Goal: Information Seeking & Learning: Learn about a topic

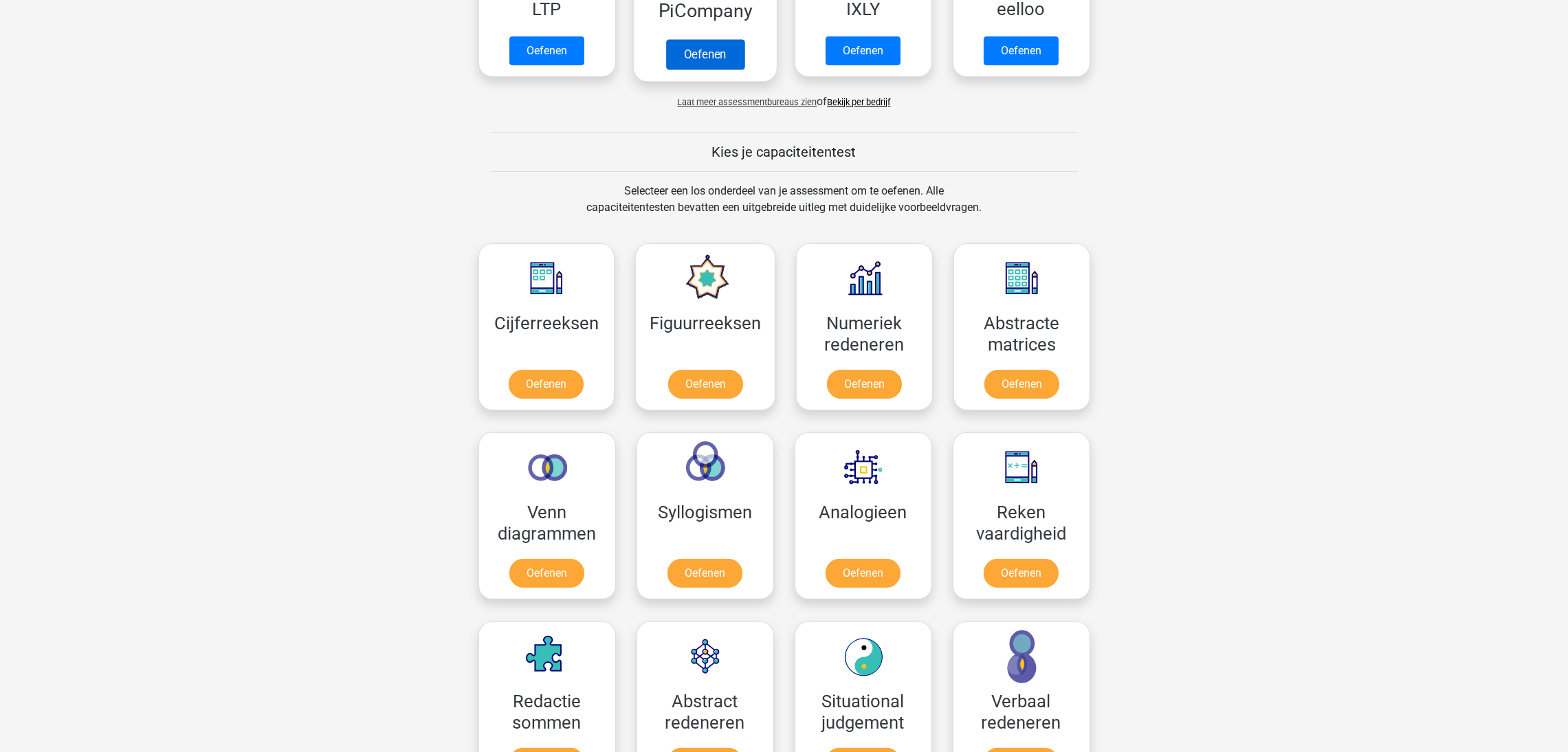
scroll to position [412, 0]
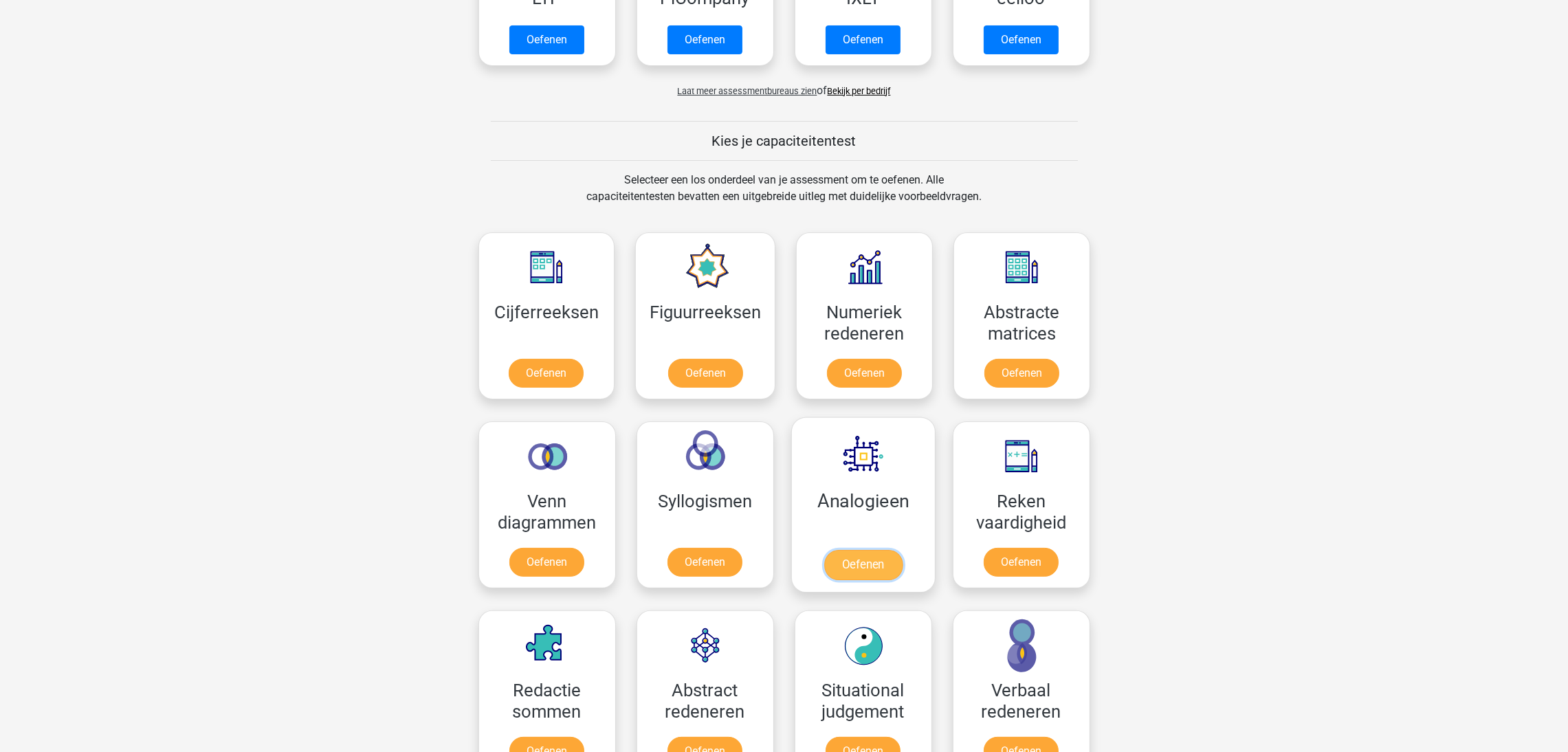
click at [848, 562] on link "Oefenen" at bounding box center [863, 564] width 79 height 30
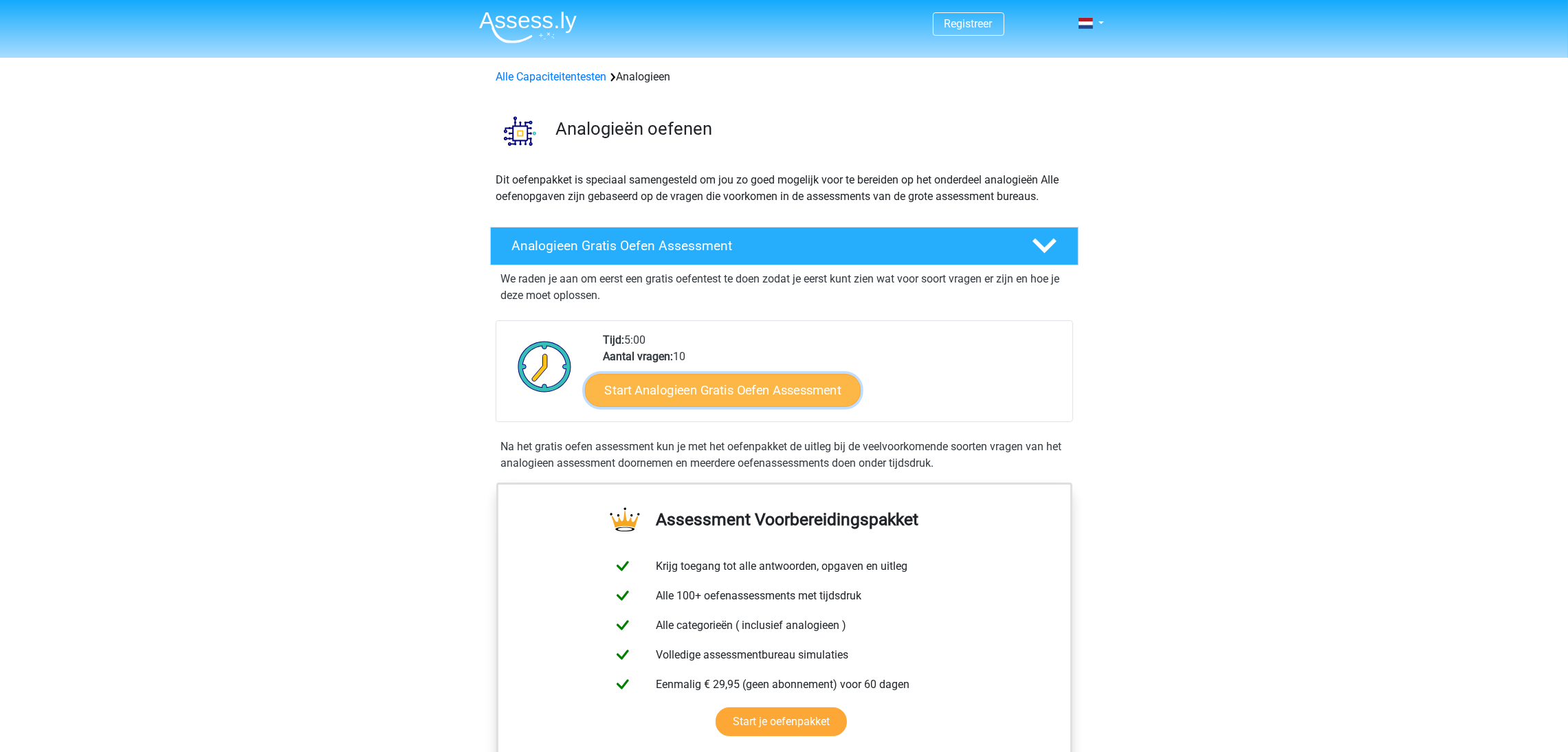
click at [757, 386] on link "Start Analogieen Gratis Oefen Assessment" at bounding box center [723, 389] width 275 height 33
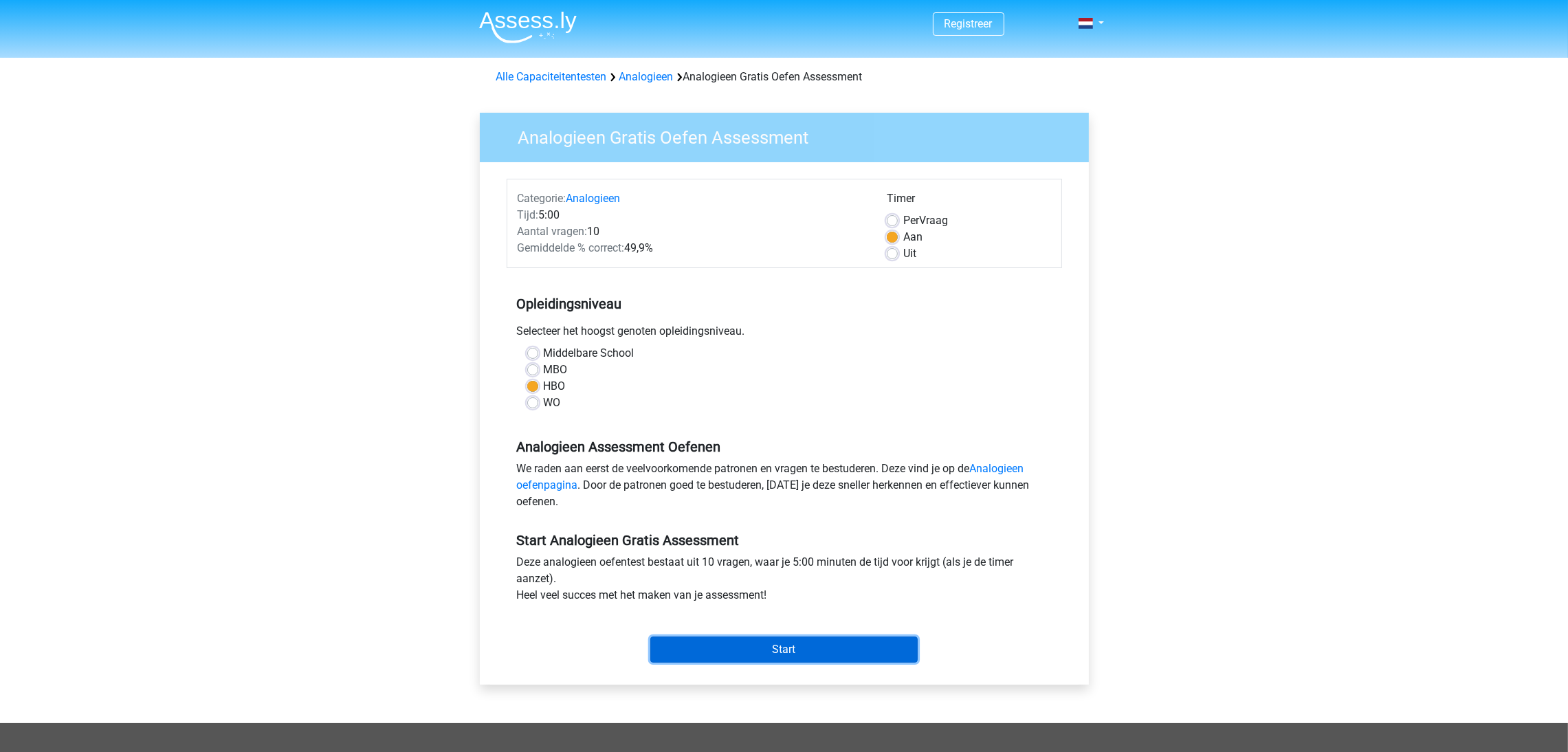
click at [780, 643] on input "Start" at bounding box center [784, 650] width 267 height 26
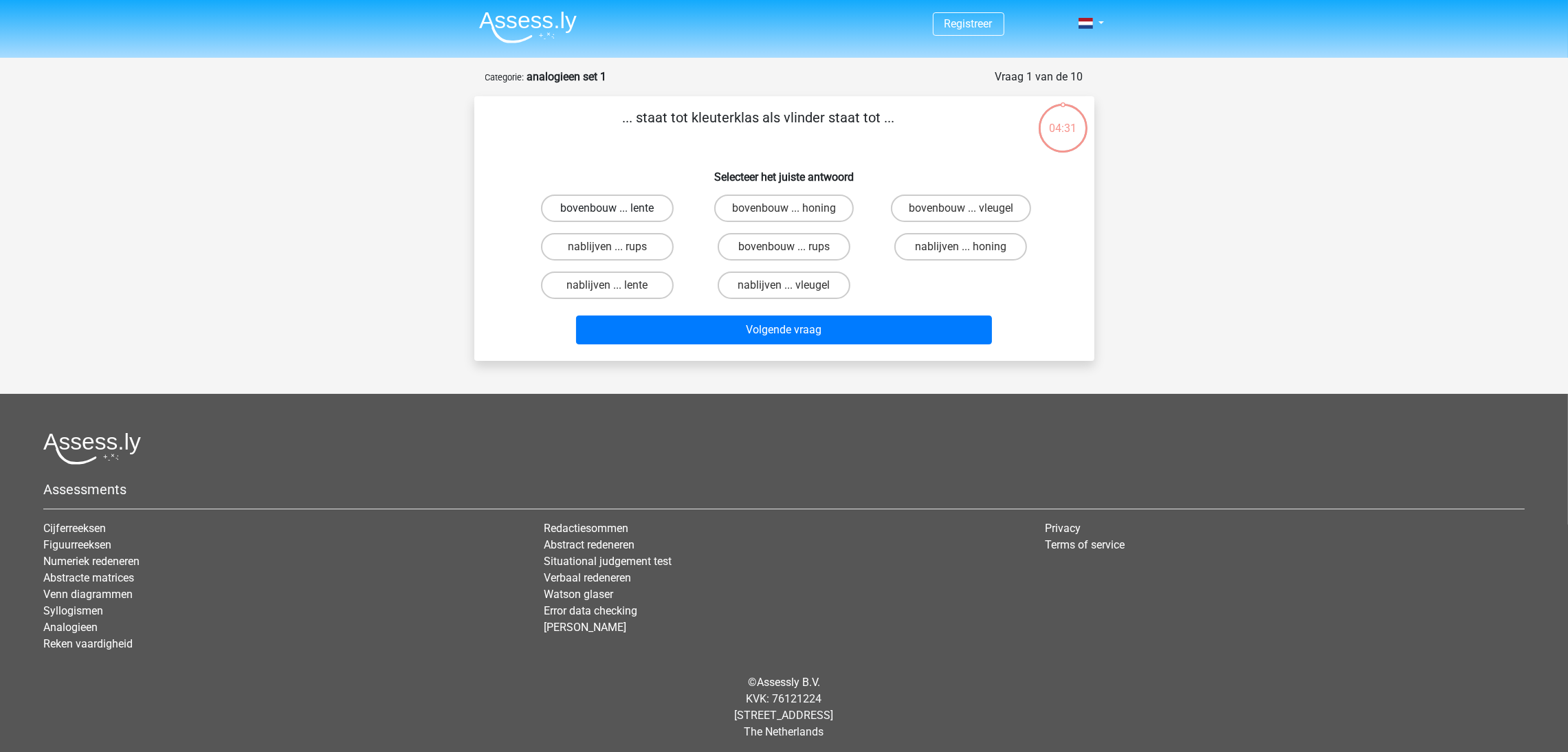
click at [607, 199] on label "bovenbouw ... lente" at bounding box center [607, 208] width 133 height 28
click at [607, 208] on input "bovenbouw ... lente" at bounding box center [611, 212] width 9 height 9
radio input "true"
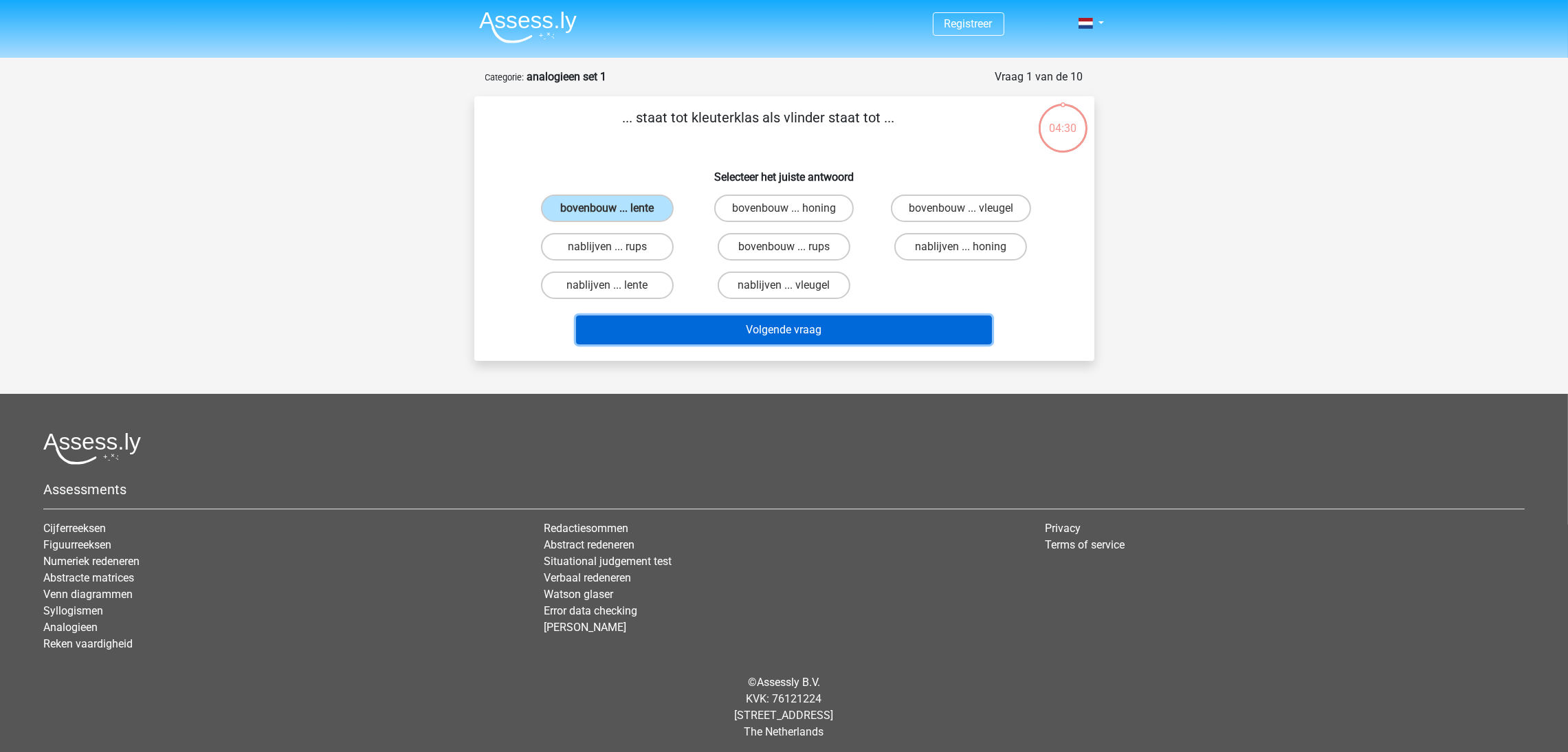
click at [756, 322] on button "Volgende vraag" at bounding box center [784, 329] width 416 height 29
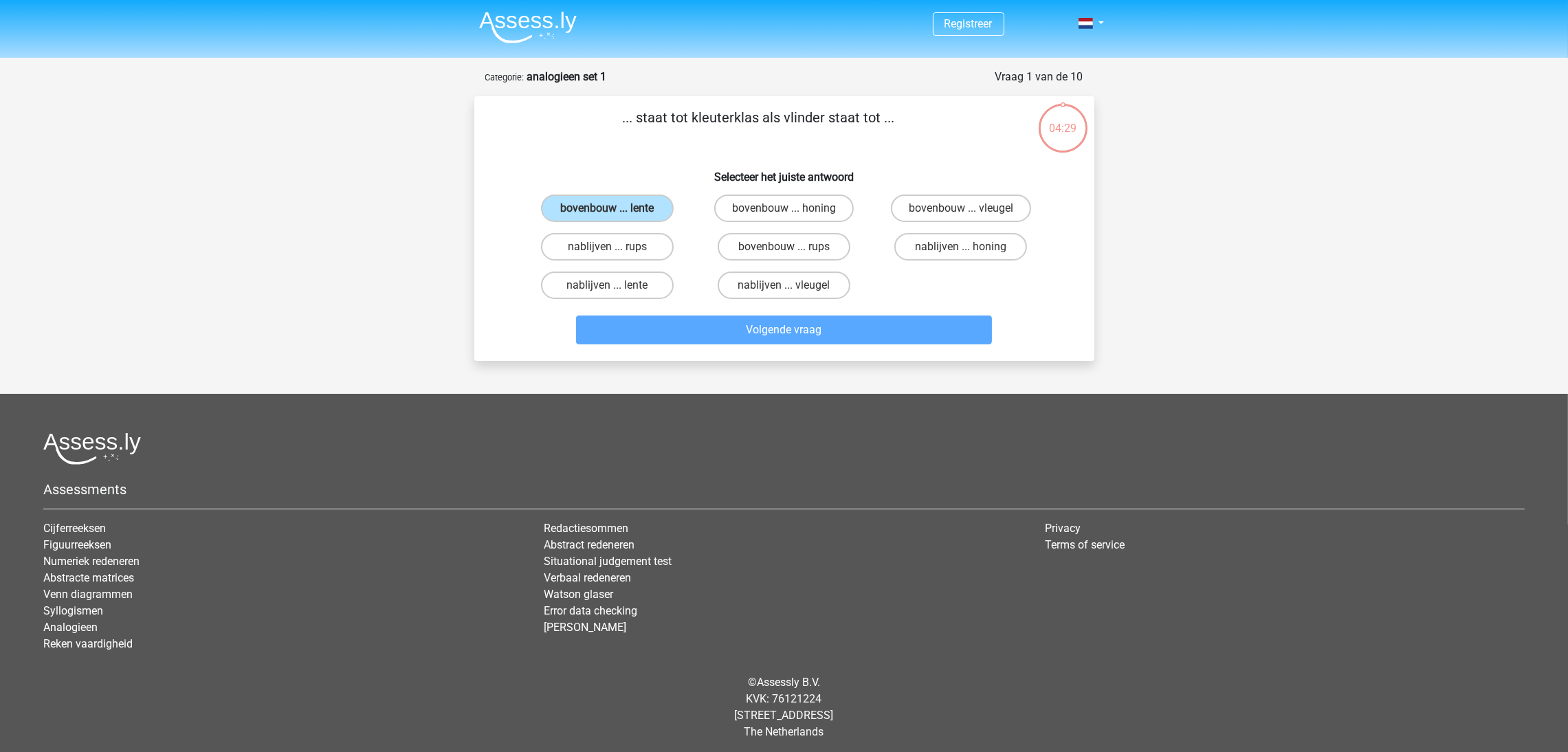
scroll to position [18, 0]
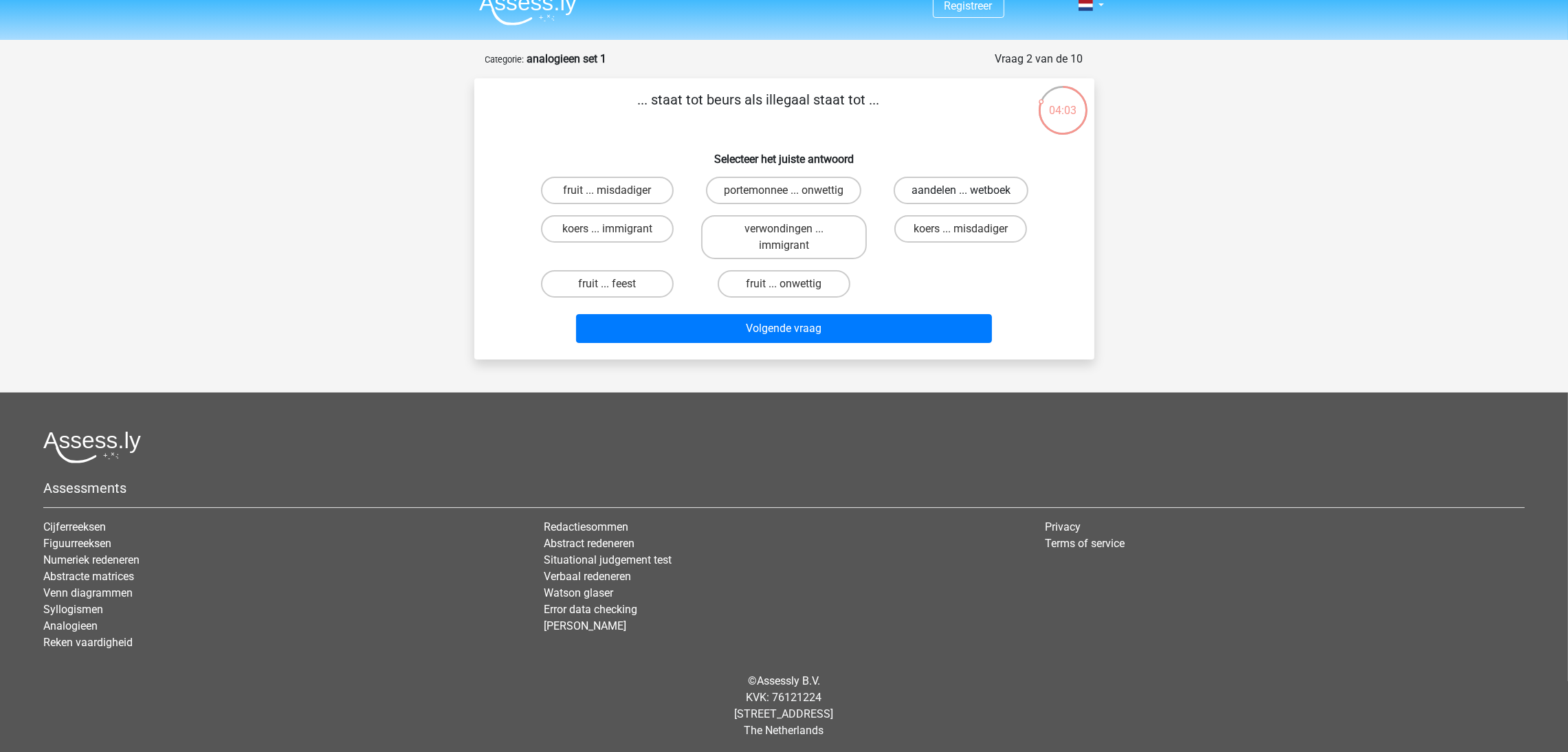
click at [902, 188] on label "aandelen ... wetboek" at bounding box center [961, 191] width 134 height 28
click at [961, 190] on input "aandelen ... wetboek" at bounding box center [966, 194] width 9 height 9
radio input "true"
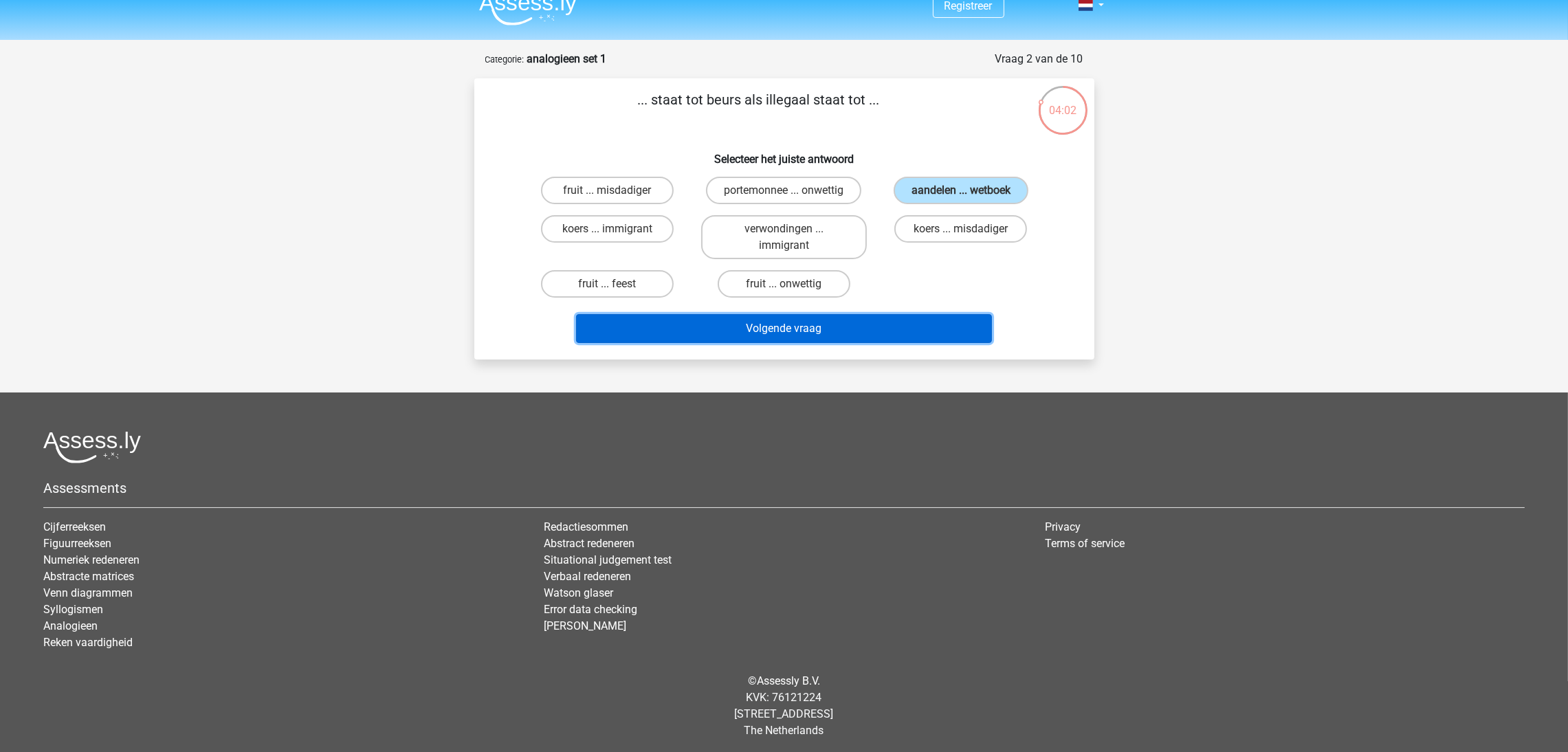
click at [821, 315] on button "Volgende vraag" at bounding box center [784, 328] width 416 height 29
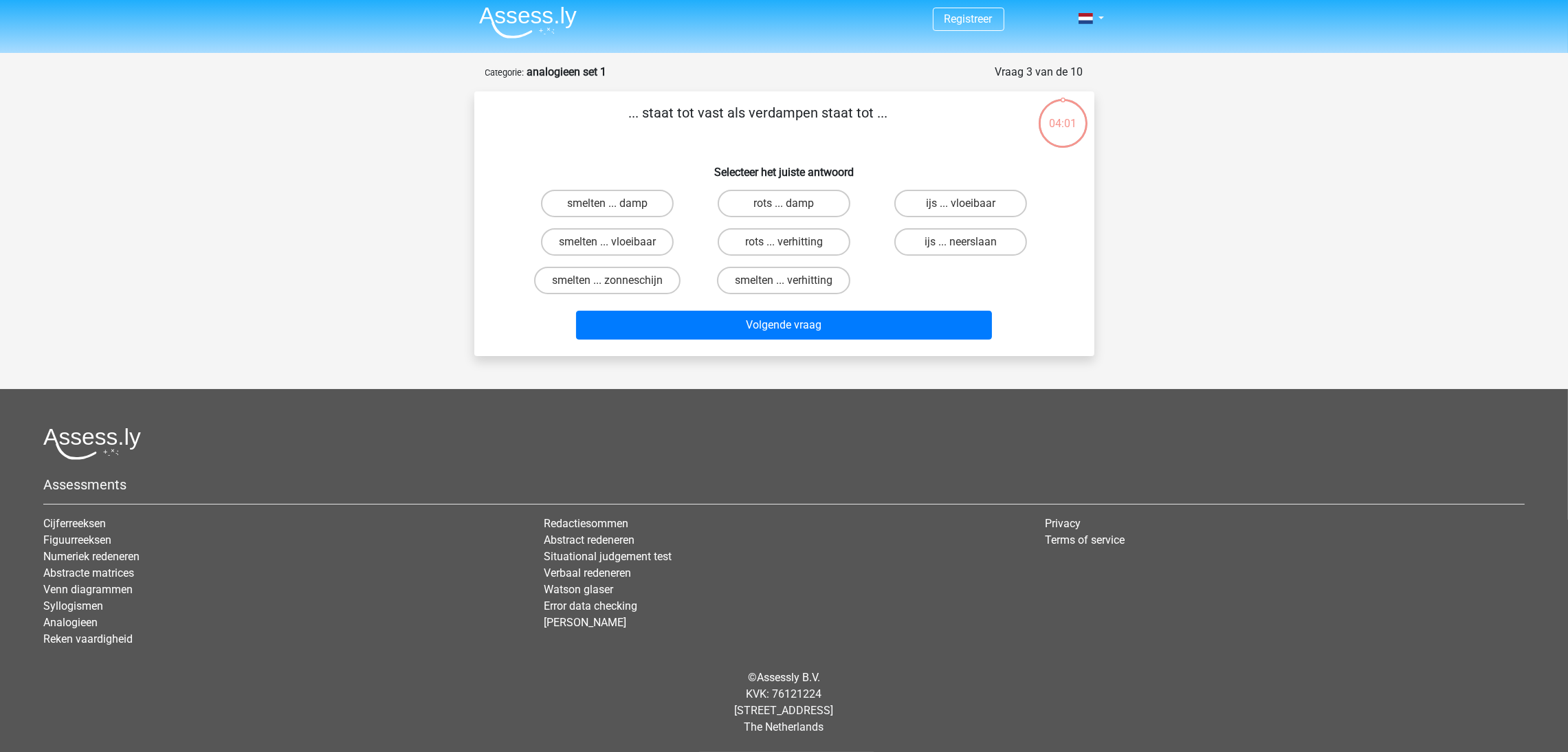
scroll to position [2, 0]
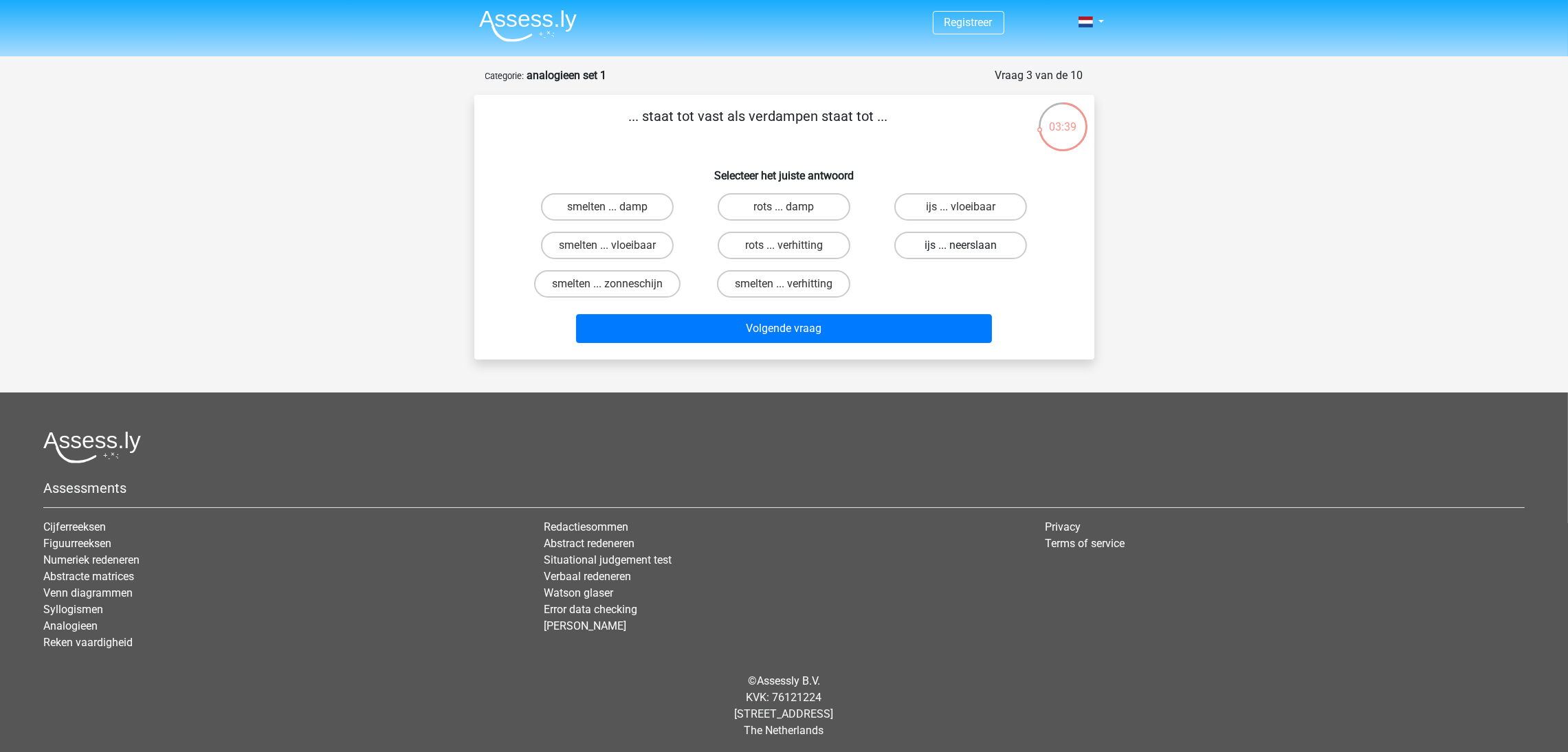
click at [935, 245] on label "ijs ... neerslaan" at bounding box center [961, 246] width 133 height 28
click at [961, 245] on input "ijs ... neerslaan" at bounding box center [966, 249] width 9 height 9
radio input "true"
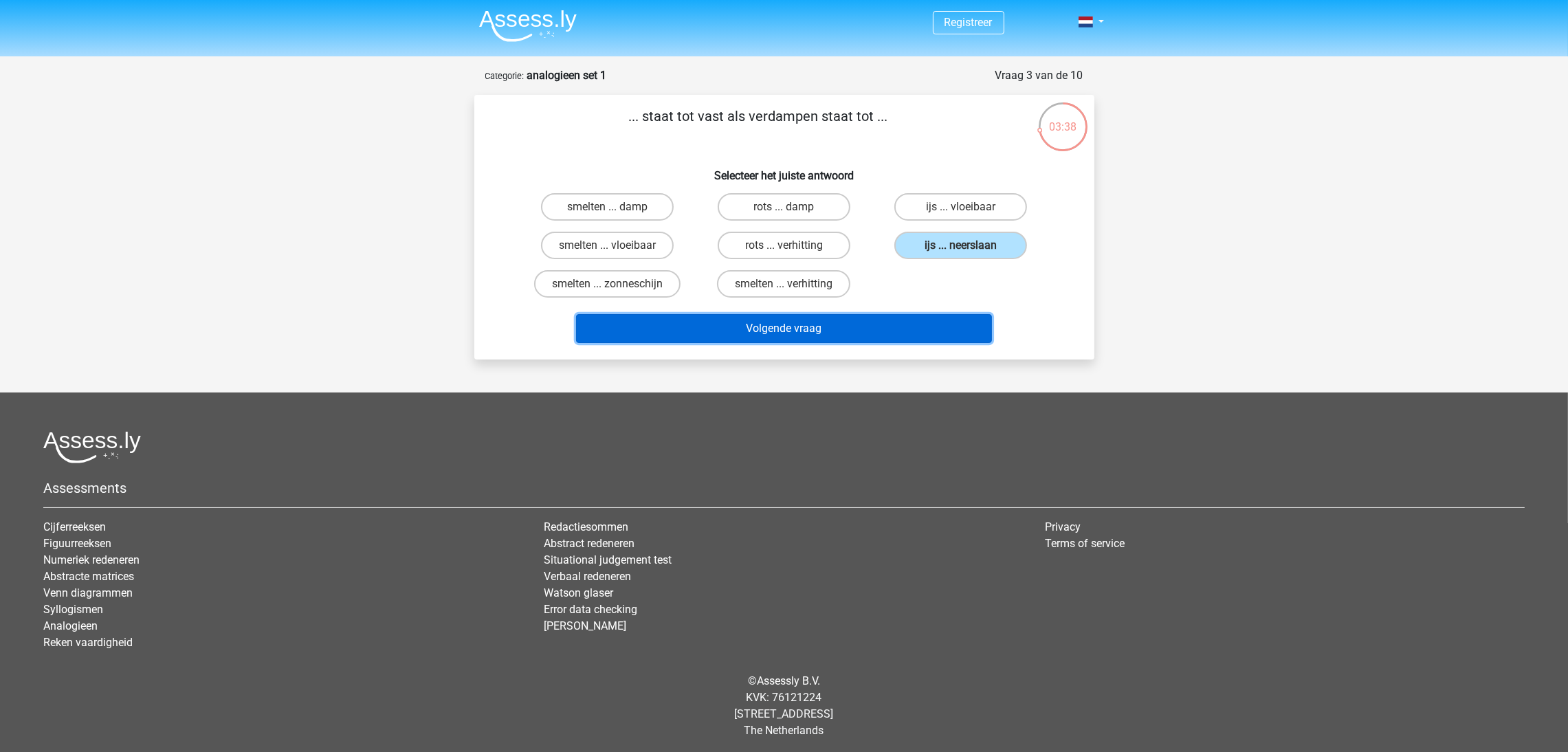
click at [830, 321] on button "Volgende vraag" at bounding box center [784, 328] width 416 height 29
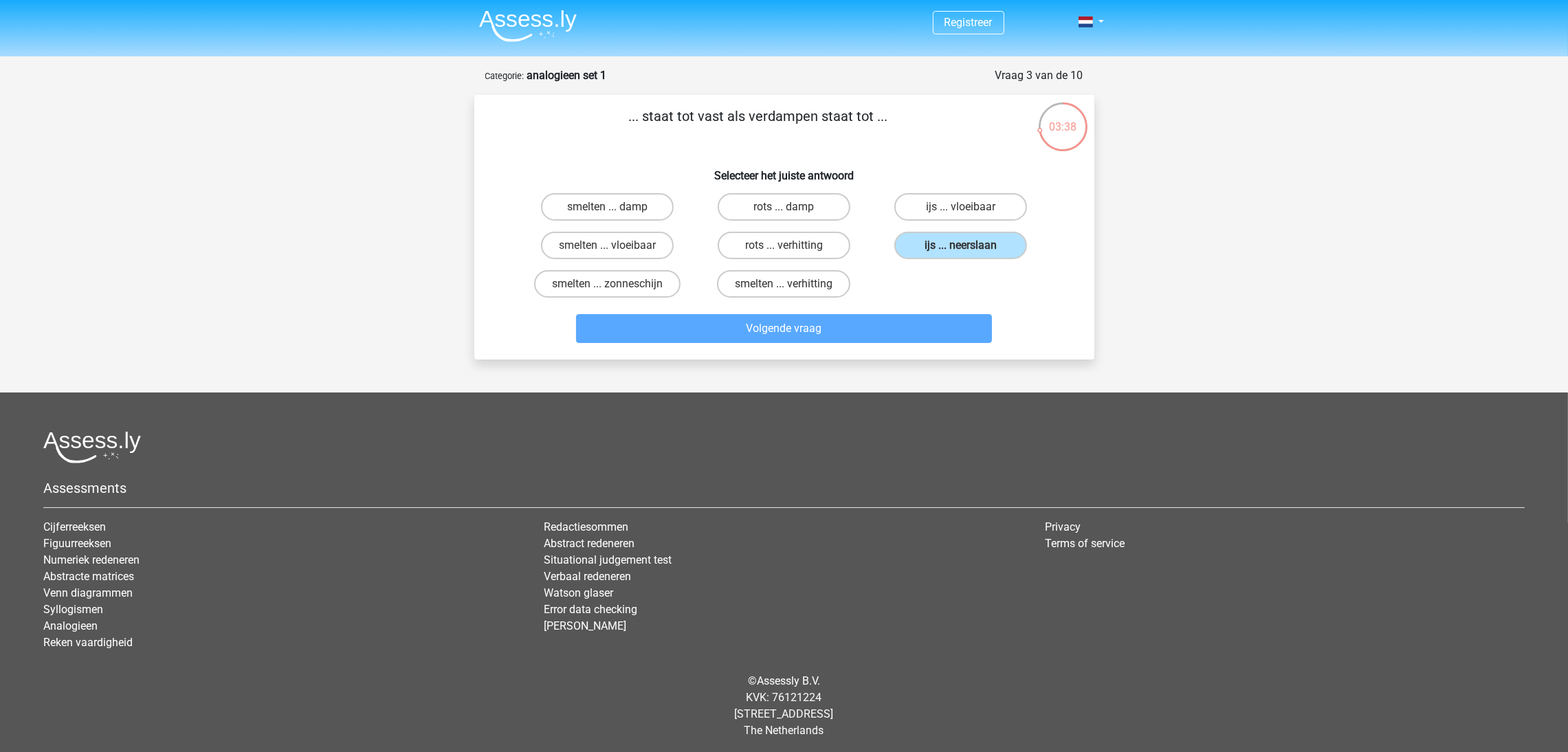
scroll to position [34, 0]
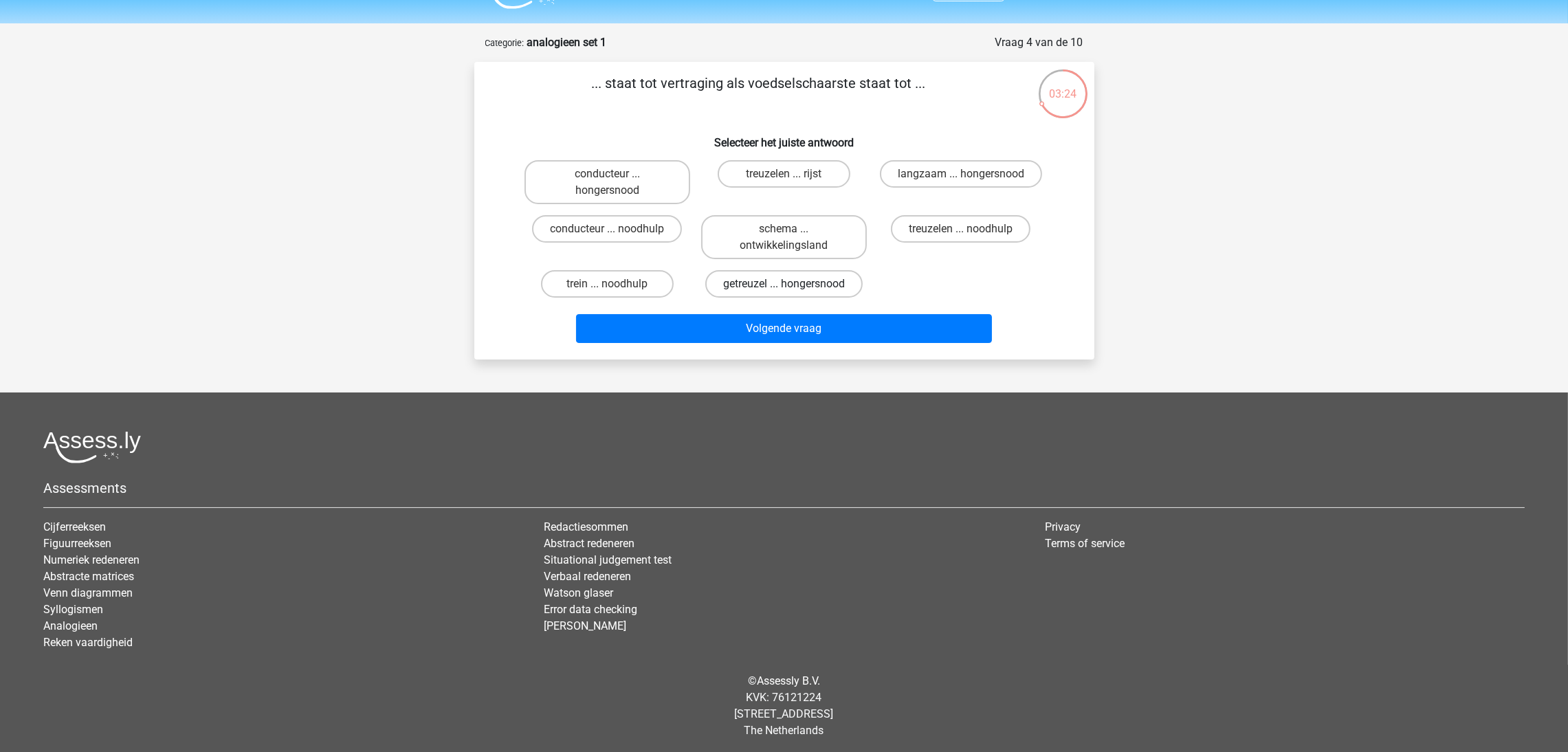
click at [757, 279] on label "getreuzel ... hongersnood" at bounding box center [784, 284] width 157 height 28
click at [784, 283] on input "getreuzel ... hongersnood" at bounding box center [788, 288] width 9 height 9
radio input "true"
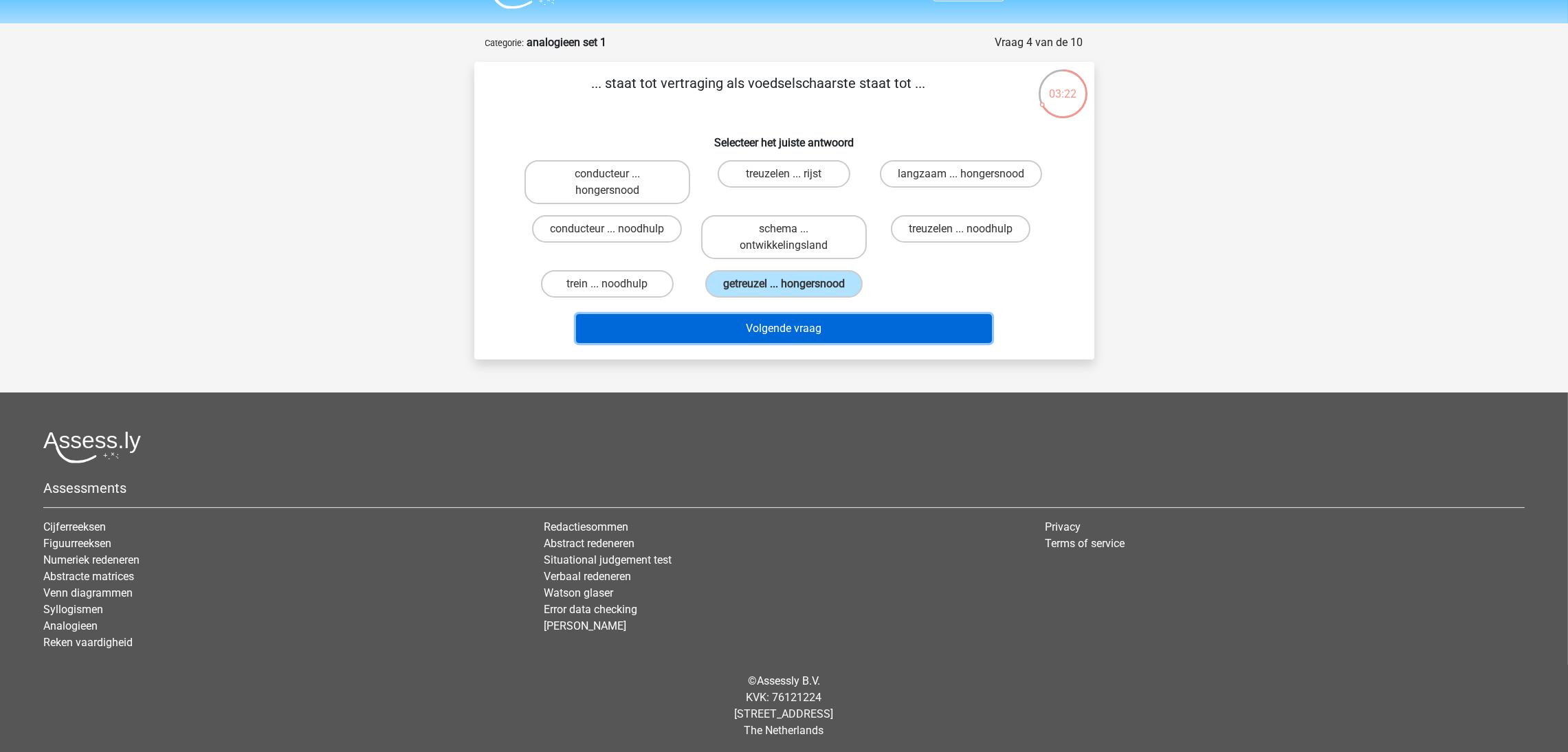
click at [774, 326] on button "Volgende vraag" at bounding box center [784, 328] width 416 height 29
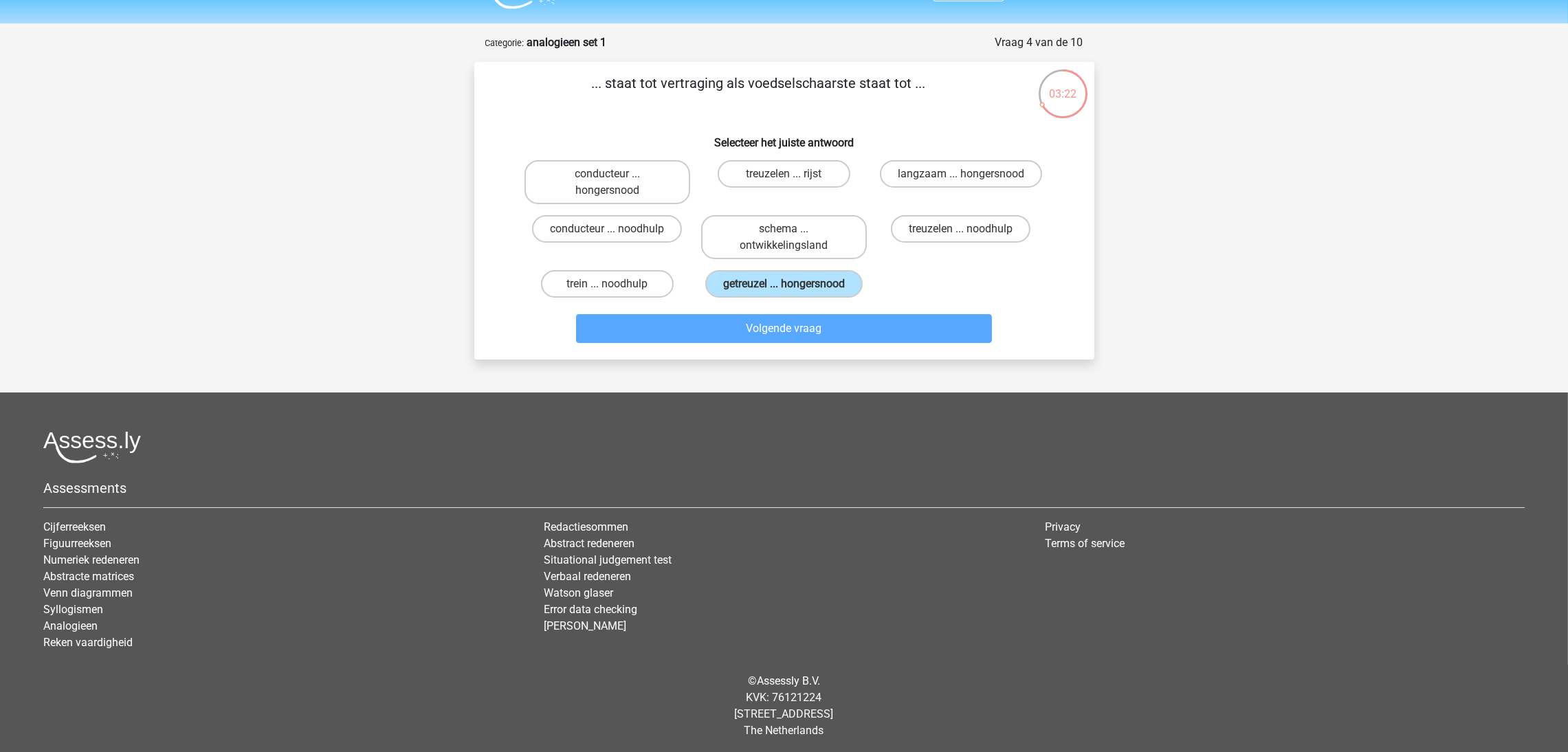
scroll to position [2, 0]
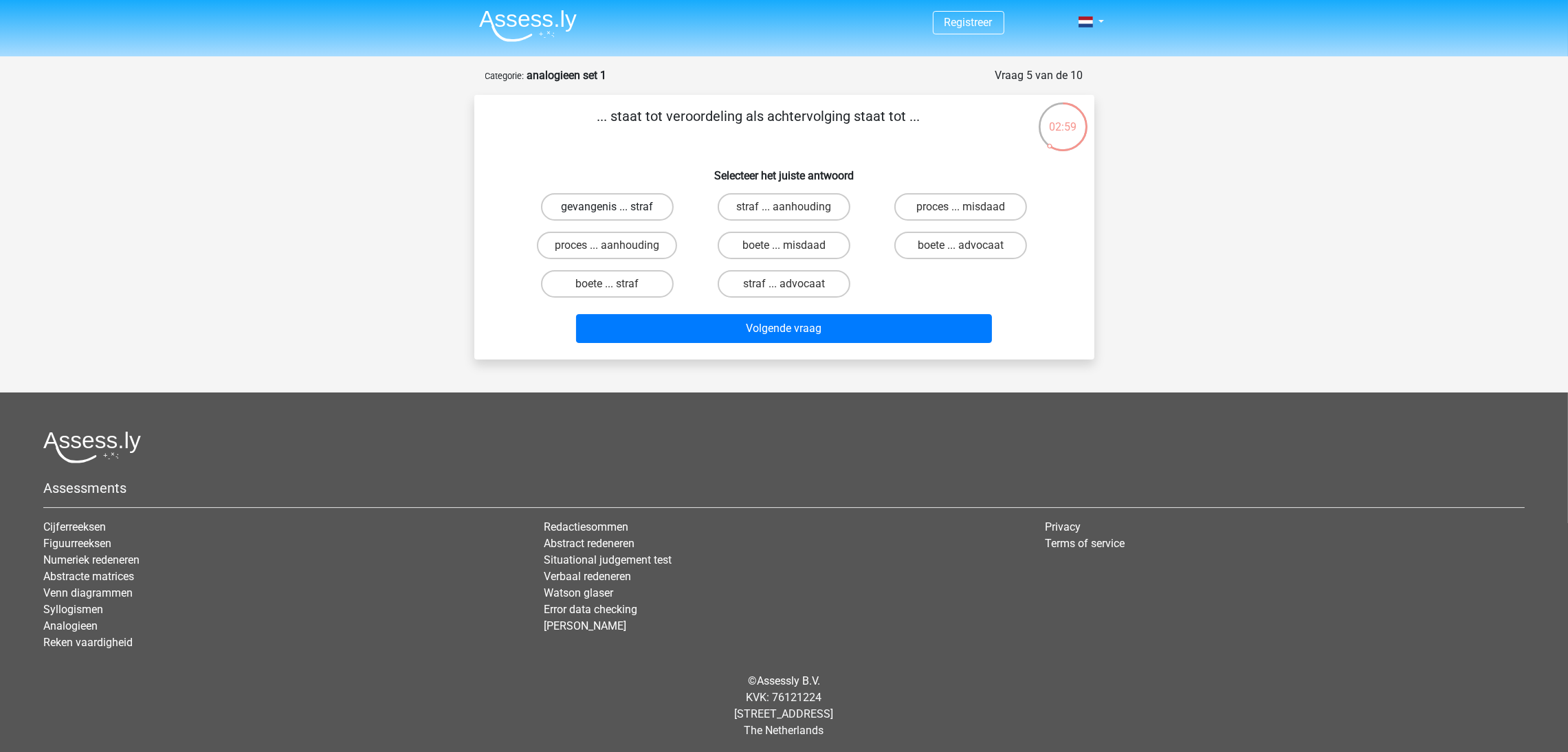
click at [638, 204] on label "gevangenis ... straf" at bounding box center [607, 207] width 133 height 28
click at [616, 206] on input "gevangenis ... straf" at bounding box center [611, 211] width 9 height 9
radio input "true"
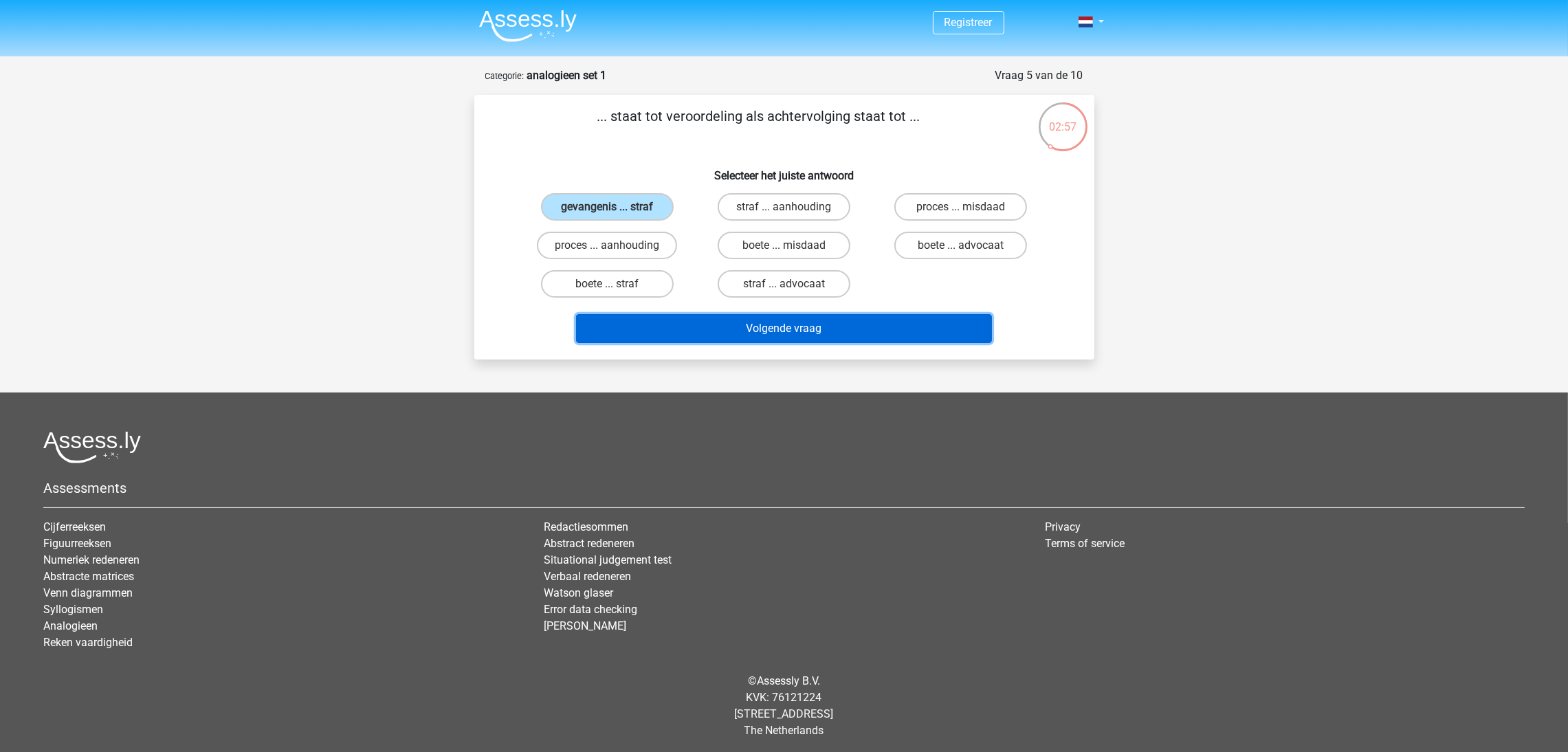
click at [757, 317] on button "Volgende vraag" at bounding box center [784, 328] width 416 height 29
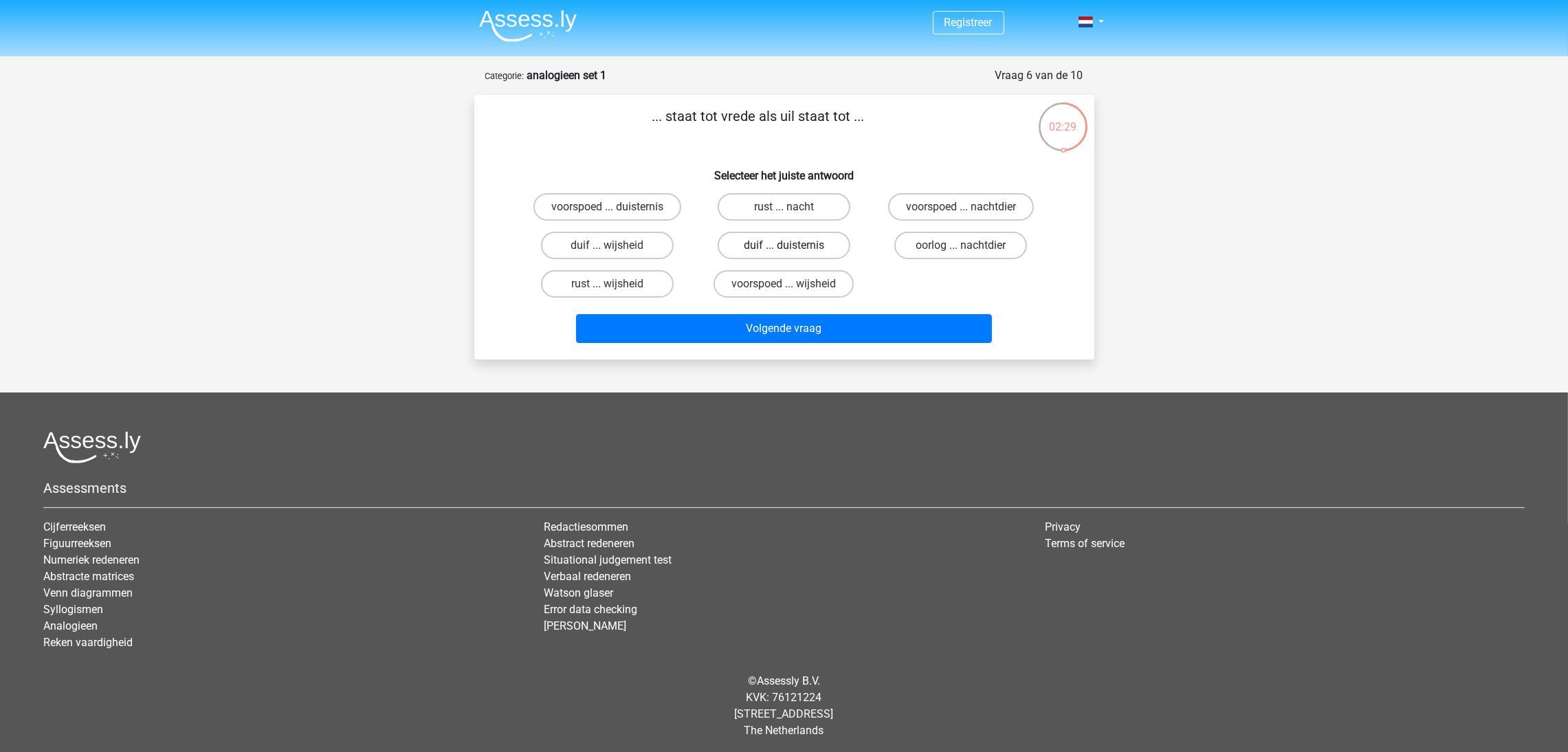
click at [743, 243] on label "duif ... duisternis" at bounding box center [784, 246] width 133 height 28
click at [784, 245] on input "duif ... duisternis" at bounding box center [788, 249] width 9 height 9
radio input "true"
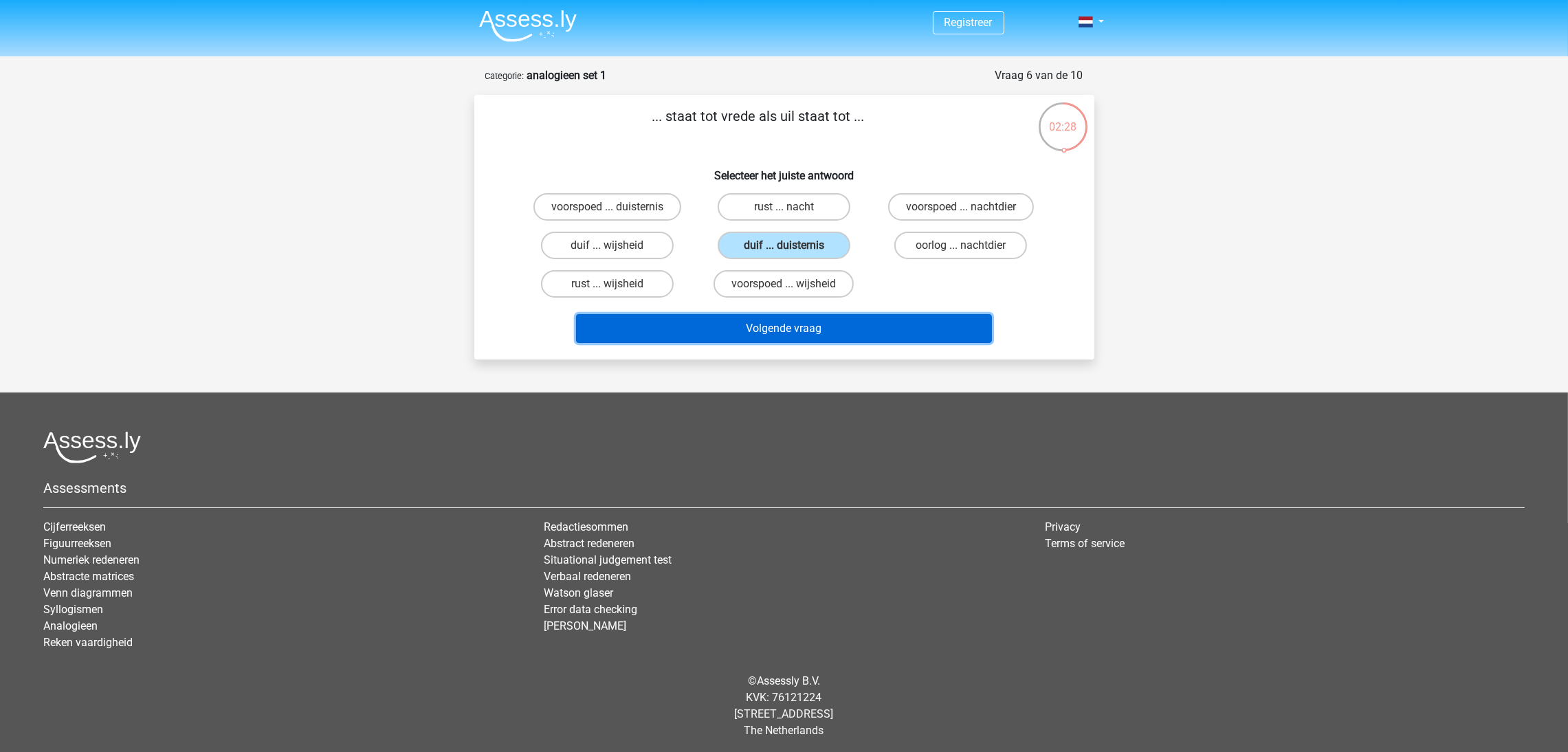
click at [766, 317] on button "Volgende vraag" at bounding box center [784, 328] width 416 height 29
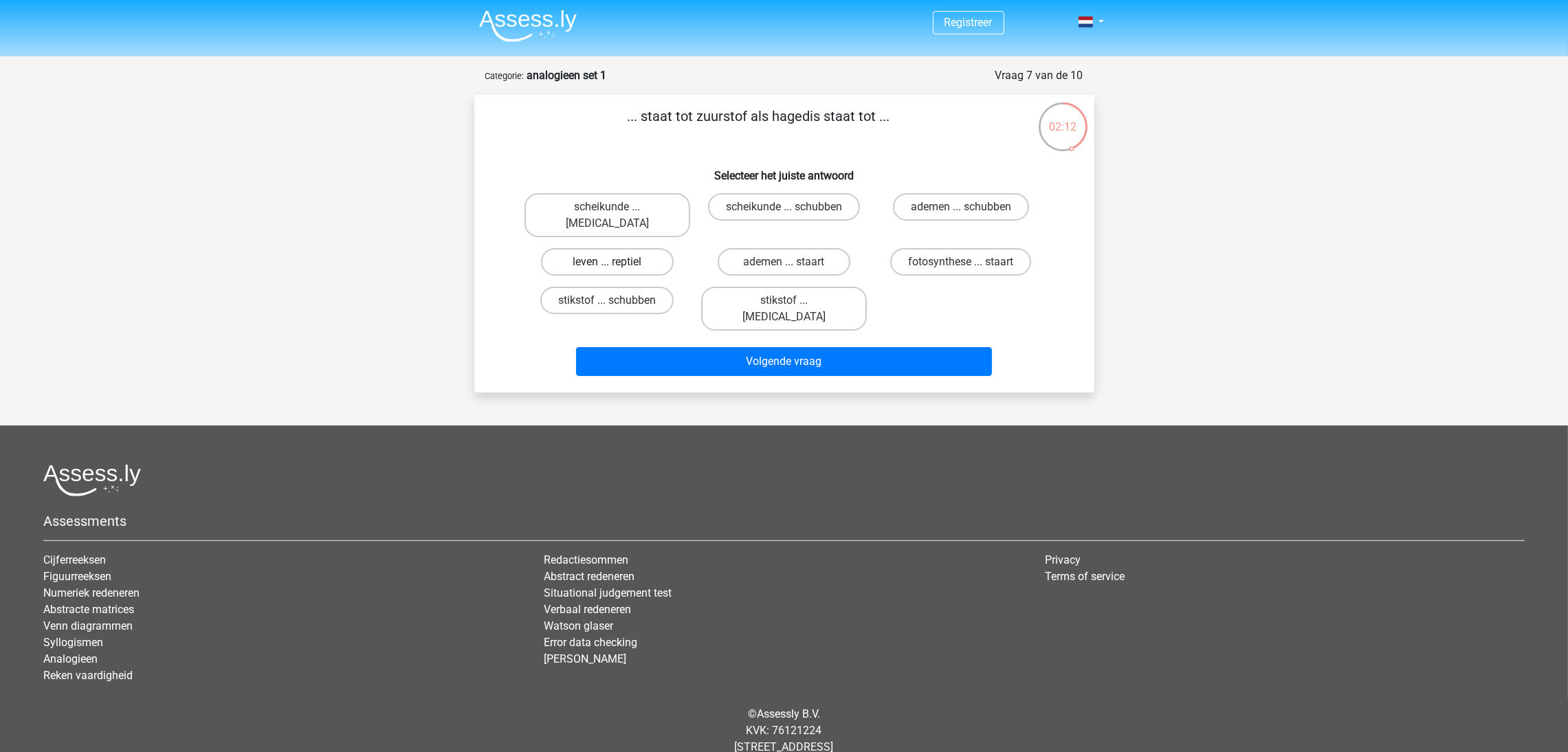
click at [625, 248] on label "leven ... reptiel" at bounding box center [607, 262] width 133 height 28
click at [616, 262] on input "leven ... reptiel" at bounding box center [611, 266] width 9 height 9
radio input "true"
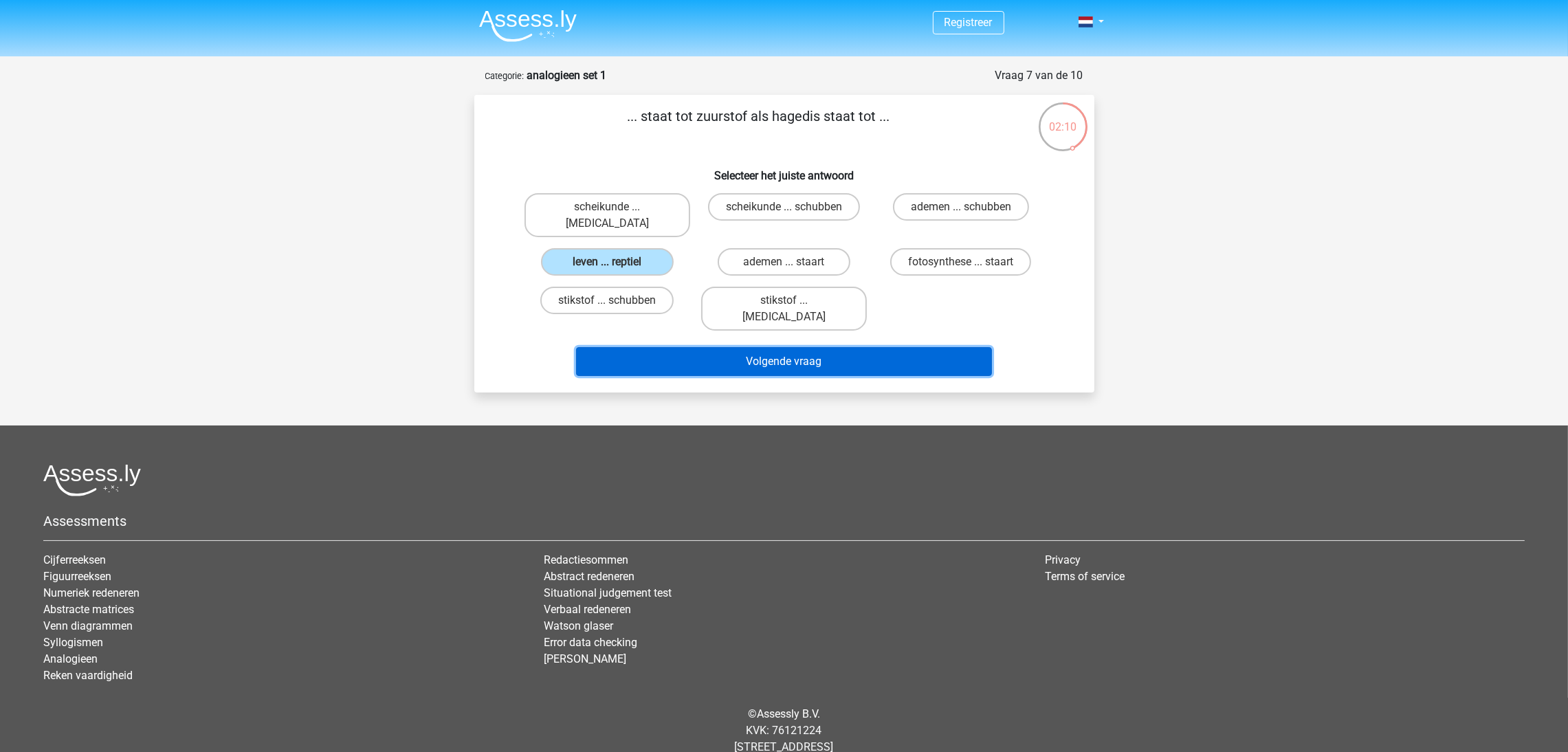
click at [765, 347] on button "Volgende vraag" at bounding box center [784, 361] width 416 height 29
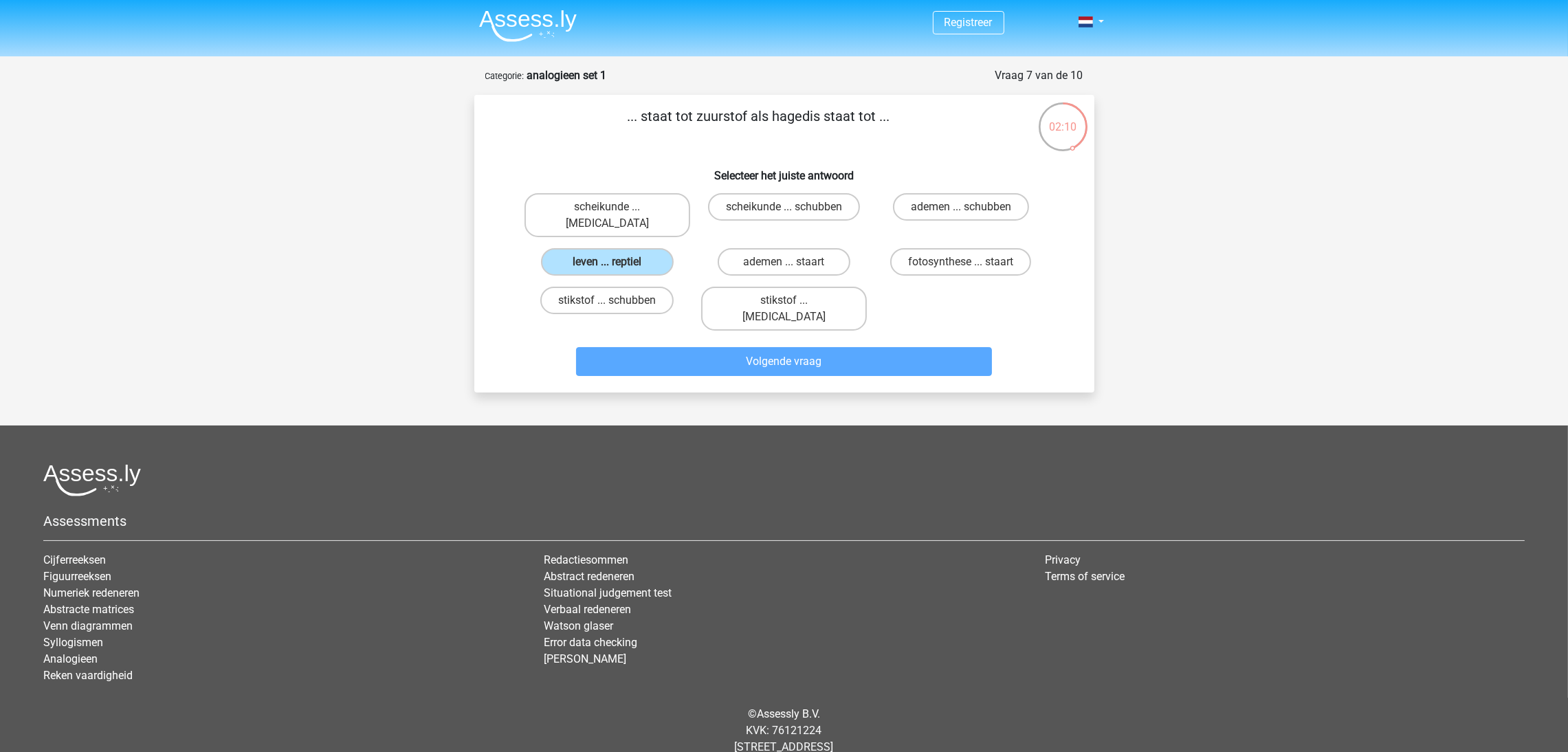
scroll to position [18, 0]
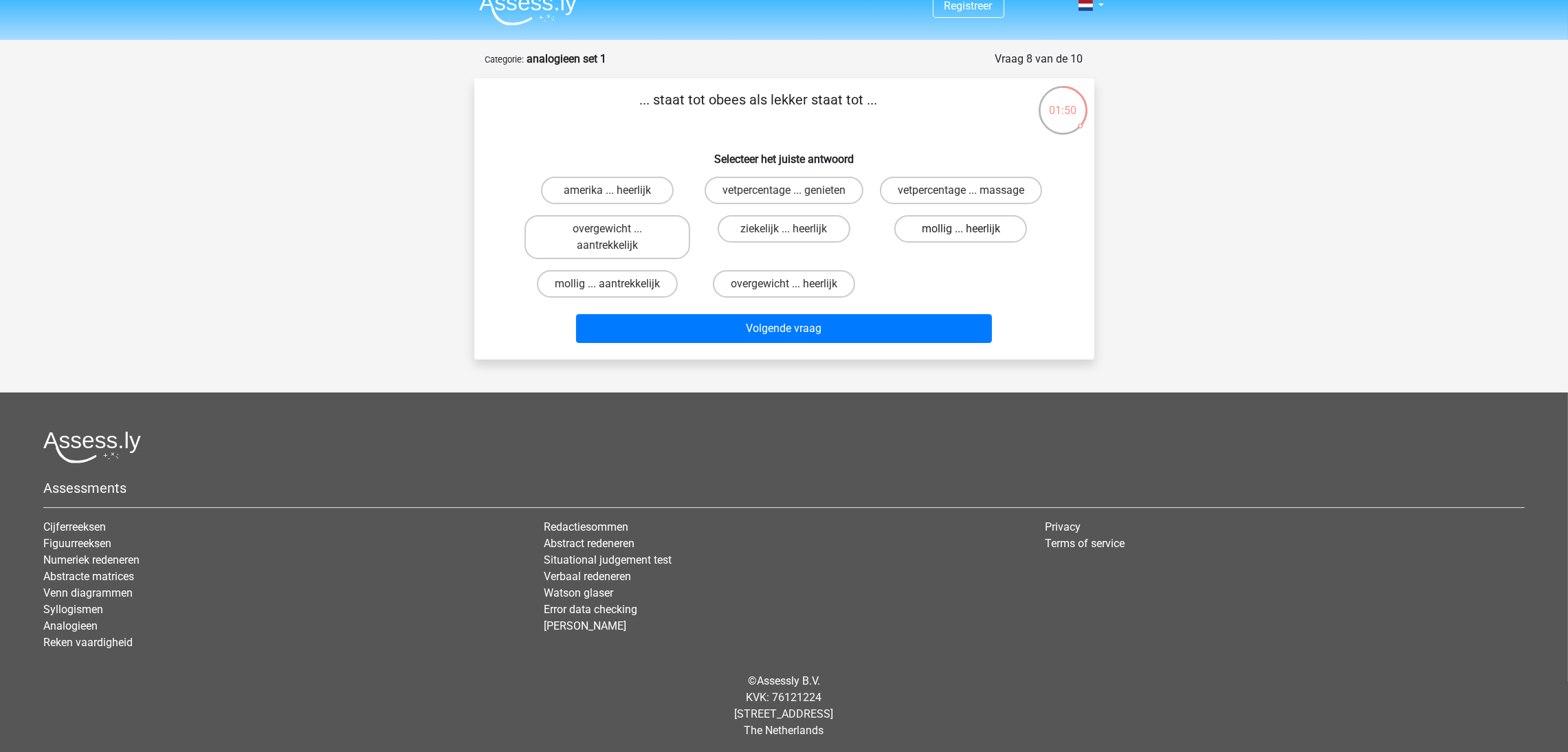
click at [941, 224] on label "mollig ... heerlijk" at bounding box center [961, 229] width 133 height 28
click at [961, 229] on input "mollig ... heerlijk" at bounding box center [966, 233] width 9 height 9
radio input "true"
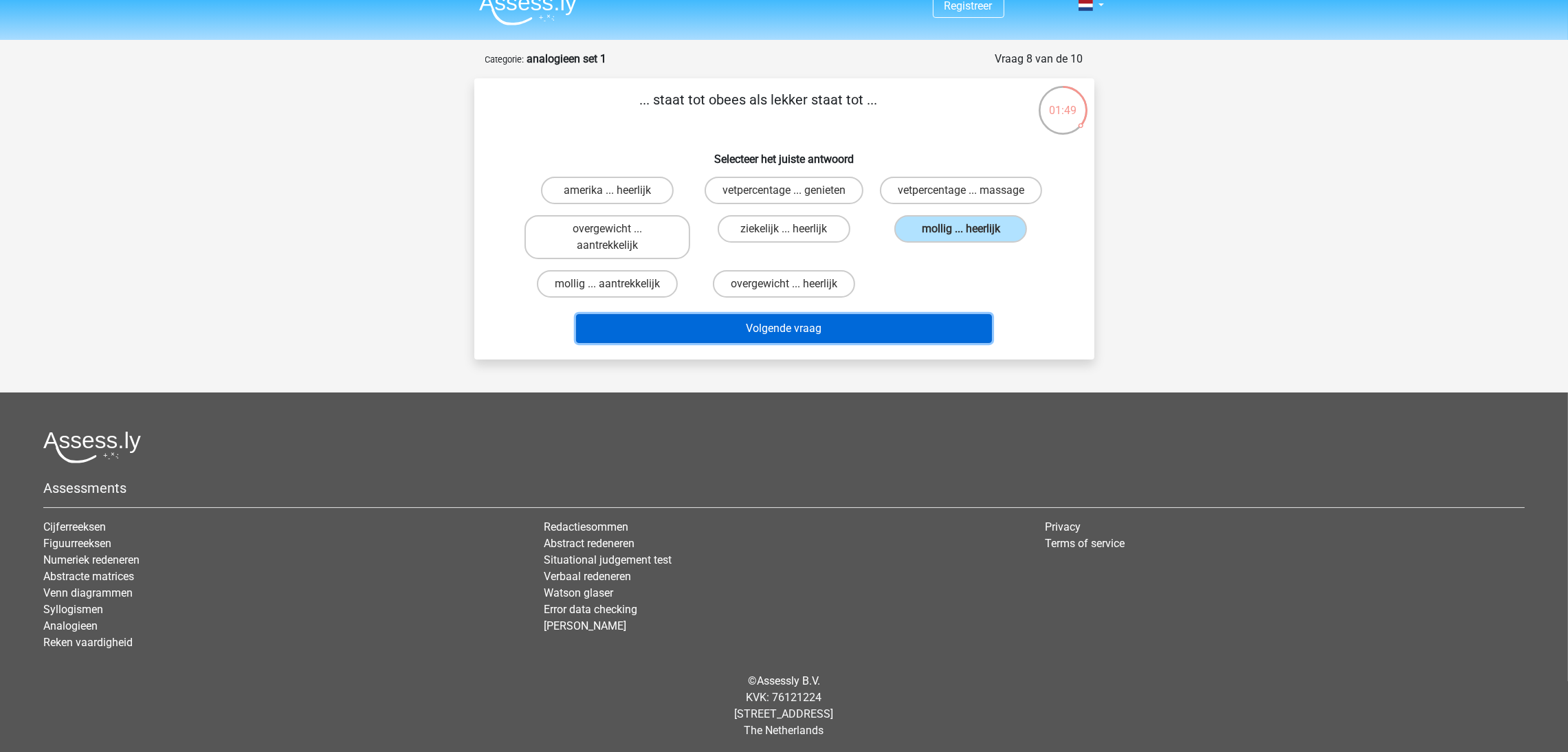
click at [812, 319] on button "Volgende vraag" at bounding box center [784, 328] width 416 height 29
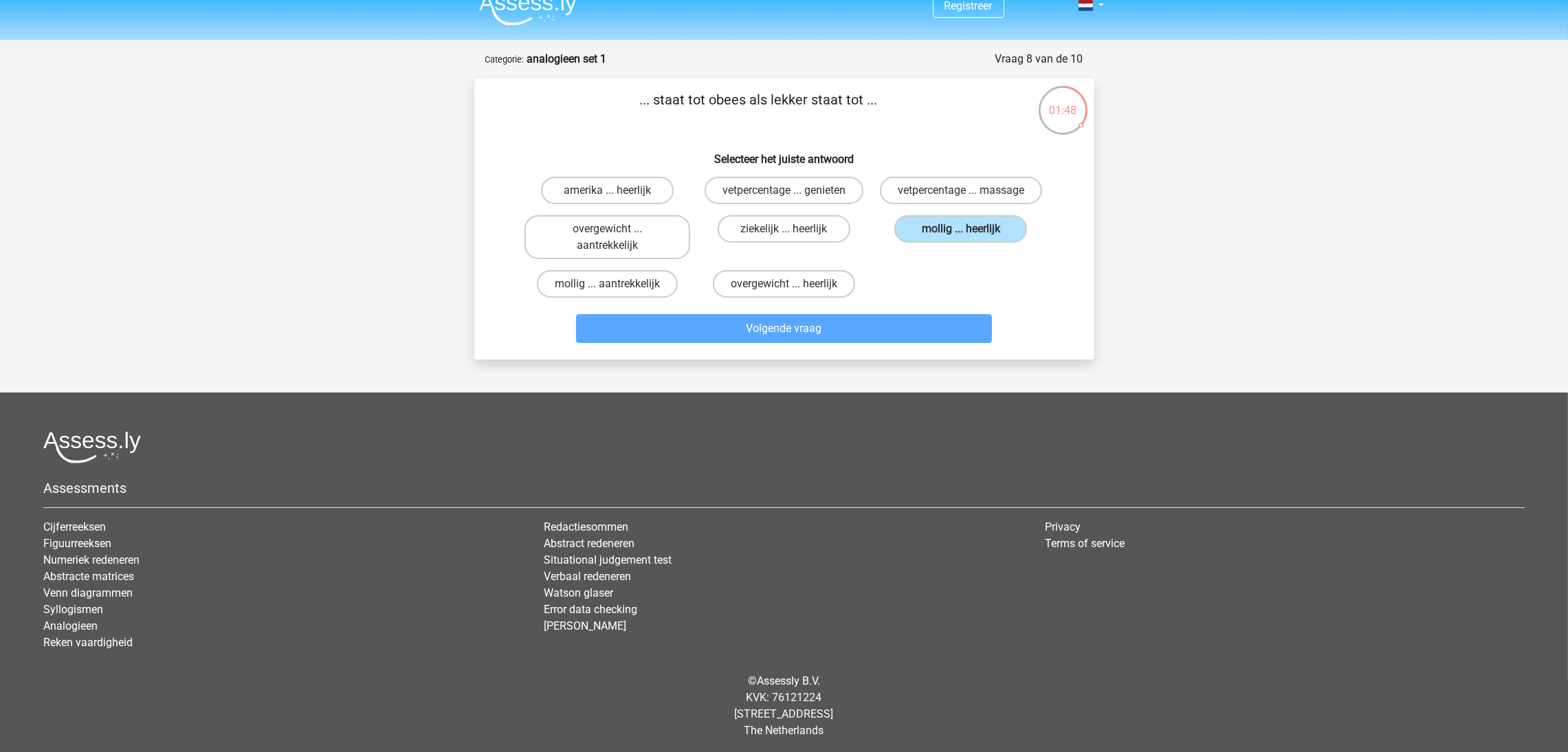
scroll to position [2, 0]
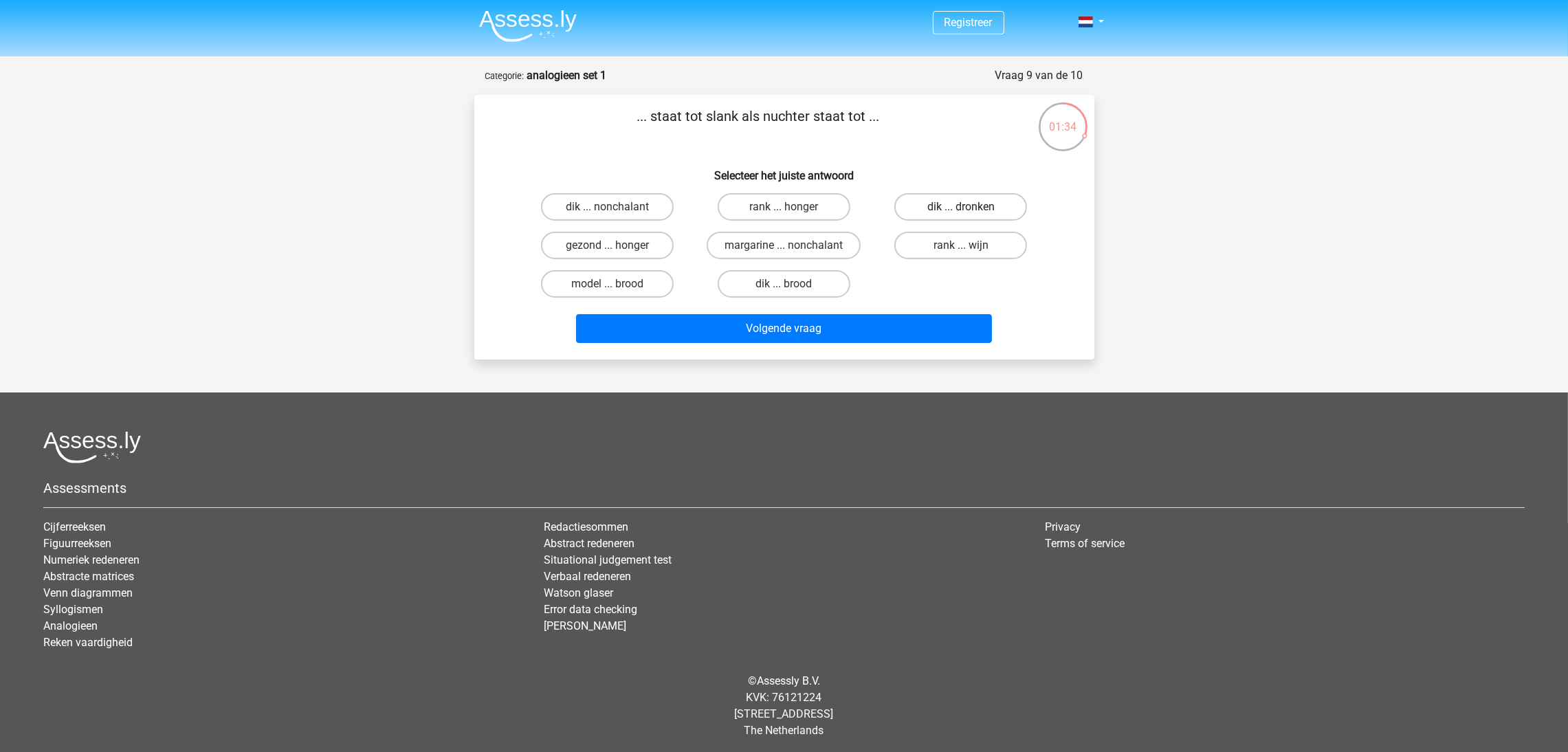
click at [923, 206] on label "dik ... dronken" at bounding box center [961, 207] width 133 height 28
click at [961, 206] on input "dik ... dronken" at bounding box center [966, 211] width 9 height 9
radio input "true"
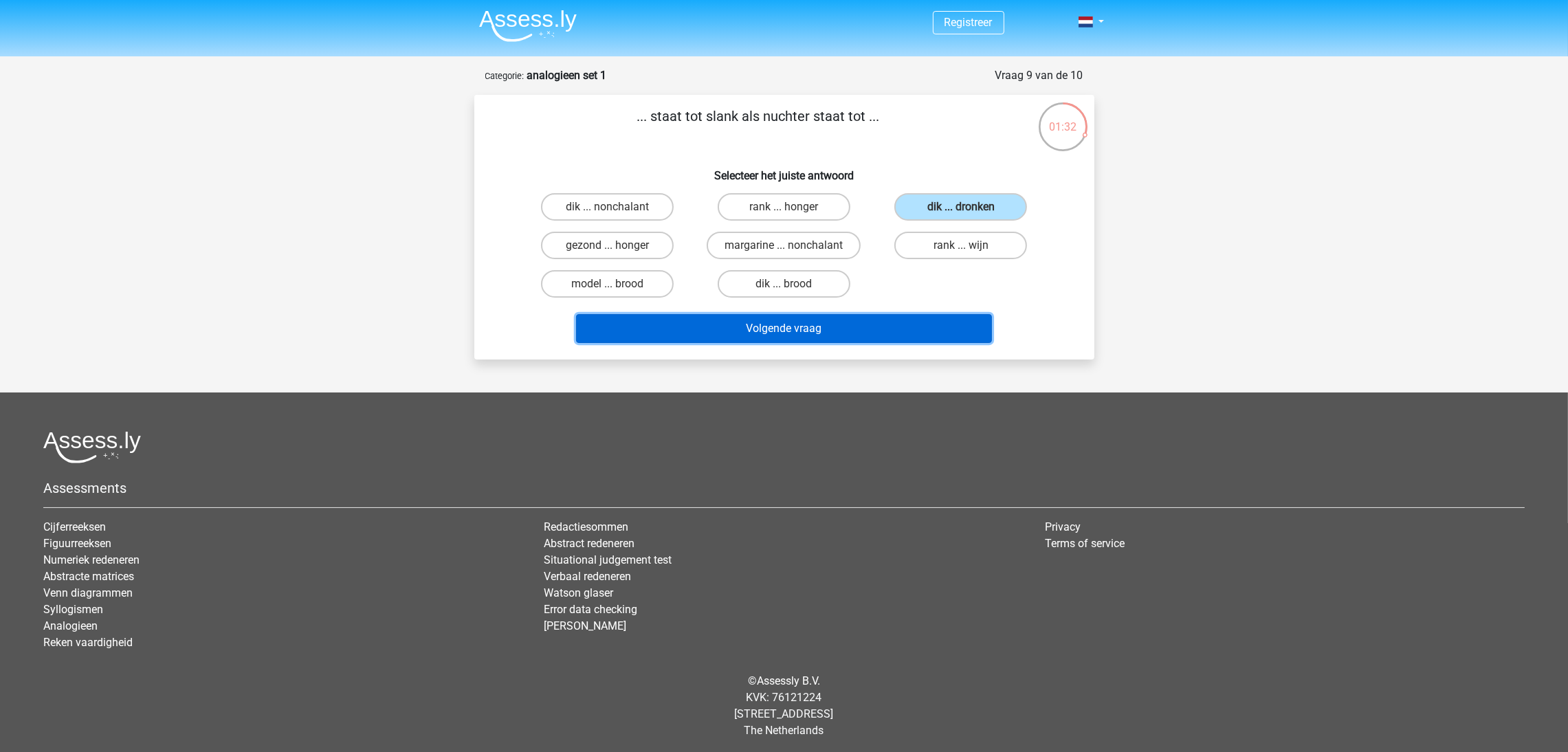
click at [856, 317] on button "Volgende vraag" at bounding box center [784, 328] width 416 height 29
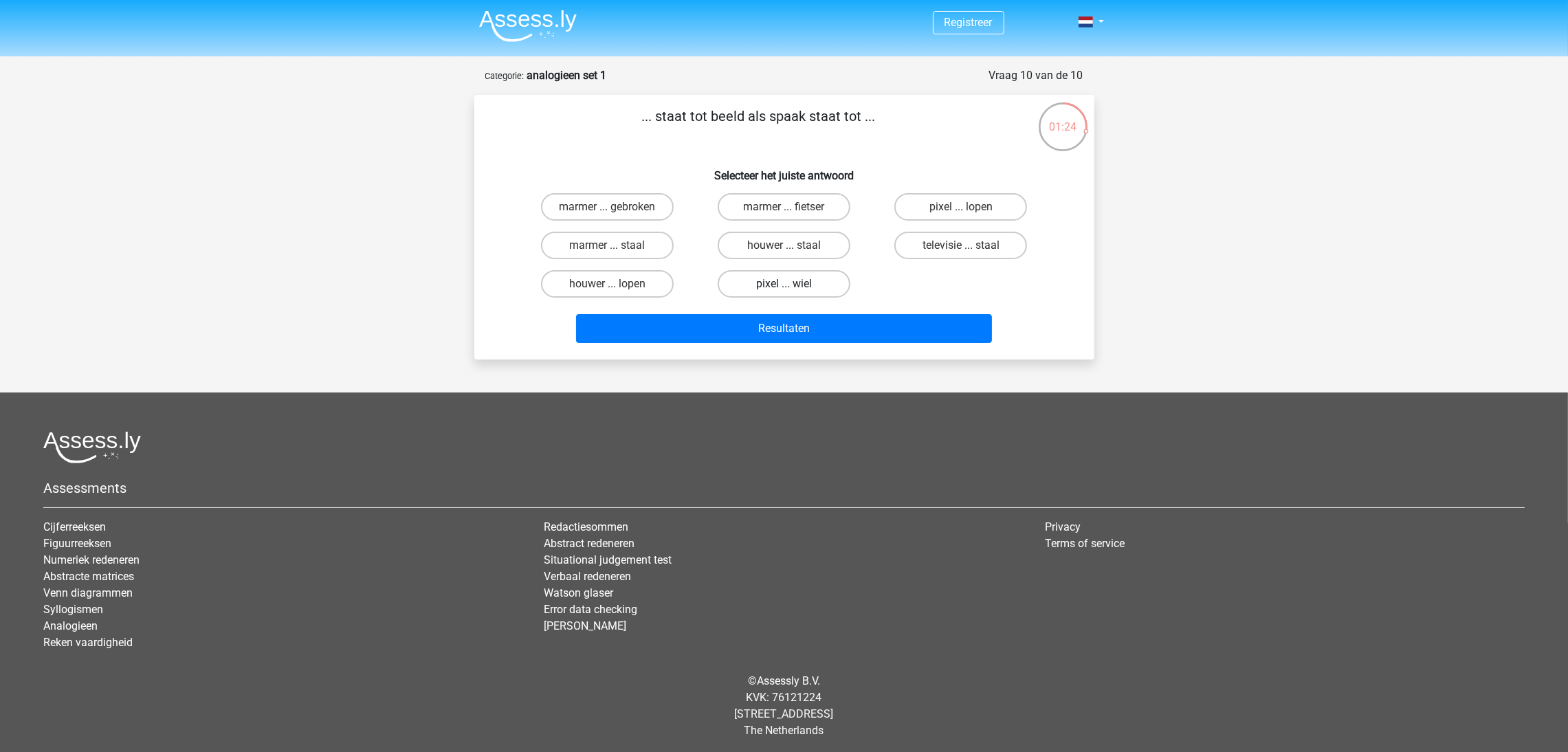
click at [801, 279] on label "pixel ... wiel" at bounding box center [784, 284] width 133 height 28
click at [793, 283] on input "pixel ... wiel" at bounding box center [788, 288] width 9 height 9
radio input "true"
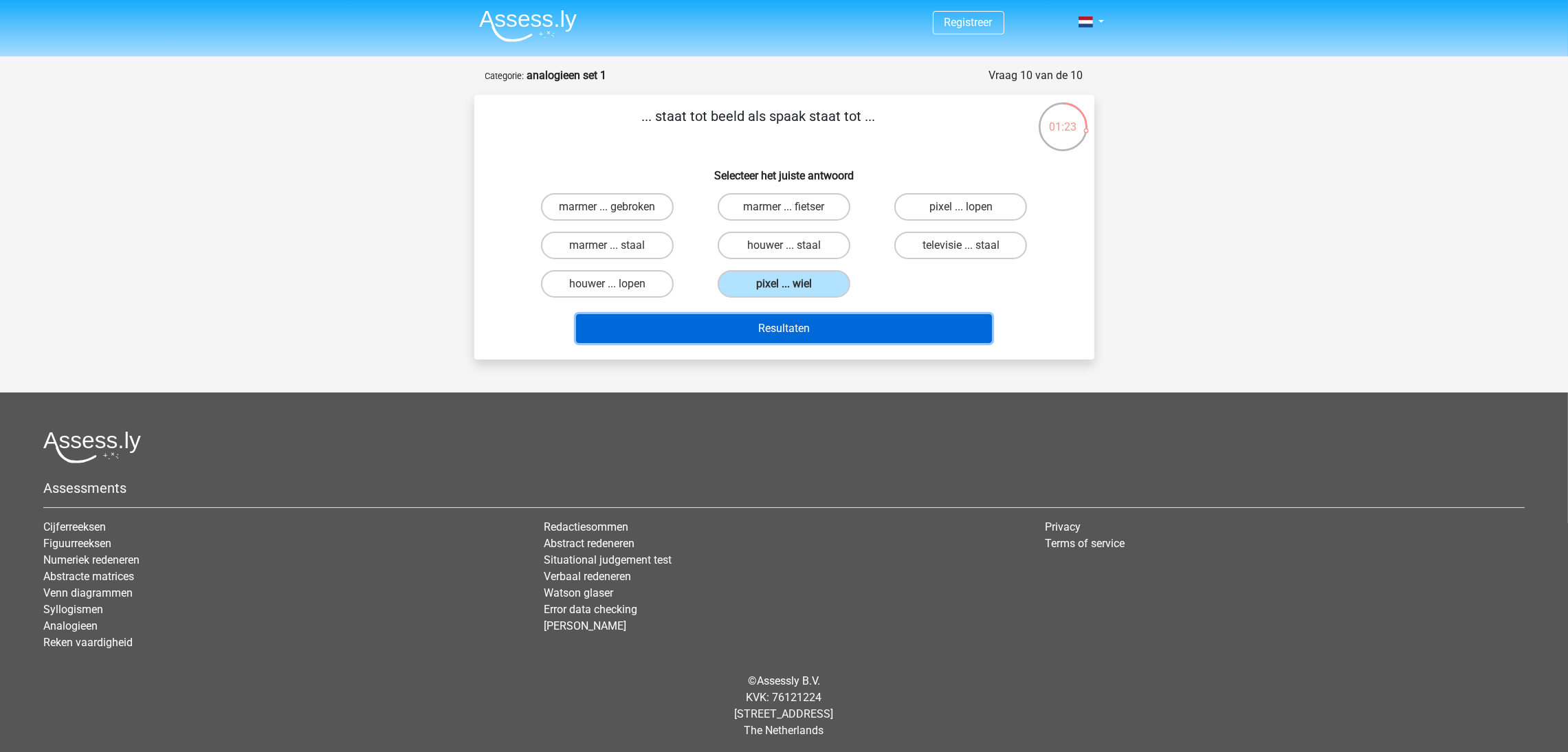
click at [802, 314] on button "Resultaten" at bounding box center [784, 328] width 416 height 29
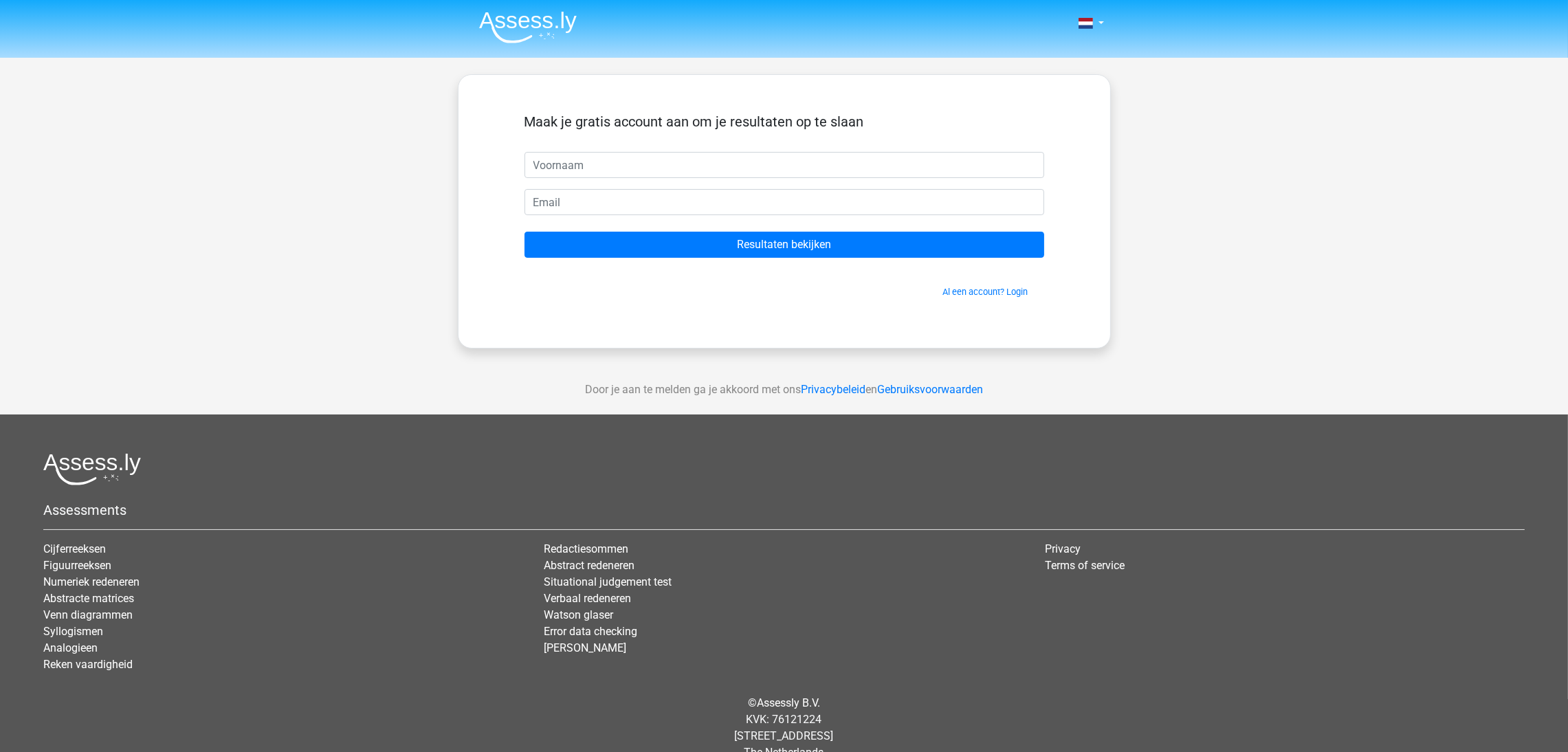
click at [690, 185] on form "Maak je gratis account aan om je resultaten op te slaan Resultaten bekijken Al …" at bounding box center [784, 206] width 520 height 185
click at [653, 162] on input "text" at bounding box center [784, 165] width 520 height 26
type input "[PERSON_NAME]"
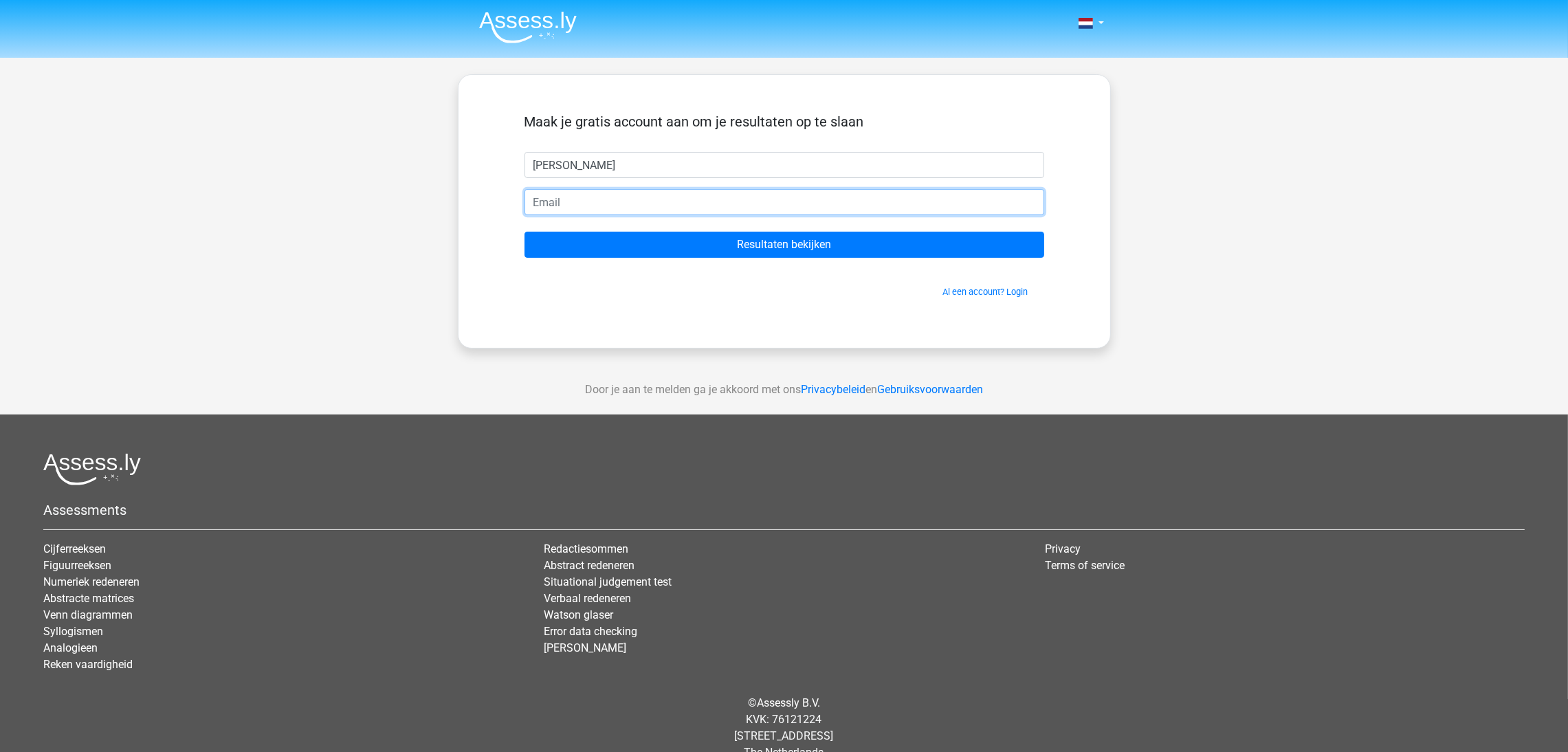
click at [577, 202] on input "email" at bounding box center [784, 202] width 520 height 26
type input "[PERSON_NAME][EMAIL_ADDRESS][DOMAIN_NAME]"
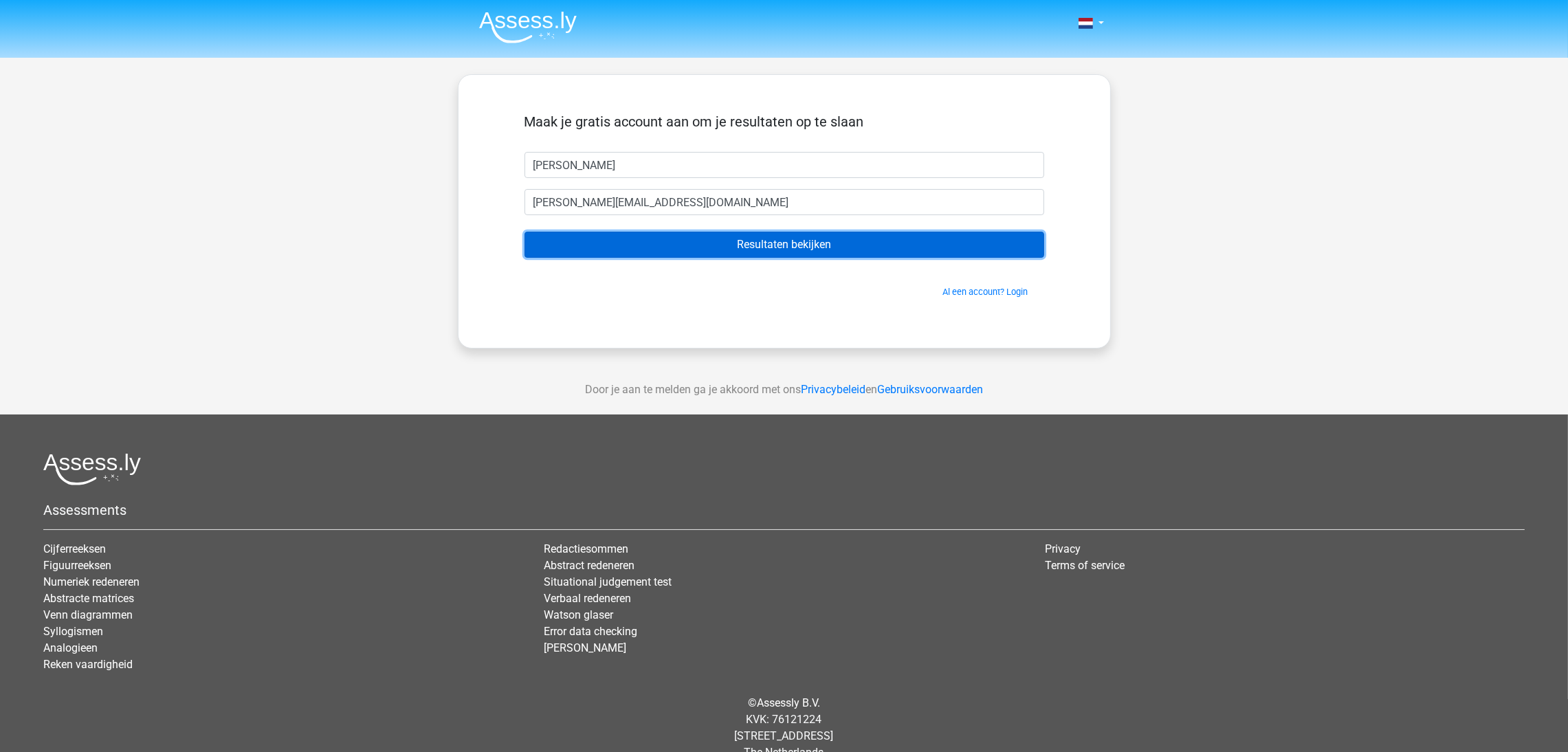
click at [815, 245] on input "Resultaten bekijken" at bounding box center [784, 245] width 520 height 26
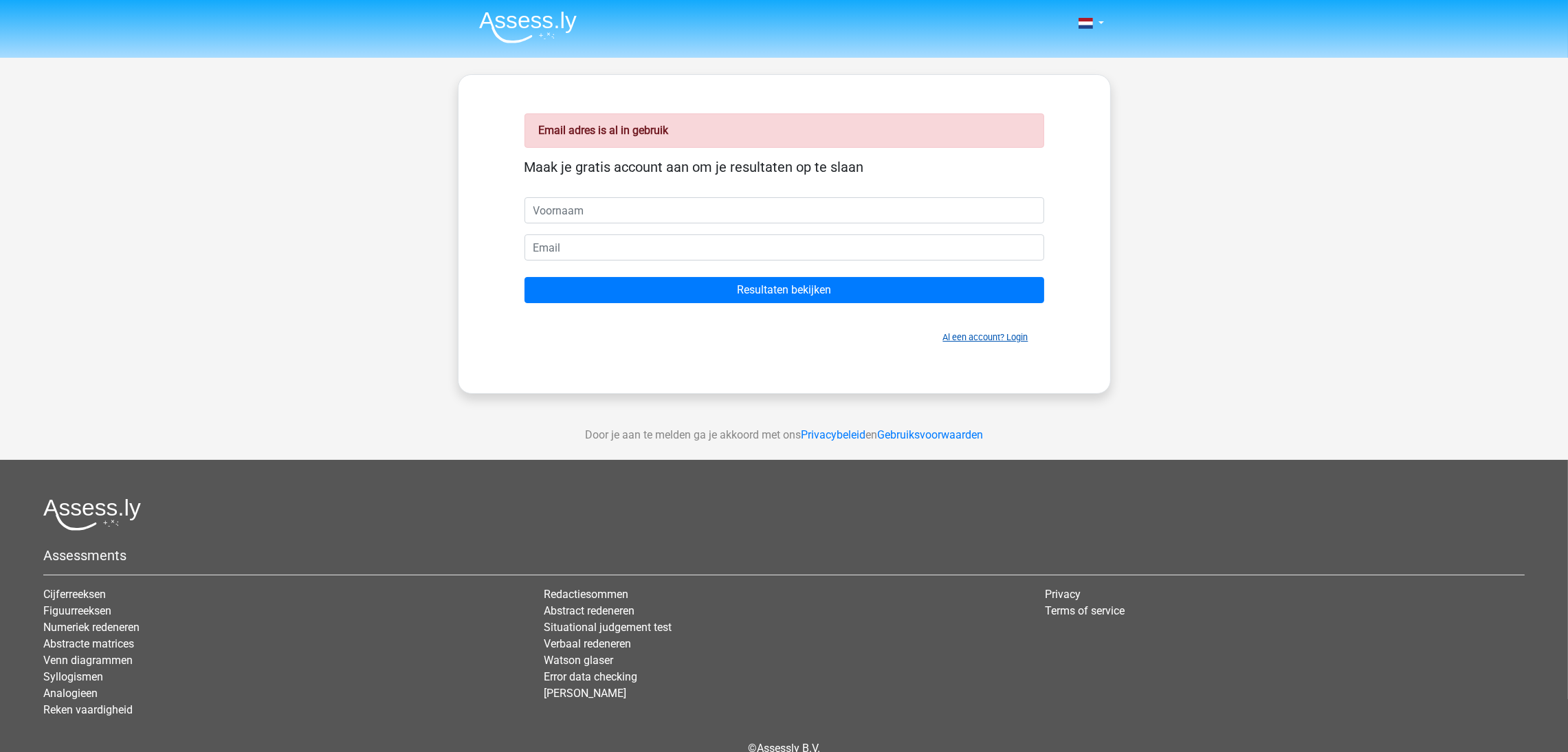
click at [1003, 334] on link "Al een account? Login" at bounding box center [986, 337] width 85 height 11
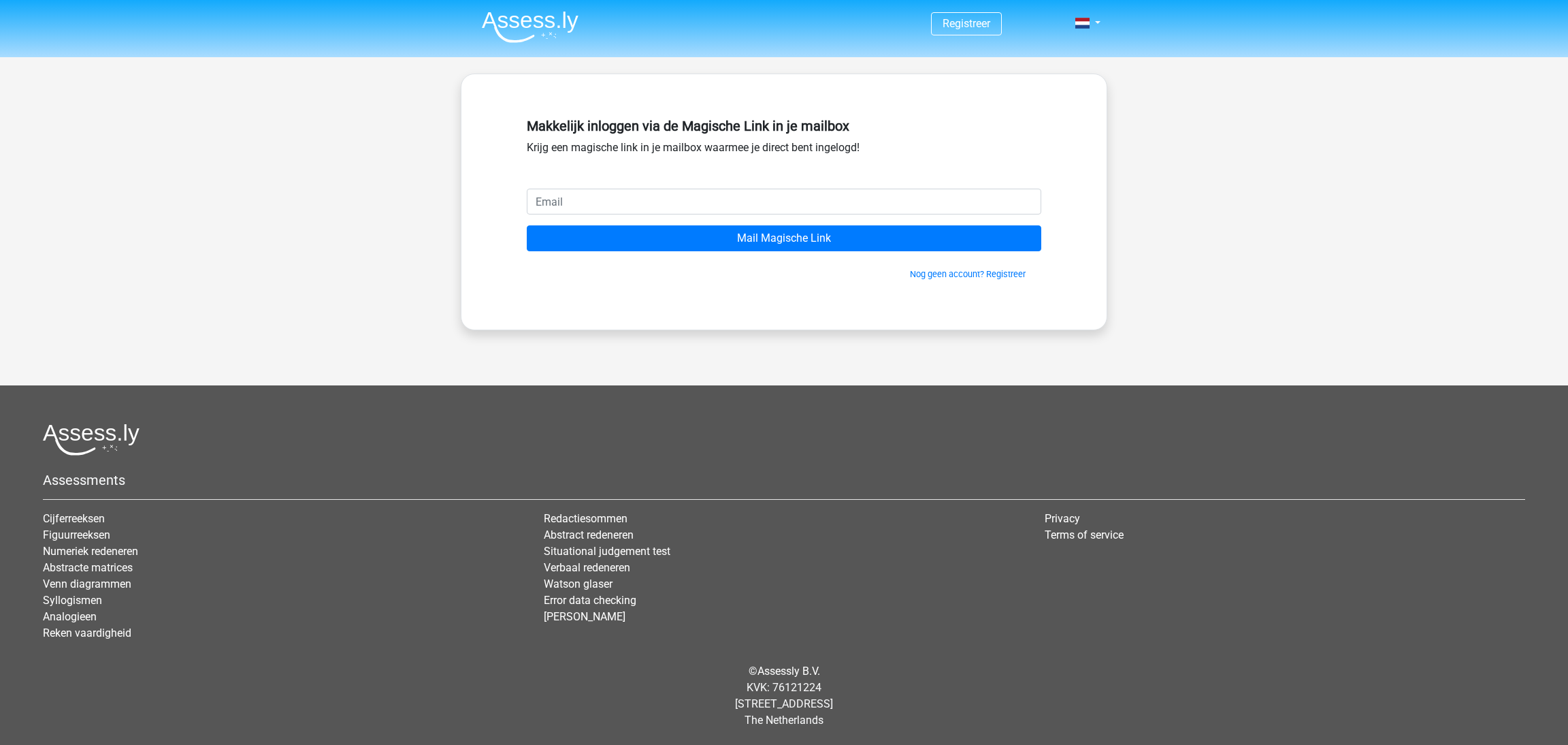
click at [726, 204] on input "email" at bounding box center [784, 201] width 515 height 26
type input "[PERSON_NAME][EMAIL_ADDRESS][DOMAIN_NAME]"
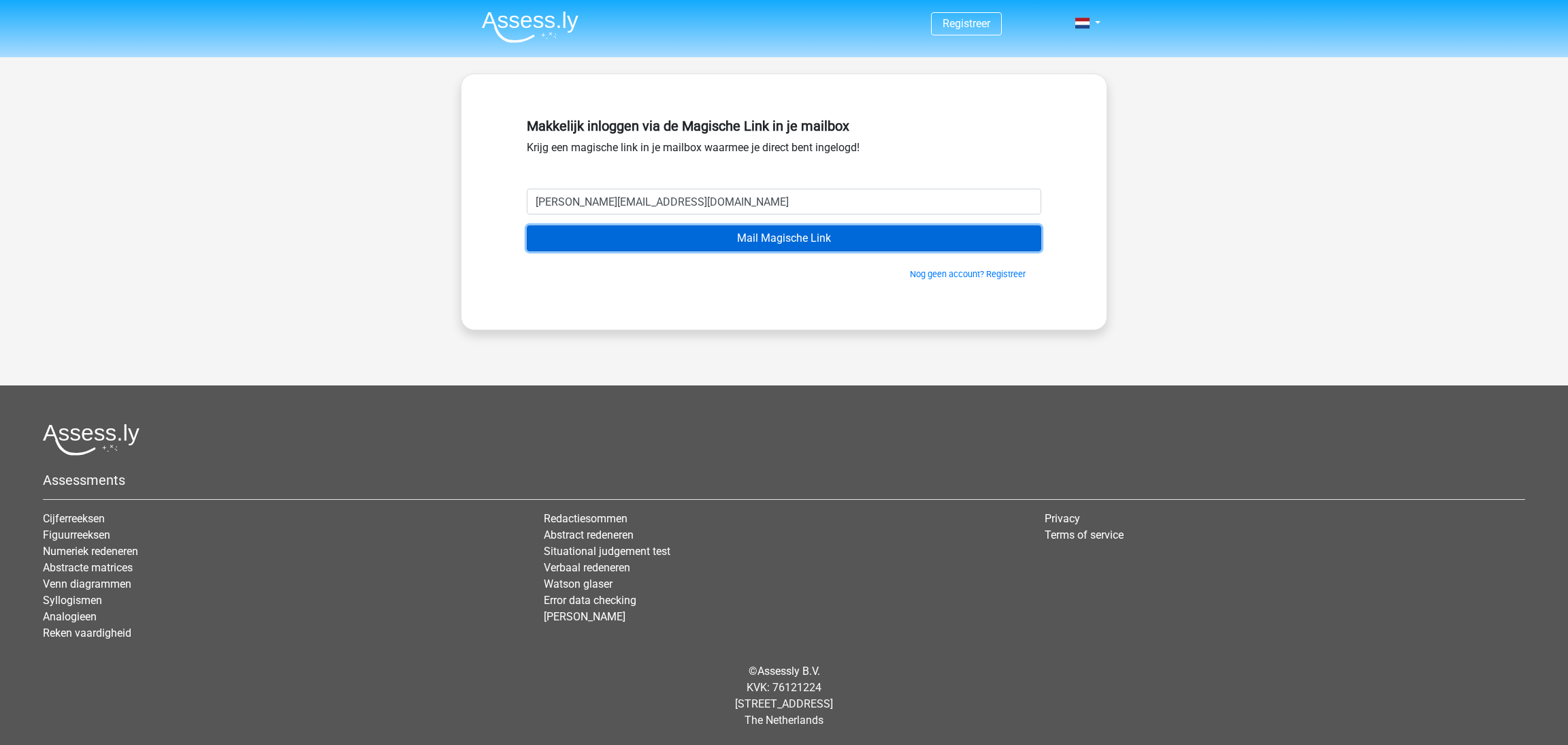
click at [851, 238] on input "Mail Magische Link" at bounding box center [784, 239] width 515 height 26
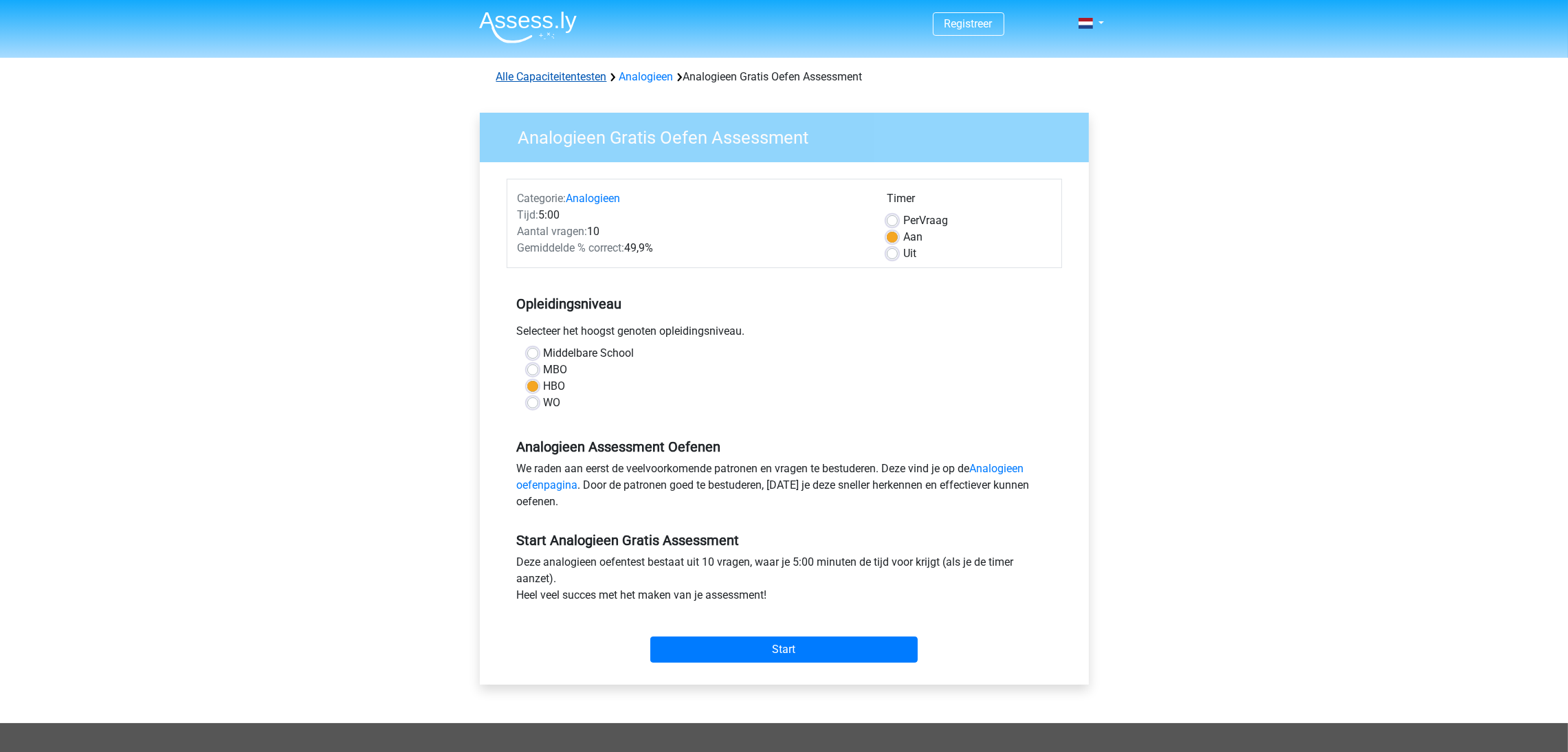
click at [577, 70] on link "Alle Capaciteitentesten" at bounding box center [552, 77] width 111 height 13
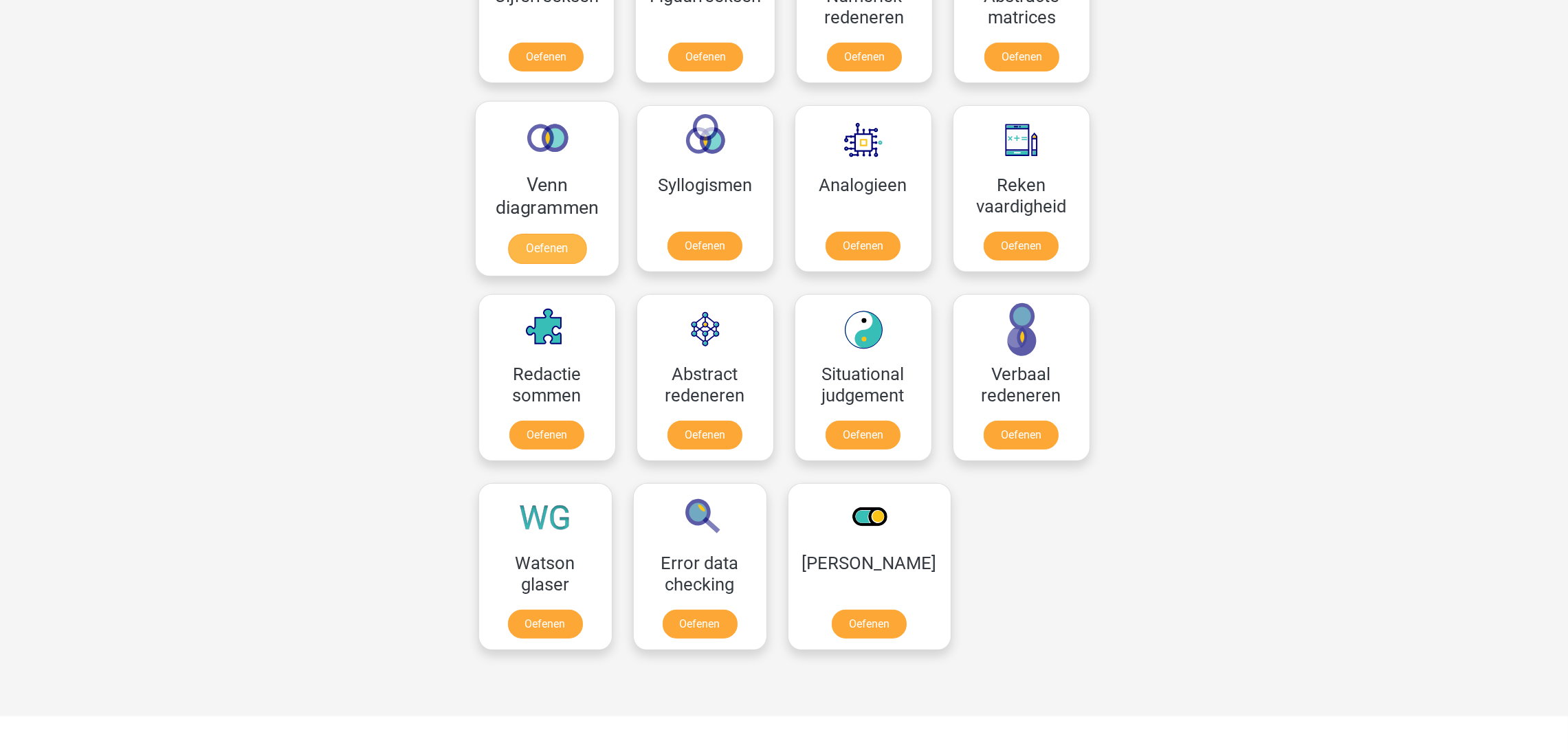
scroll to position [791, 0]
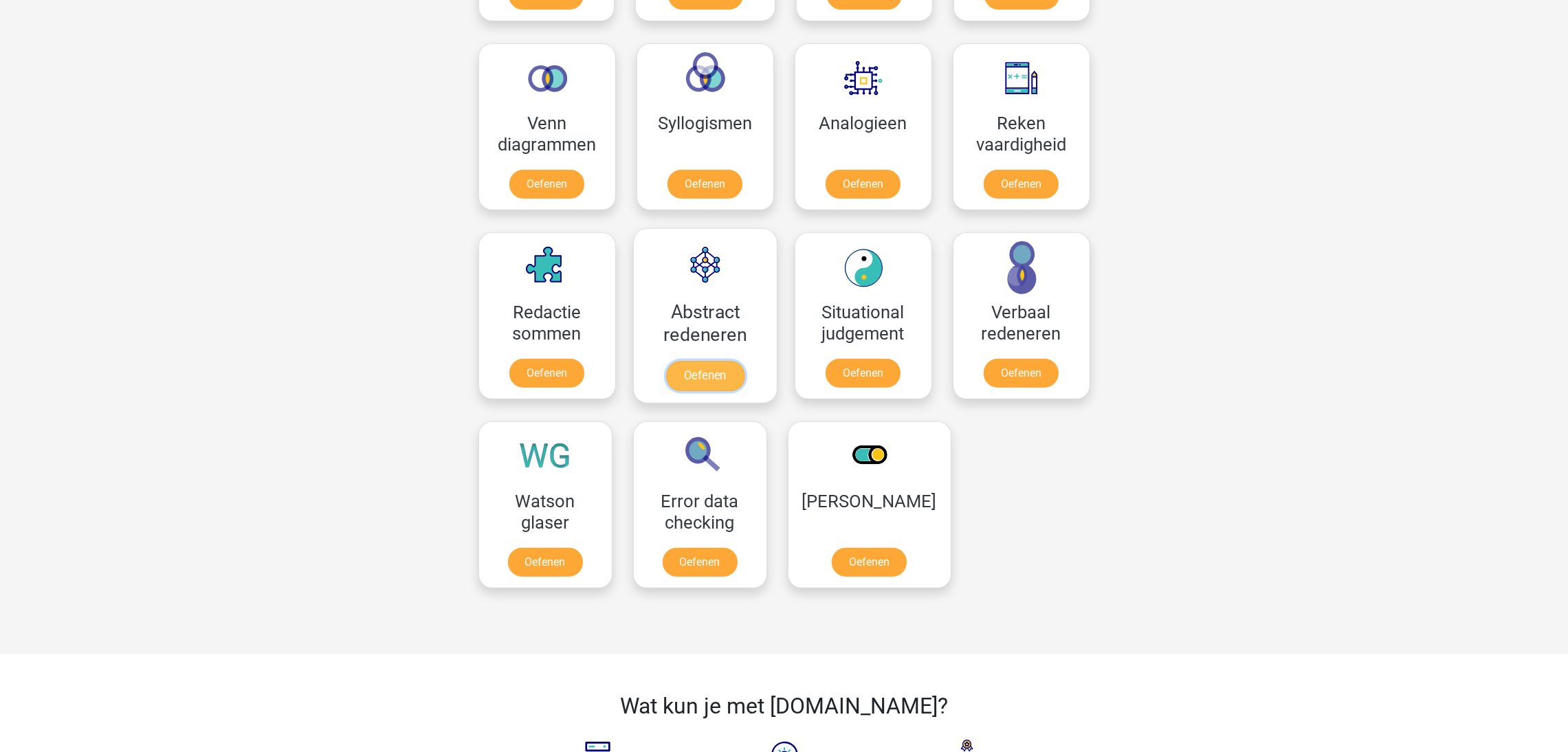
click at [693, 375] on link "Oefenen" at bounding box center [705, 375] width 79 height 30
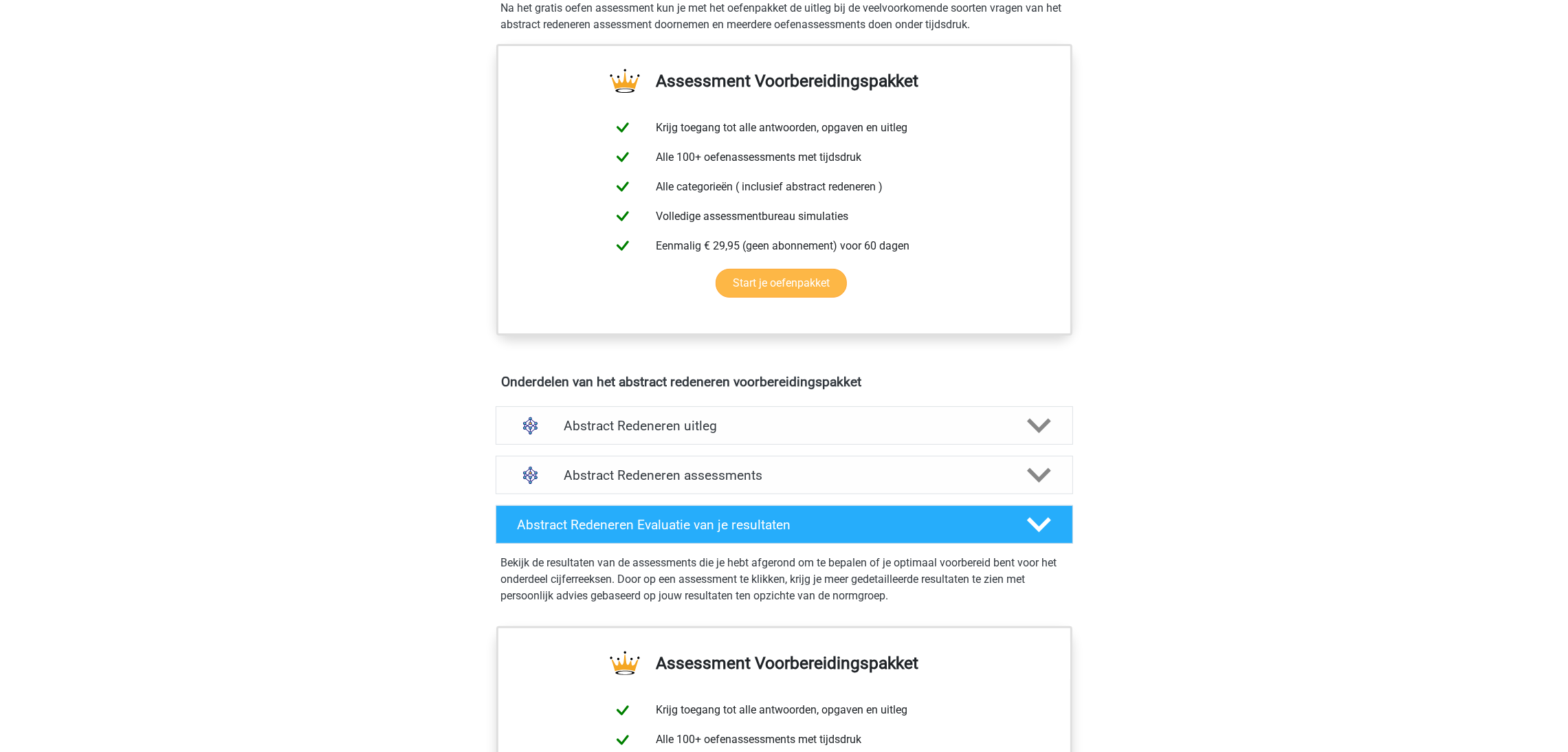
scroll to position [514, 0]
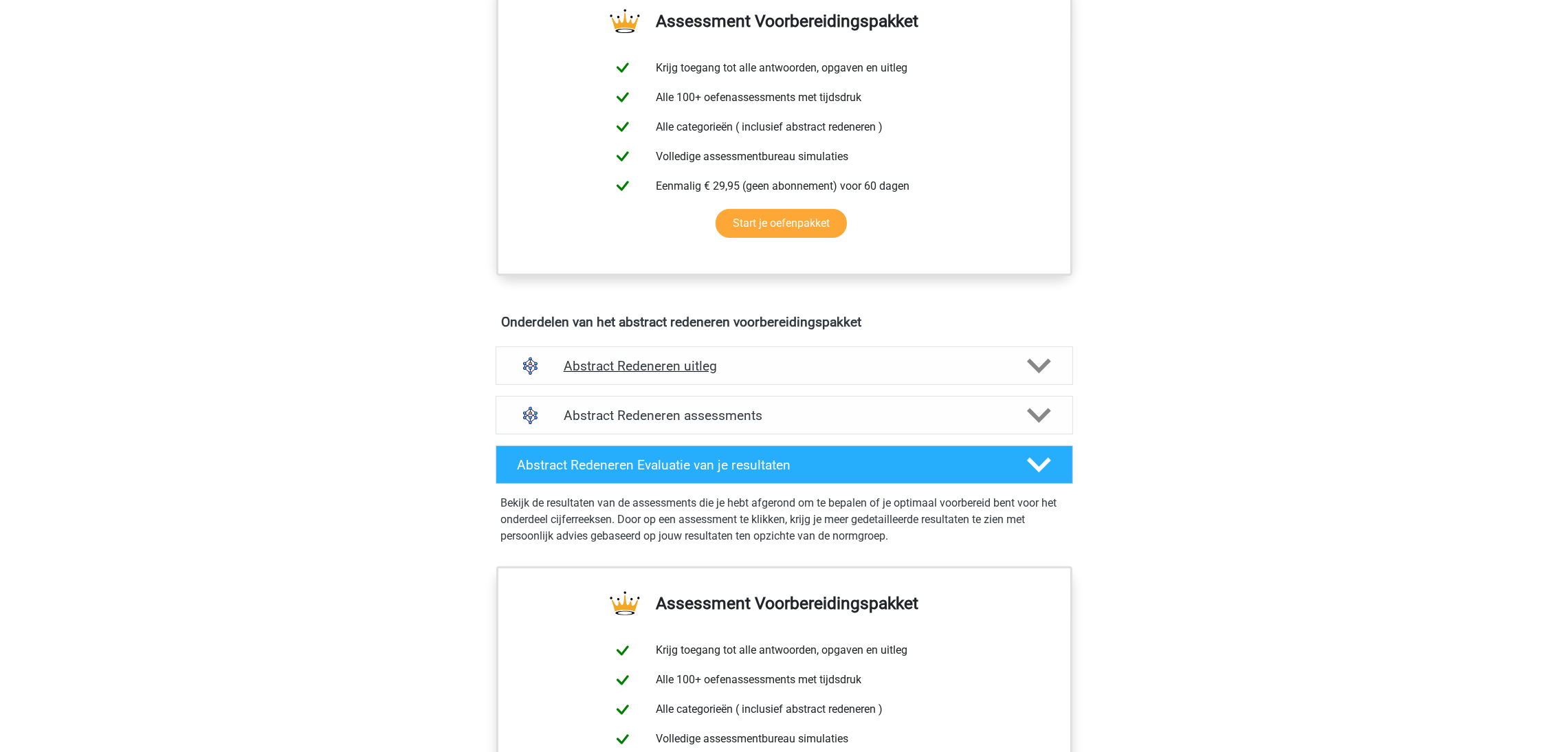
click at [1041, 360] on icon at bounding box center [1039, 365] width 24 height 24
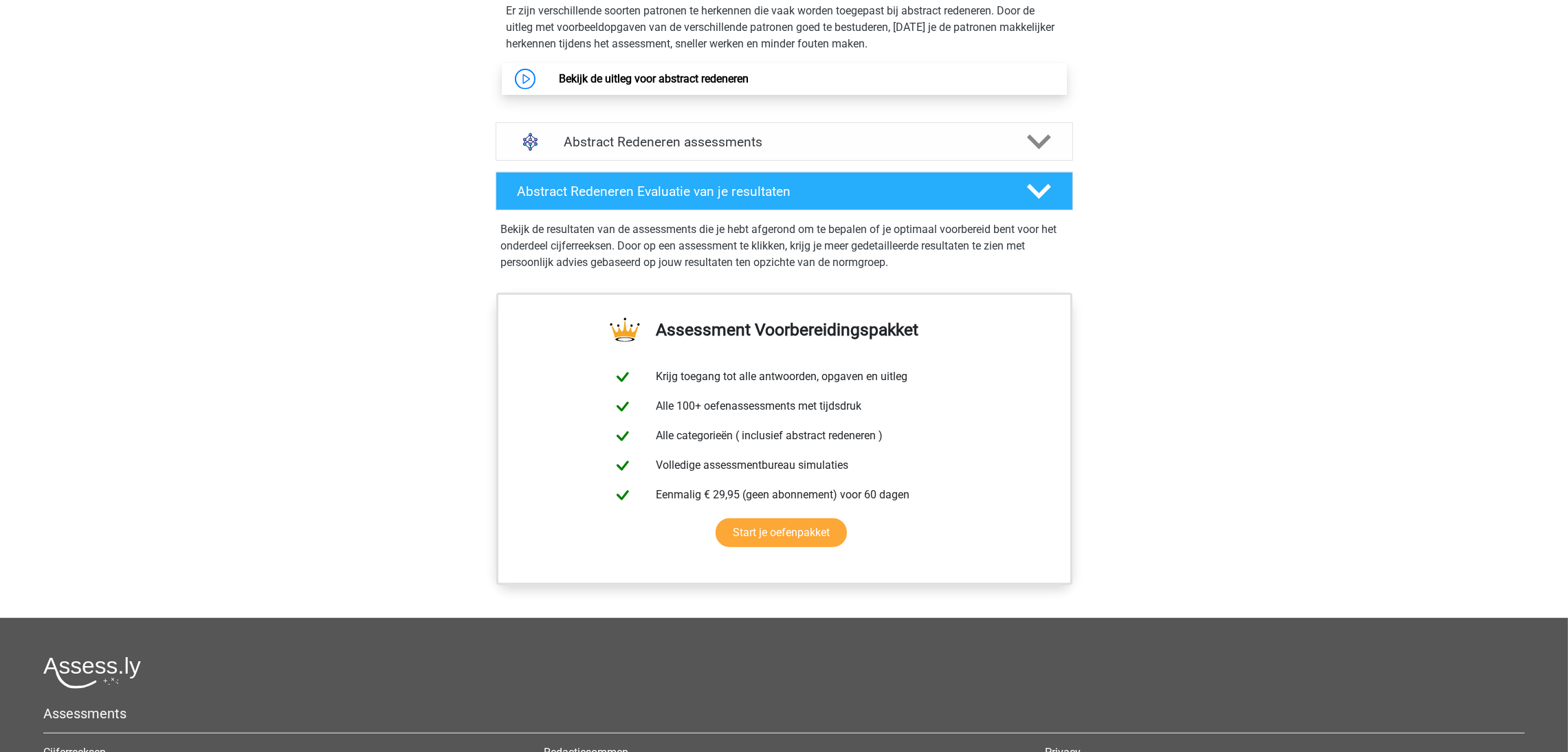
scroll to position [926, 0]
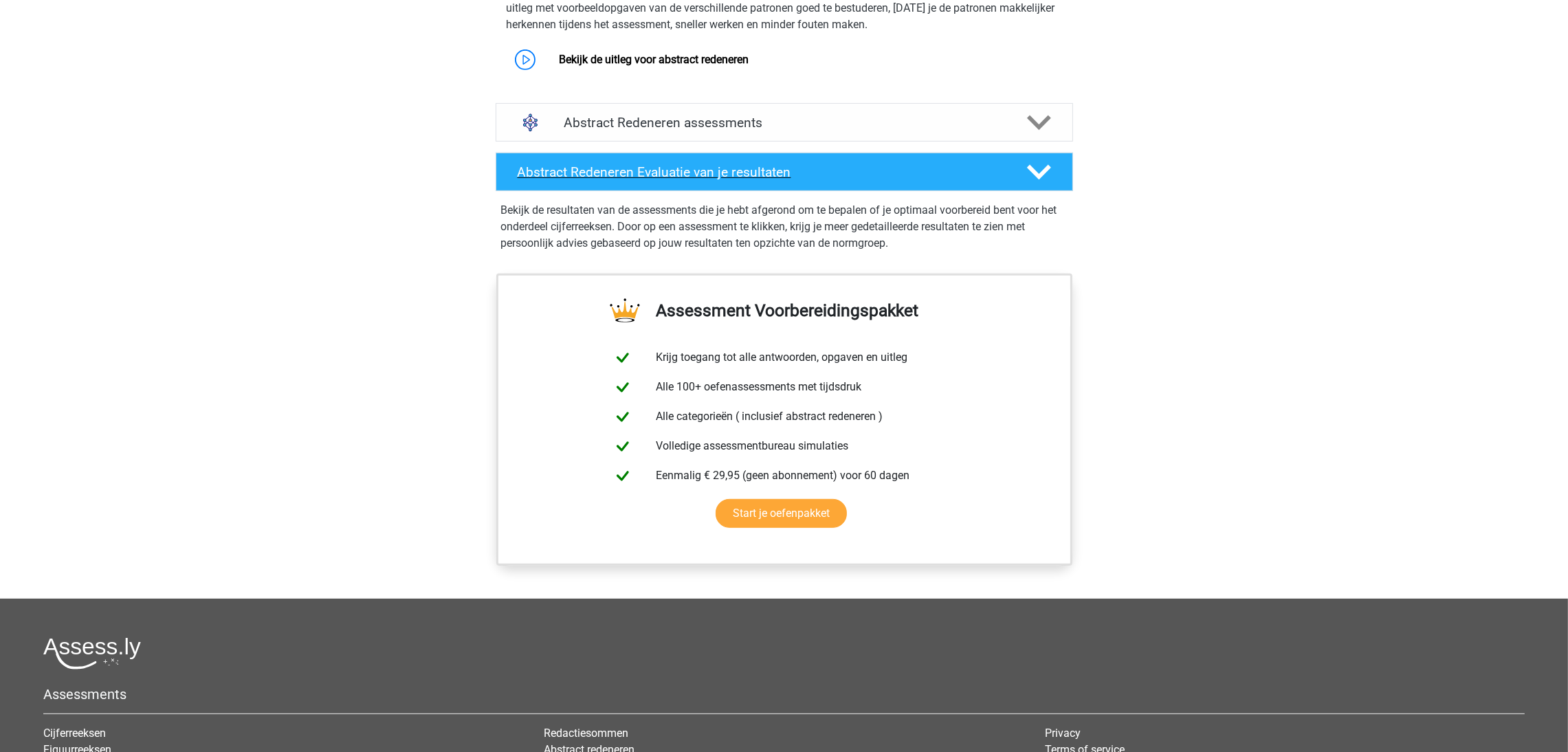
click at [1029, 173] on icon at bounding box center [1039, 171] width 24 height 24
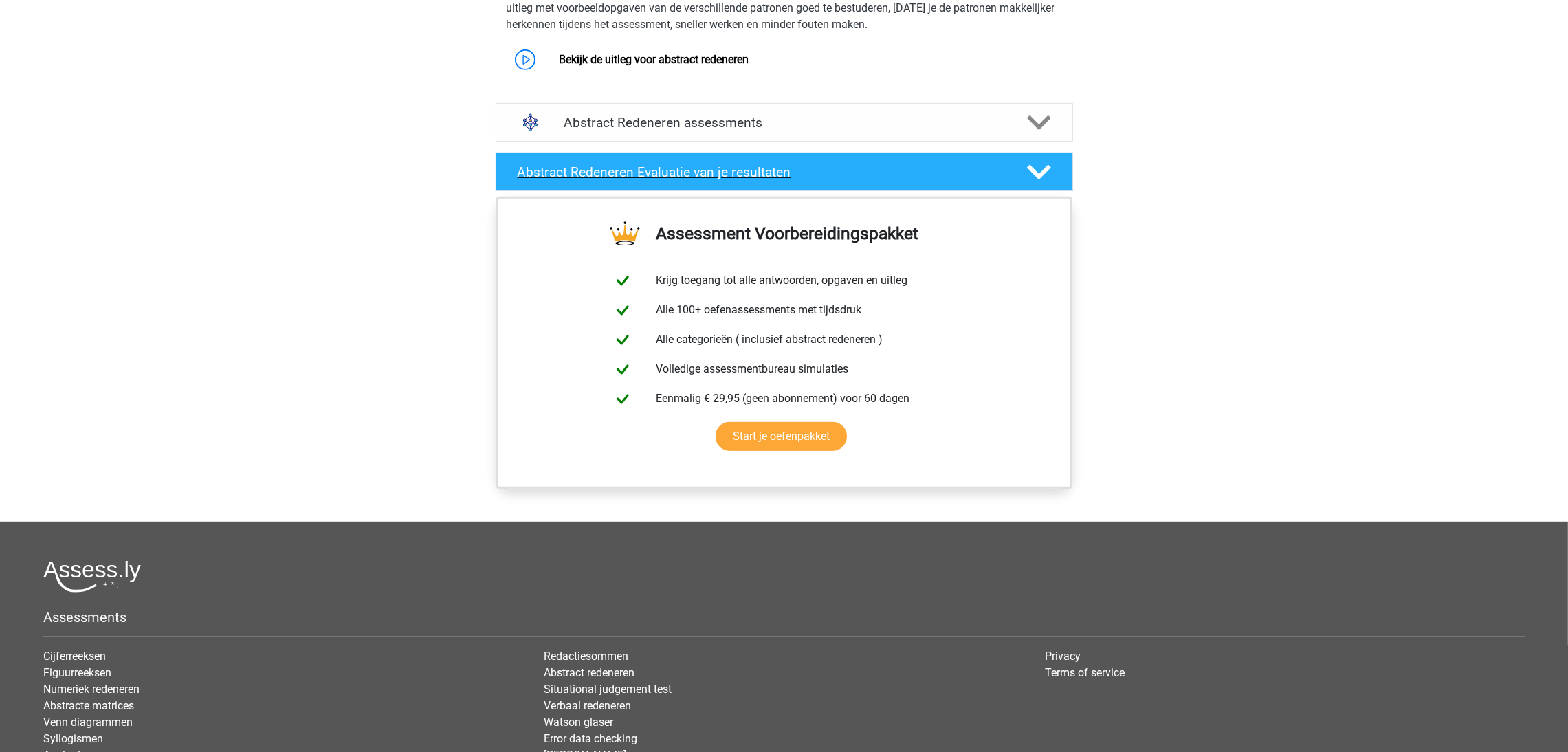
click at [1029, 173] on icon at bounding box center [1039, 171] width 24 height 24
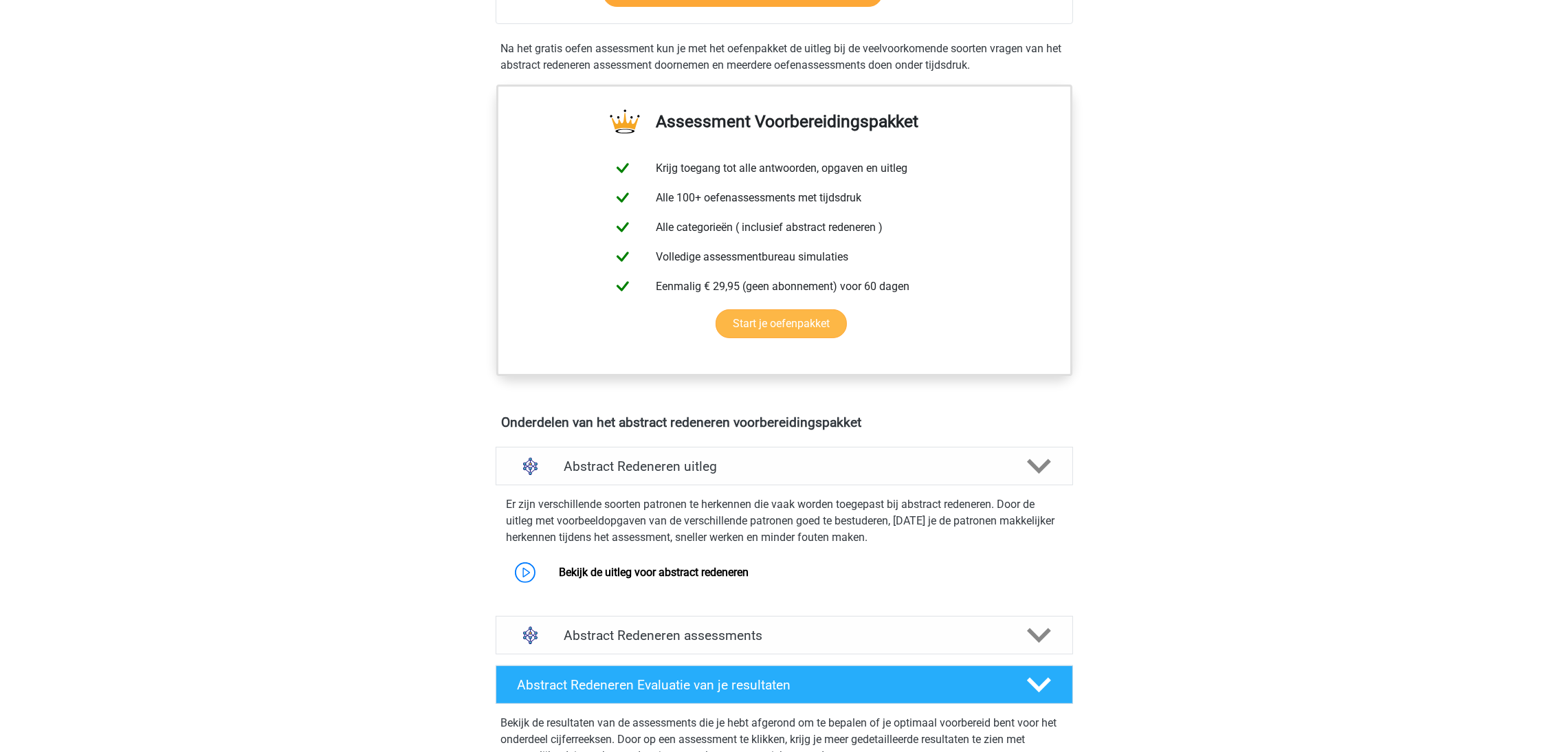
scroll to position [309, 0]
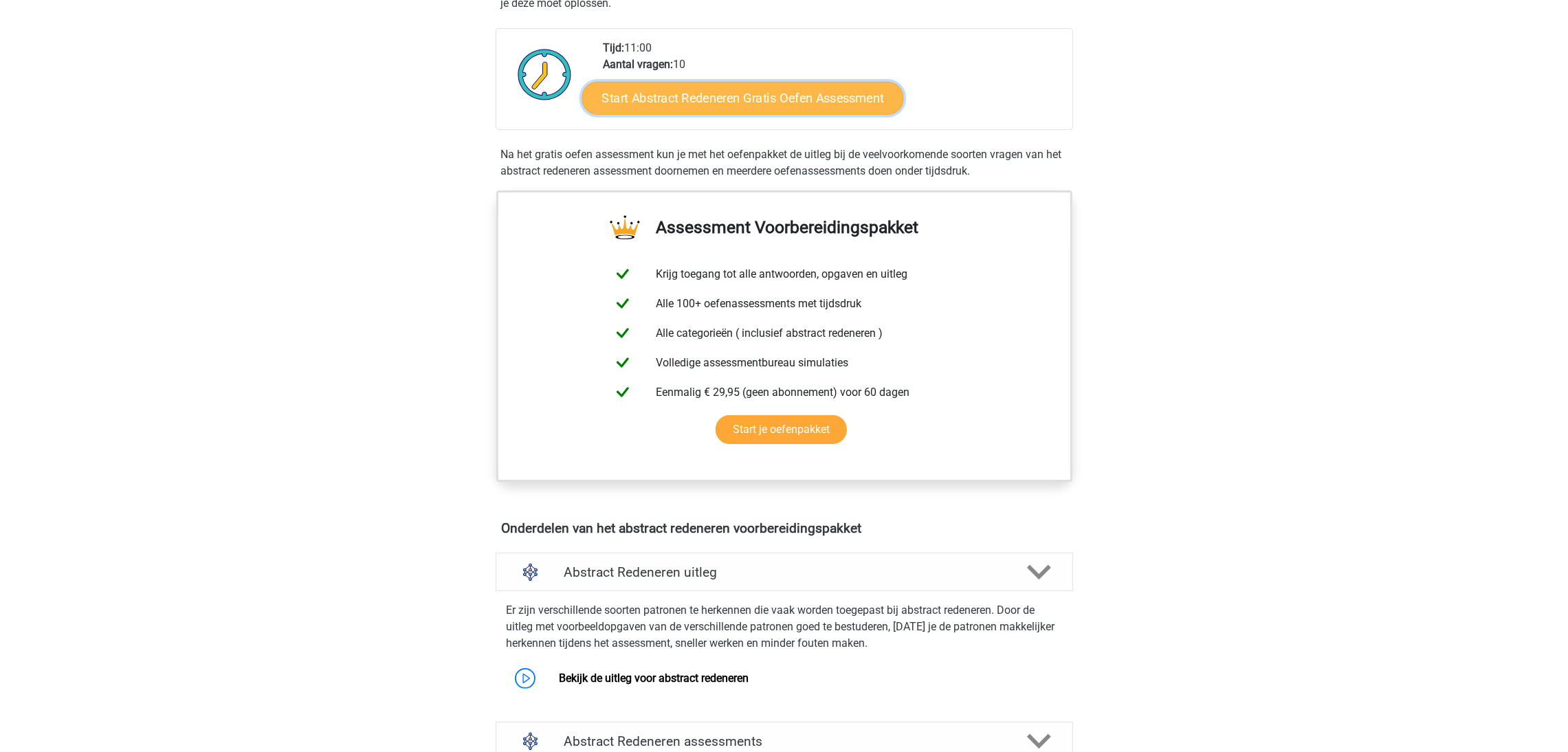
click at [739, 93] on link "Start Abstract Redeneren Gratis Oefen Assessment" at bounding box center [743, 97] width 322 height 33
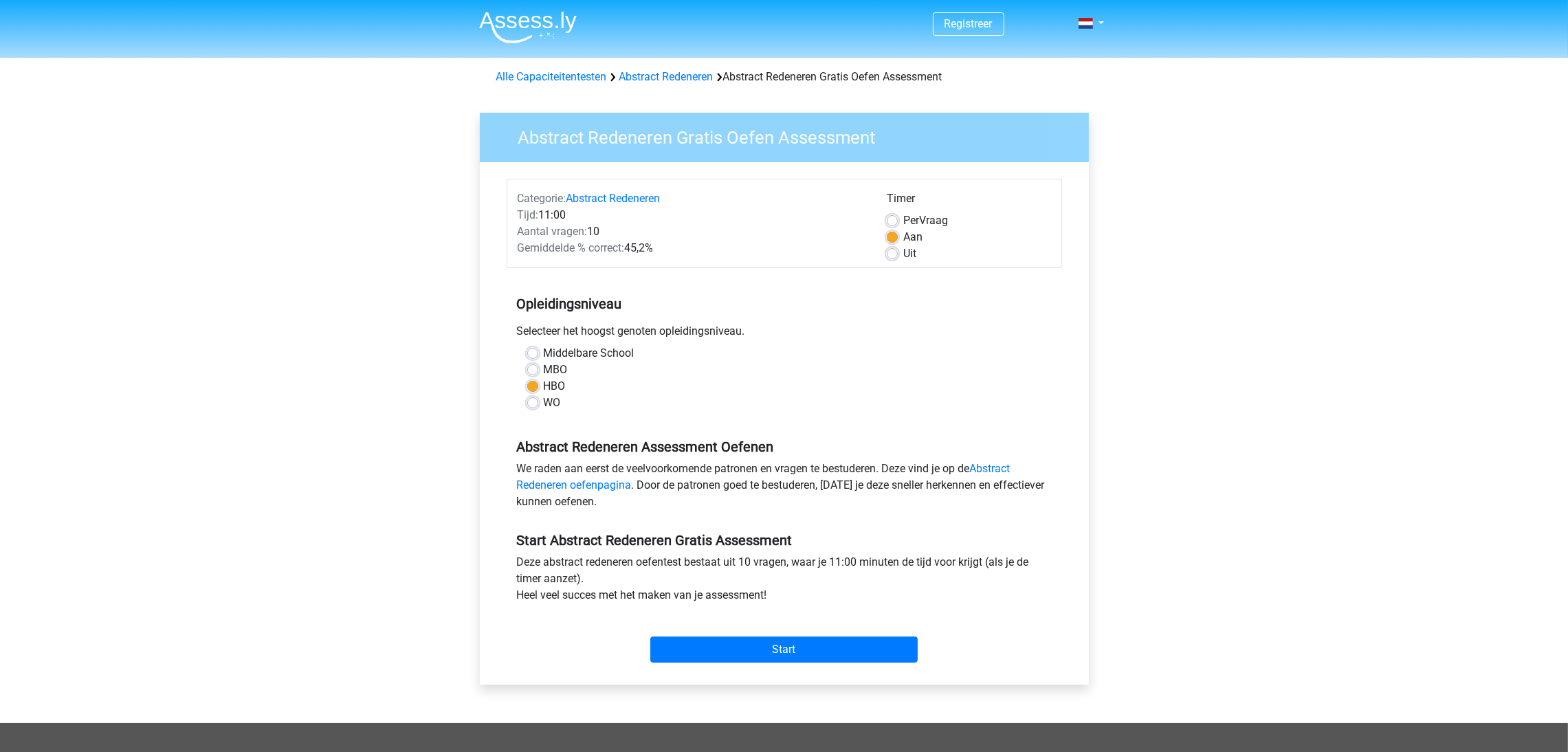
click at [903, 259] on label "Uit" at bounding box center [910, 253] width 13 height 16
click at [889, 259] on input "Uit" at bounding box center [892, 251] width 11 height 14
radio input "true"
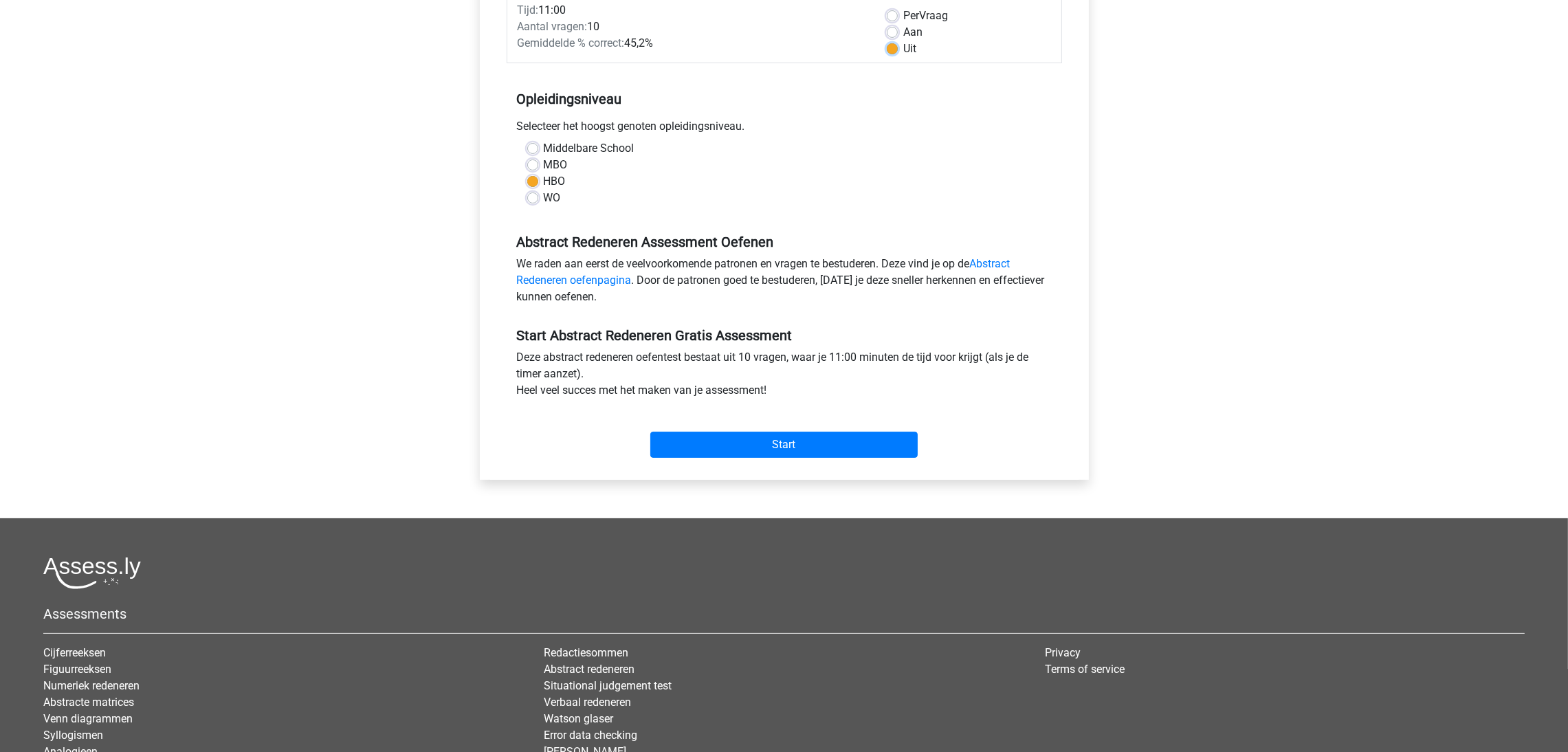
scroll to position [206, 0]
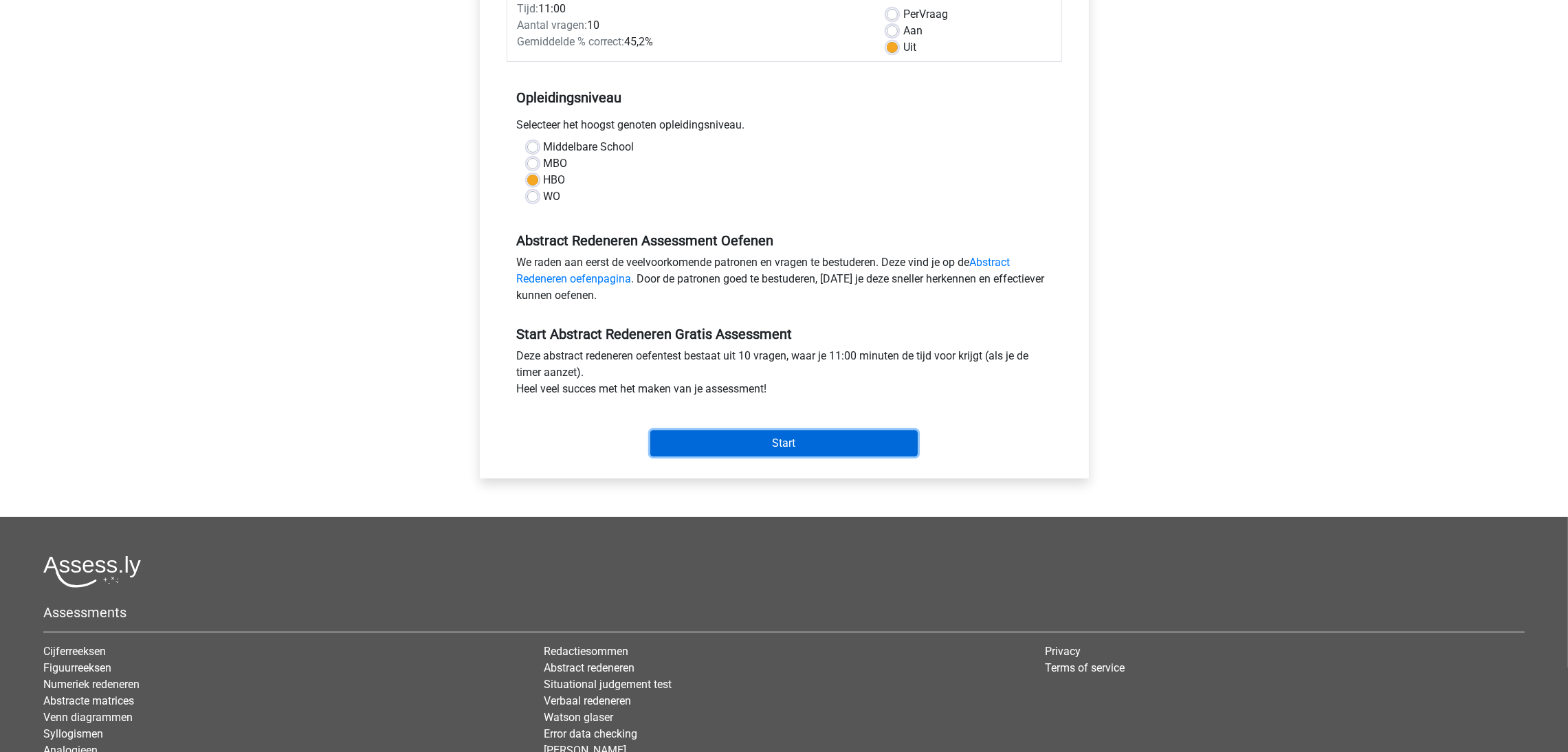
click at [765, 437] on input "Start" at bounding box center [784, 443] width 267 height 26
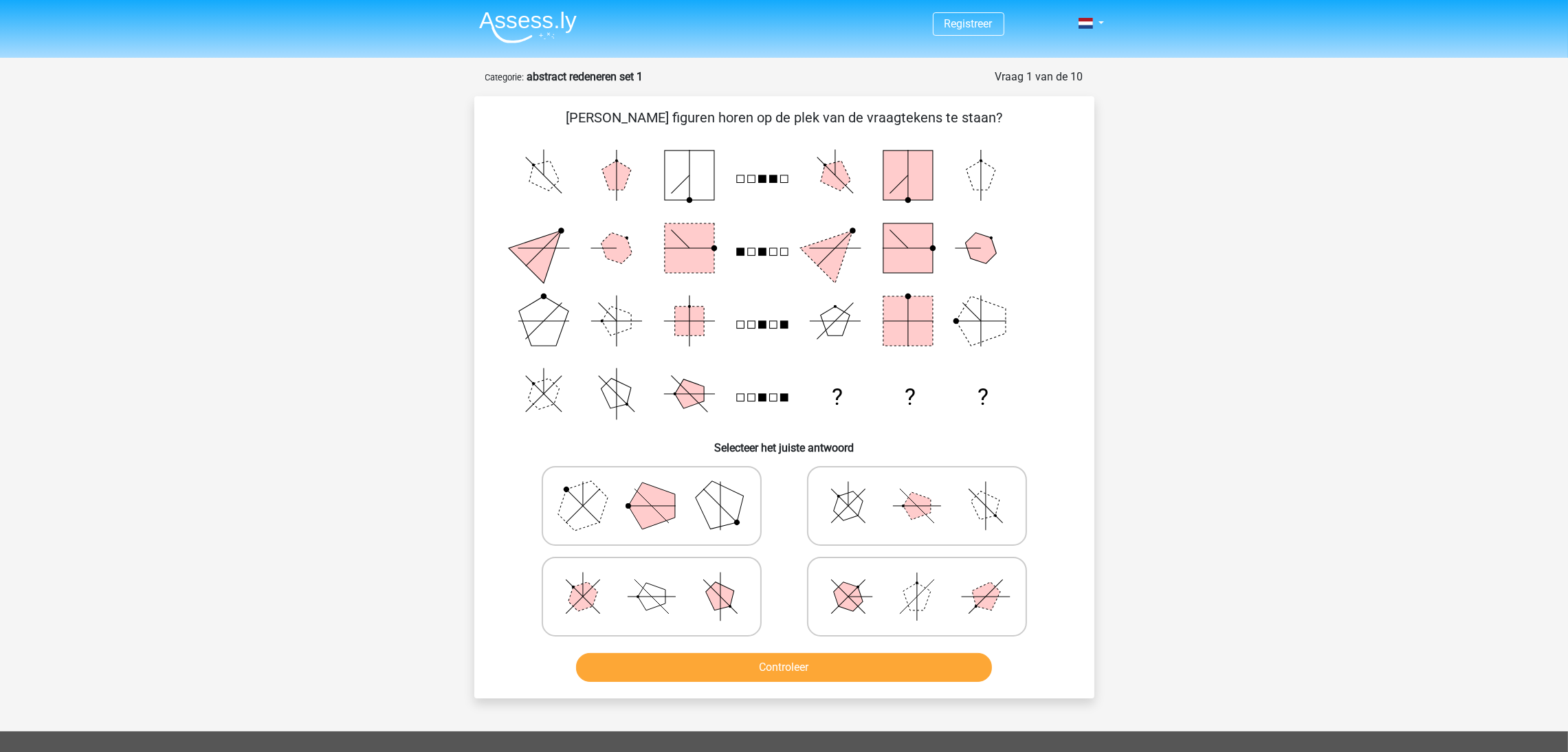
click at [651, 519] on polygon at bounding box center [652, 505] width 47 height 47
click at [652, 488] on input "radio" at bounding box center [656, 483] width 9 height 9
radio input "true"
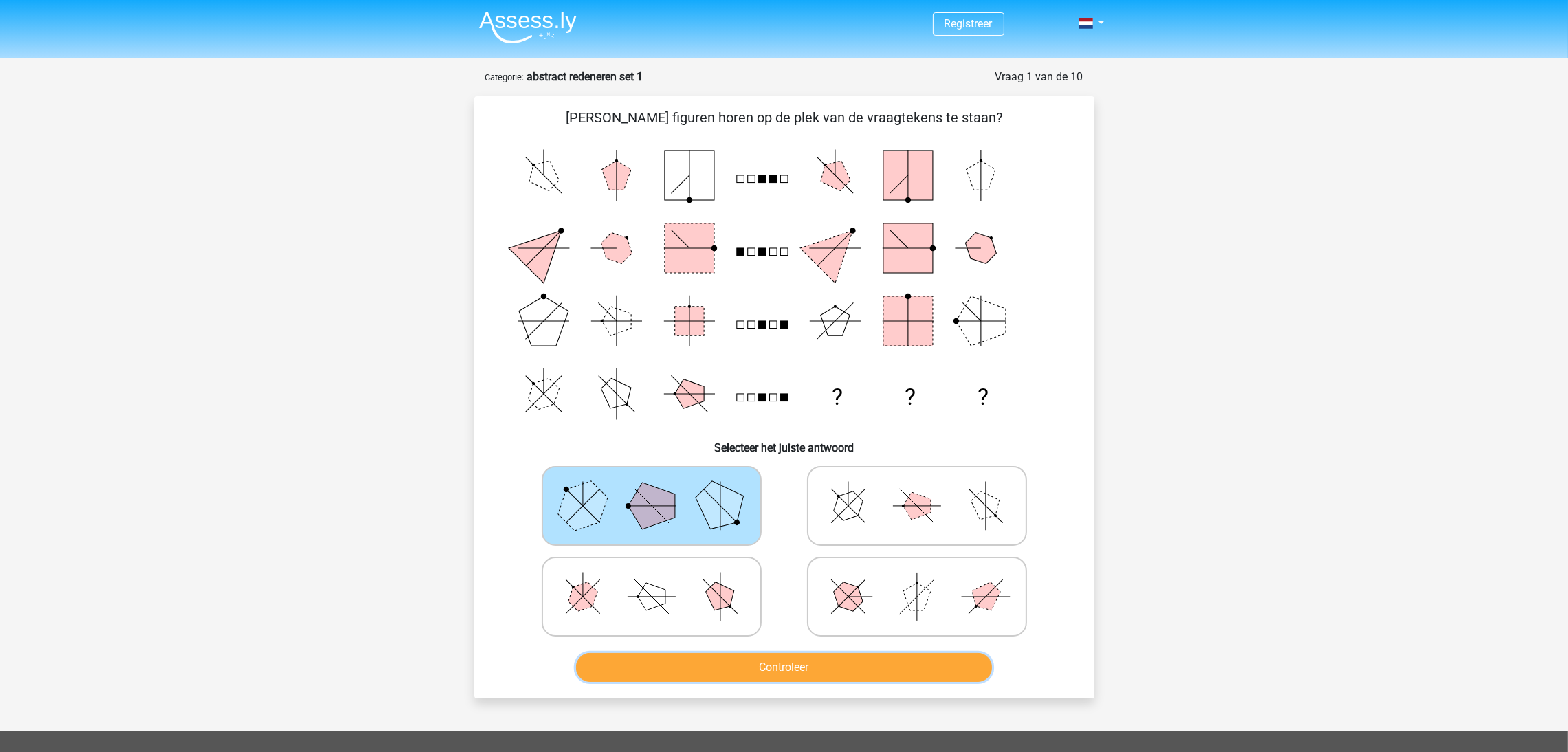
click at [768, 666] on button "Controleer" at bounding box center [784, 667] width 416 height 29
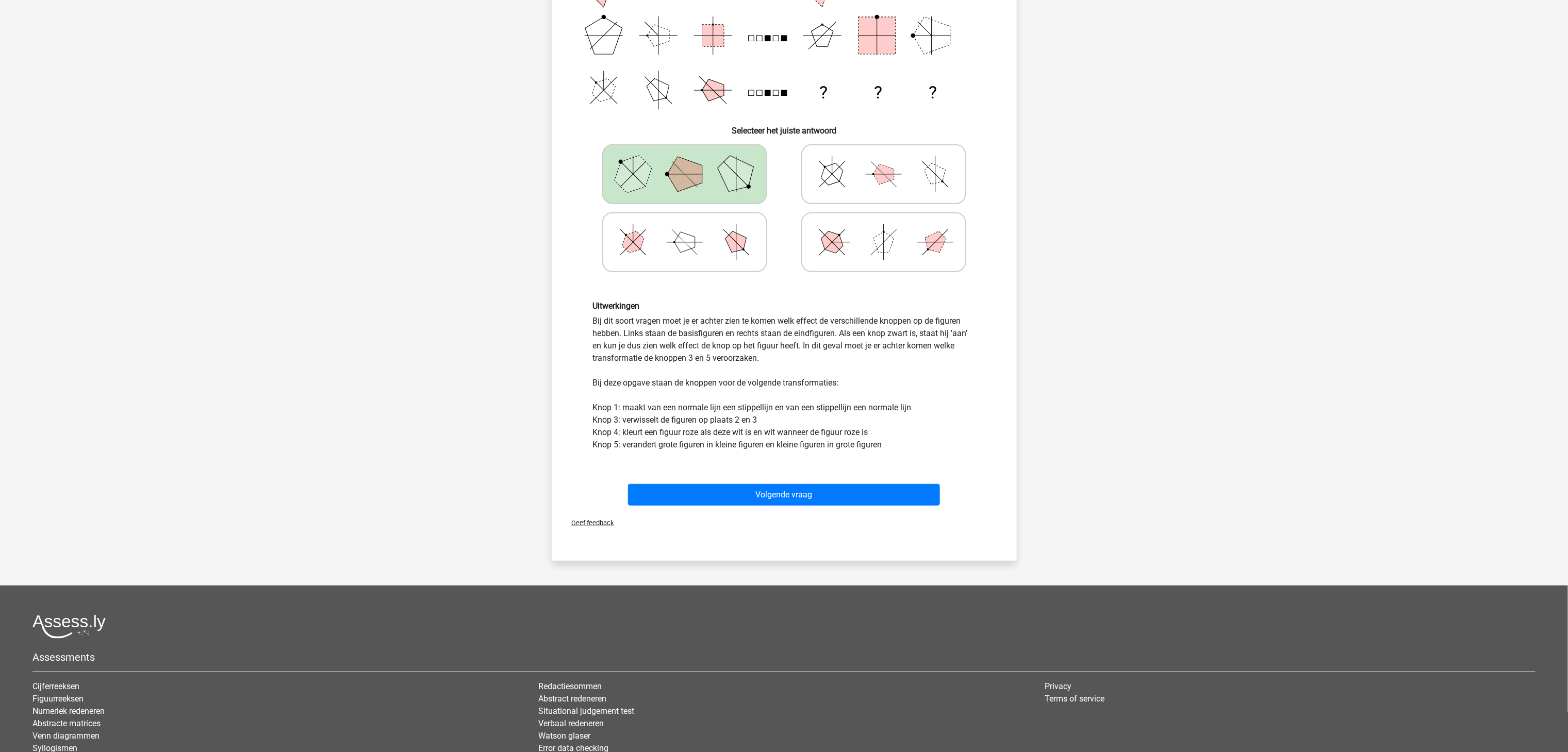
scroll to position [206, 0]
click at [787, 487] on button "Volgende vraag" at bounding box center [784, 493] width 312 height 22
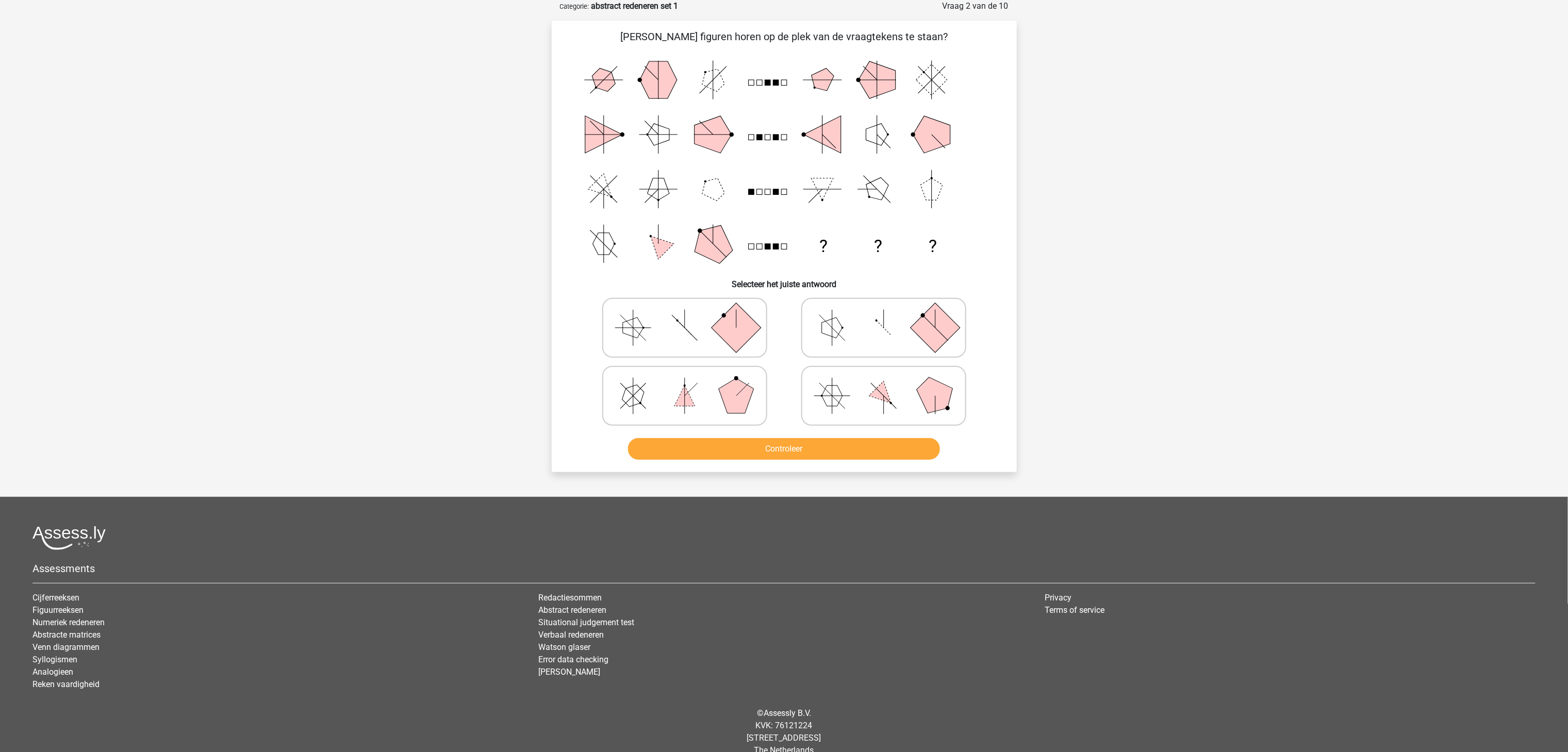
scroll to position [0, 0]
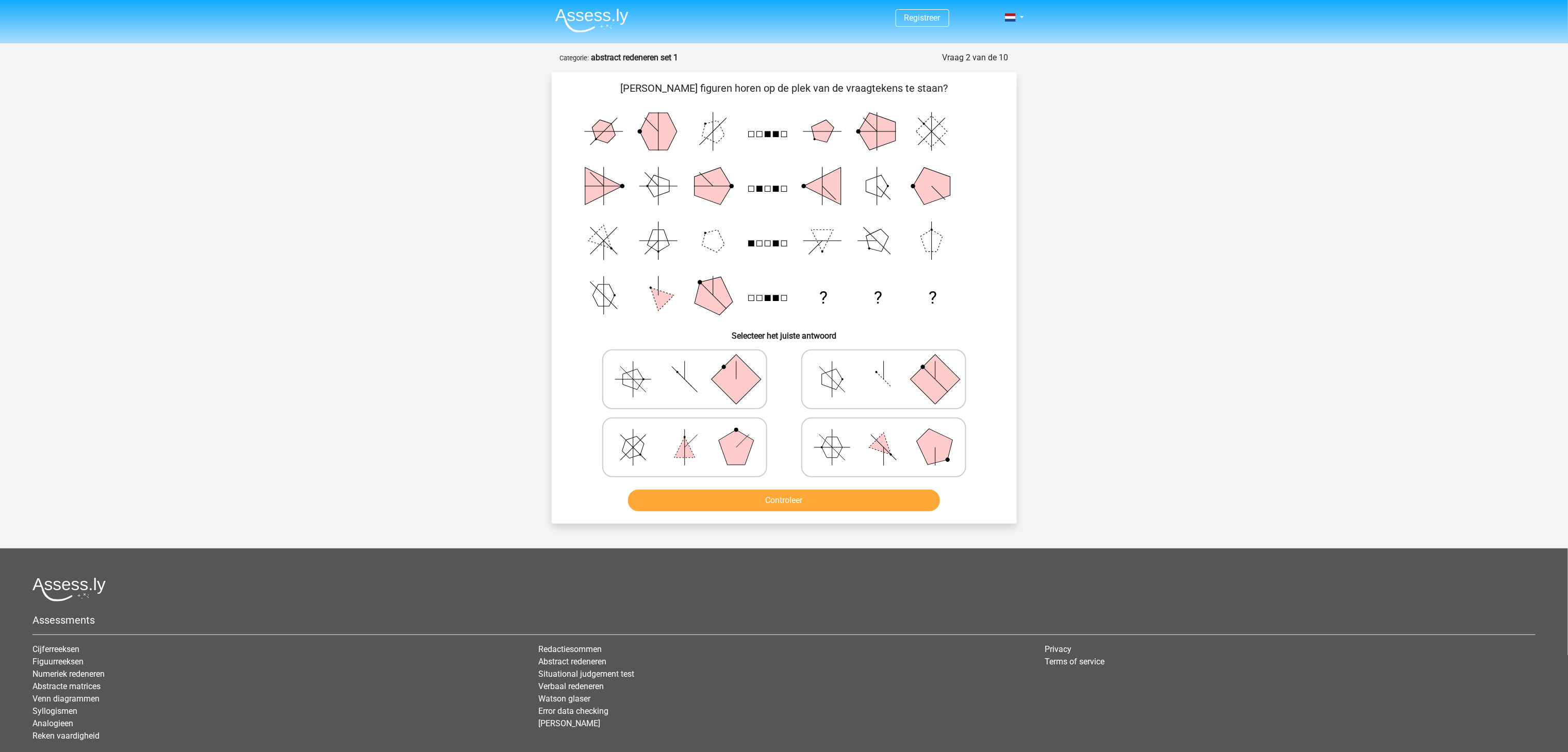
click at [686, 444] on polygon at bounding box center [685, 447] width 21 height 21
click at [686, 434] on input "radio" at bounding box center [688, 431] width 7 height 7
radio input "true"
click at [773, 495] on button "Controleer" at bounding box center [784, 500] width 312 height 22
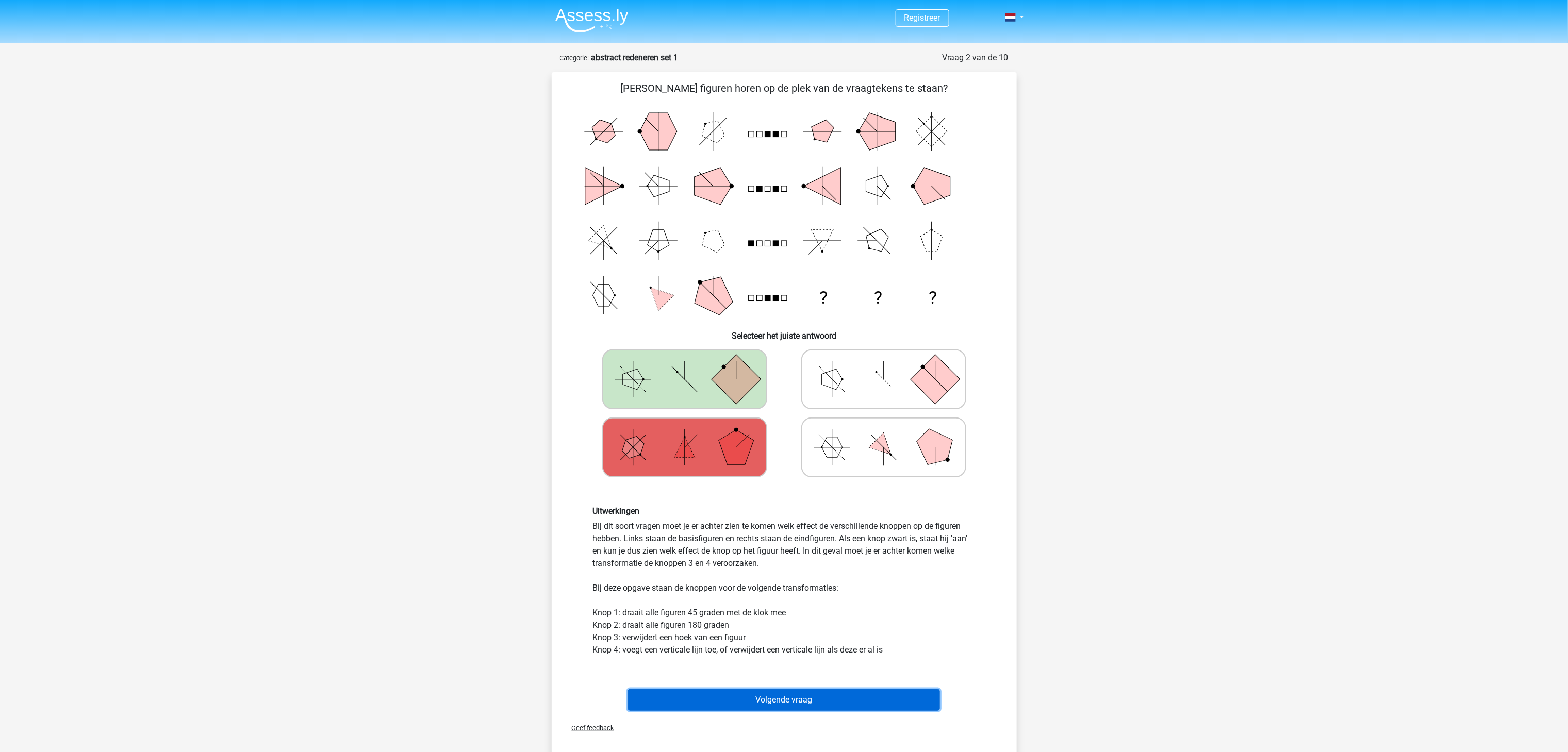
click at [794, 563] on button "Volgende vraag" at bounding box center [784, 699] width 312 height 22
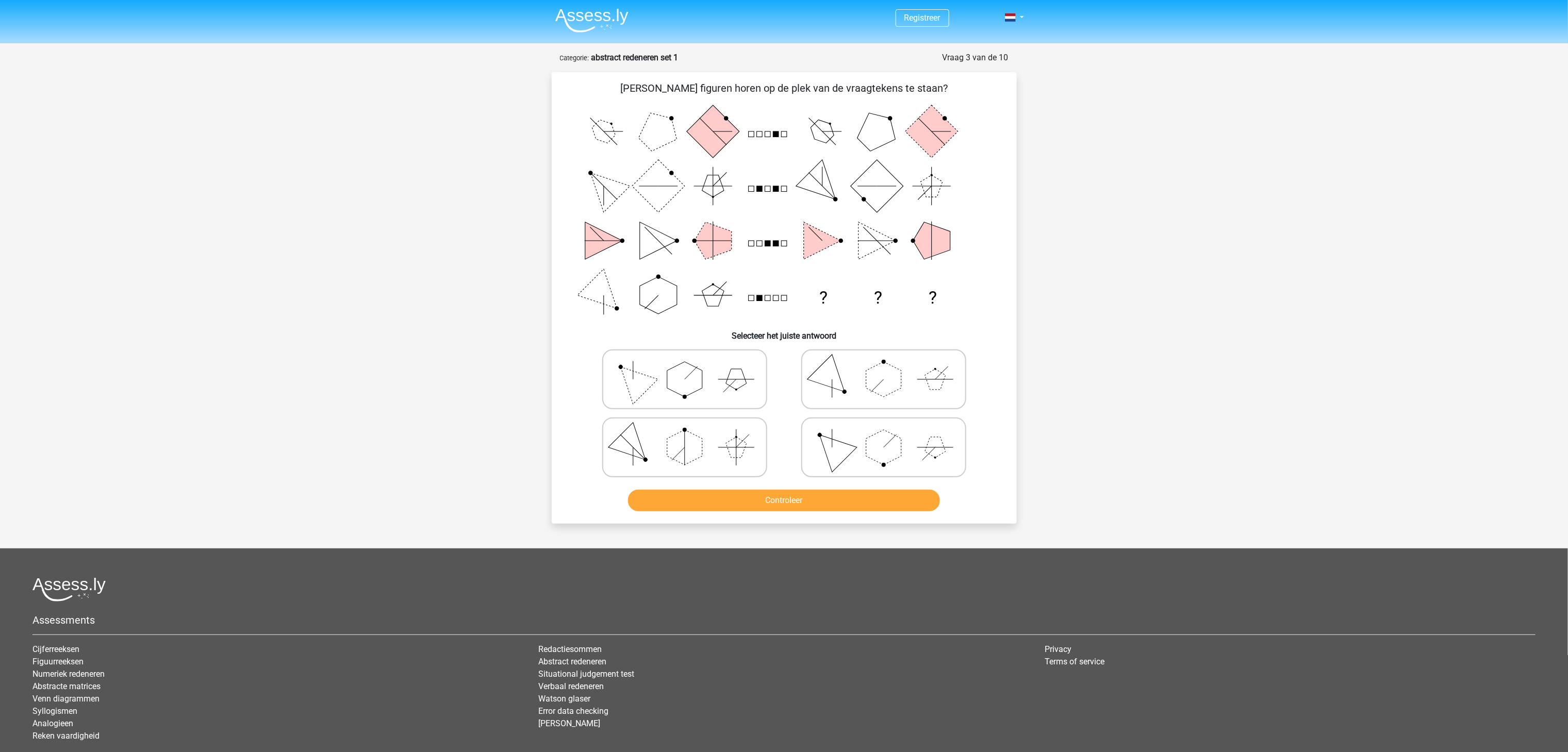
click at [666, 377] on icon at bounding box center [685, 379] width 155 height 52
click at [685, 366] on input "radio" at bounding box center [688, 362] width 7 height 7
radio input "true"
click at [788, 493] on button "Controleer" at bounding box center [784, 500] width 312 height 22
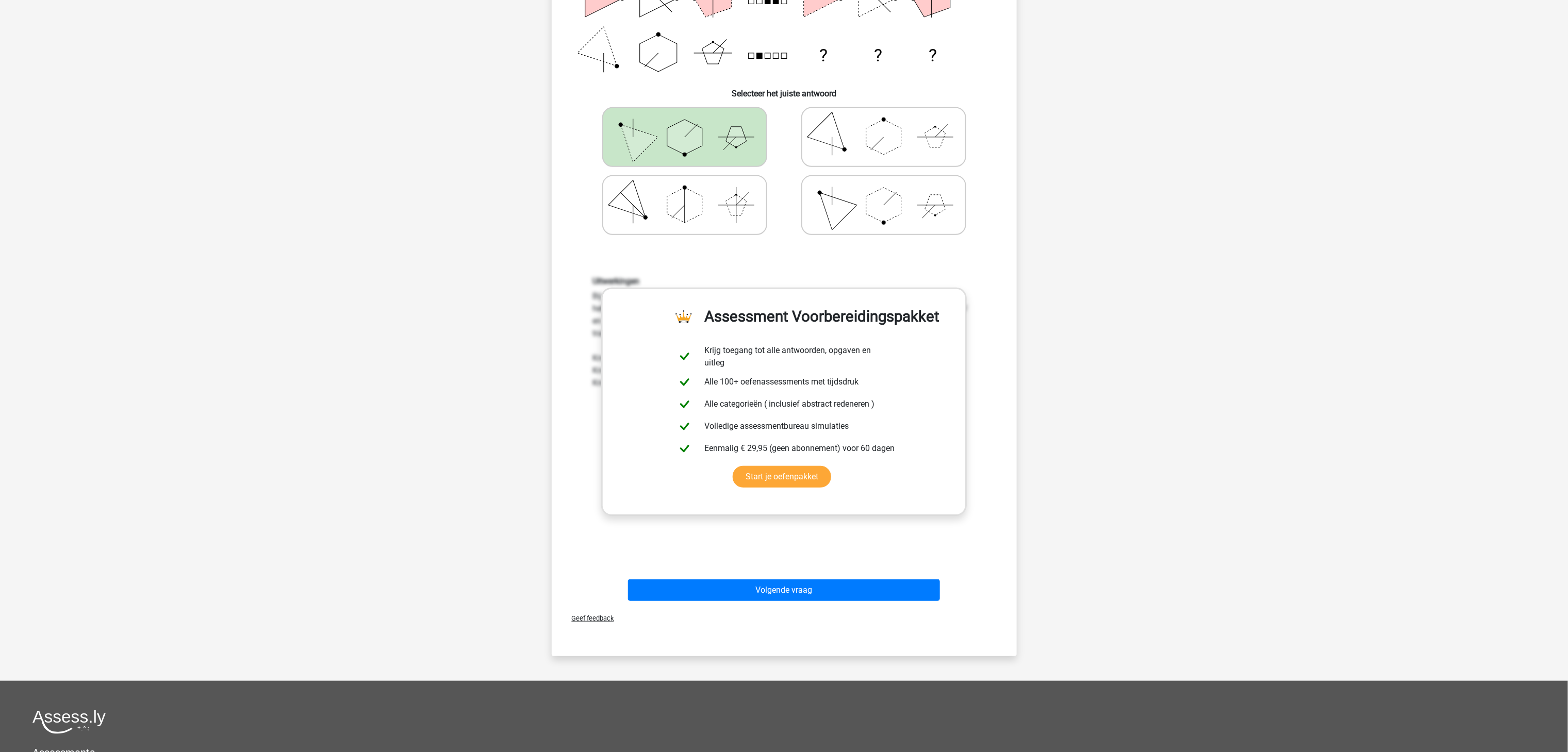
scroll to position [206, 0]
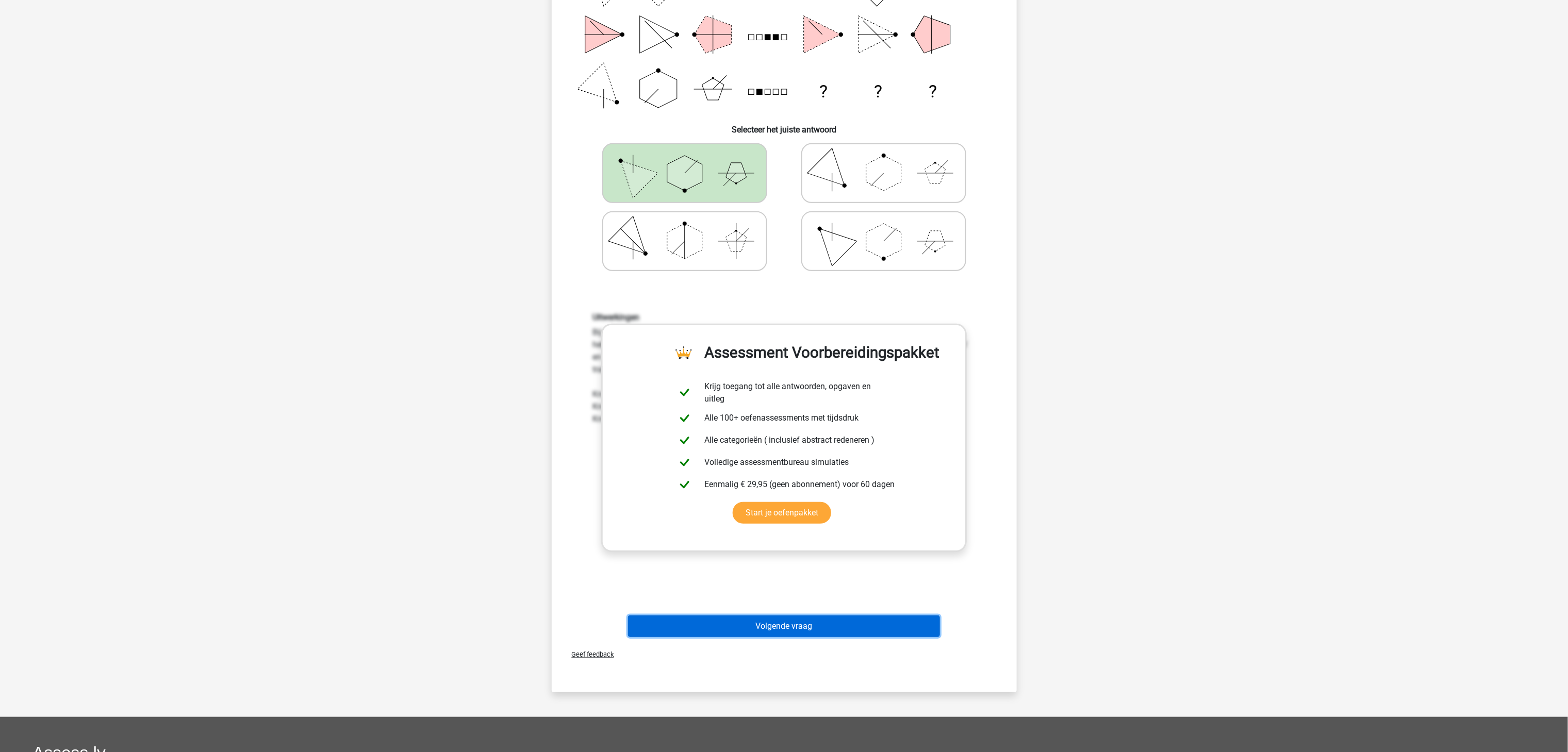
click at [786, 563] on button "Volgende vraag" at bounding box center [784, 625] width 312 height 22
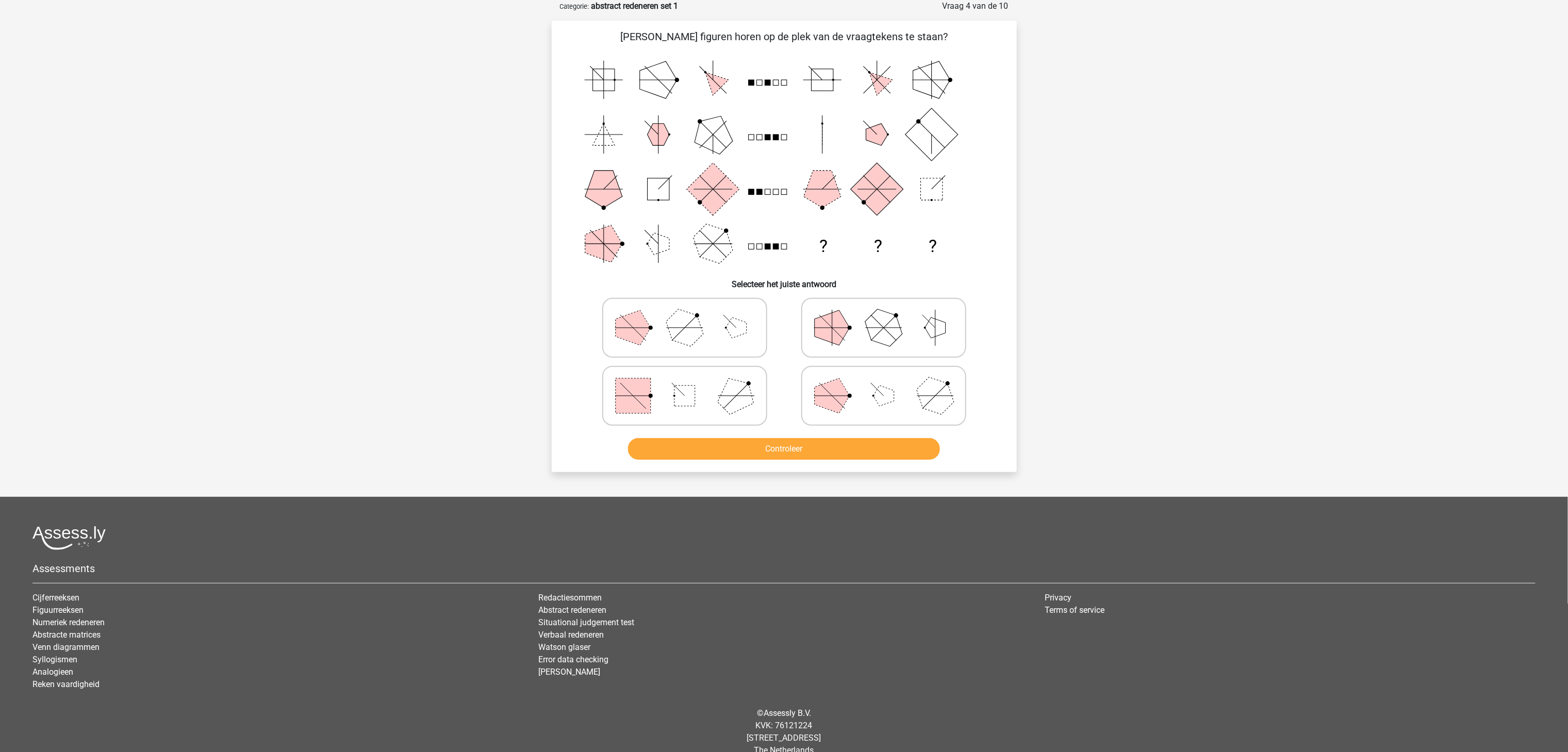
scroll to position [0, 0]
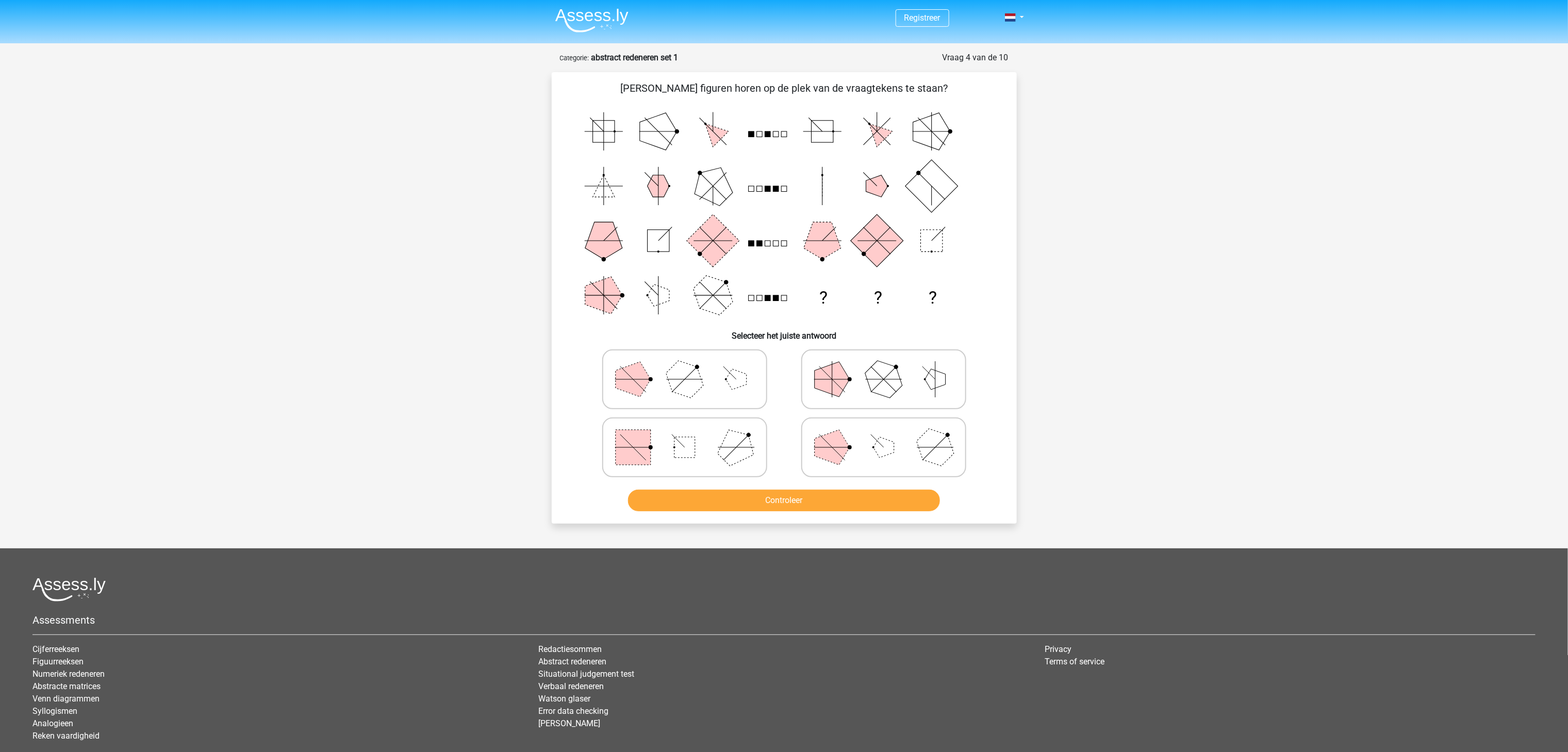
click at [627, 451] on rect at bounding box center [632, 447] width 35 height 35
click at [685, 434] on input "radio" at bounding box center [688, 431] width 7 height 7
radio input "true"
click at [769, 490] on button "Controleer" at bounding box center [784, 500] width 312 height 22
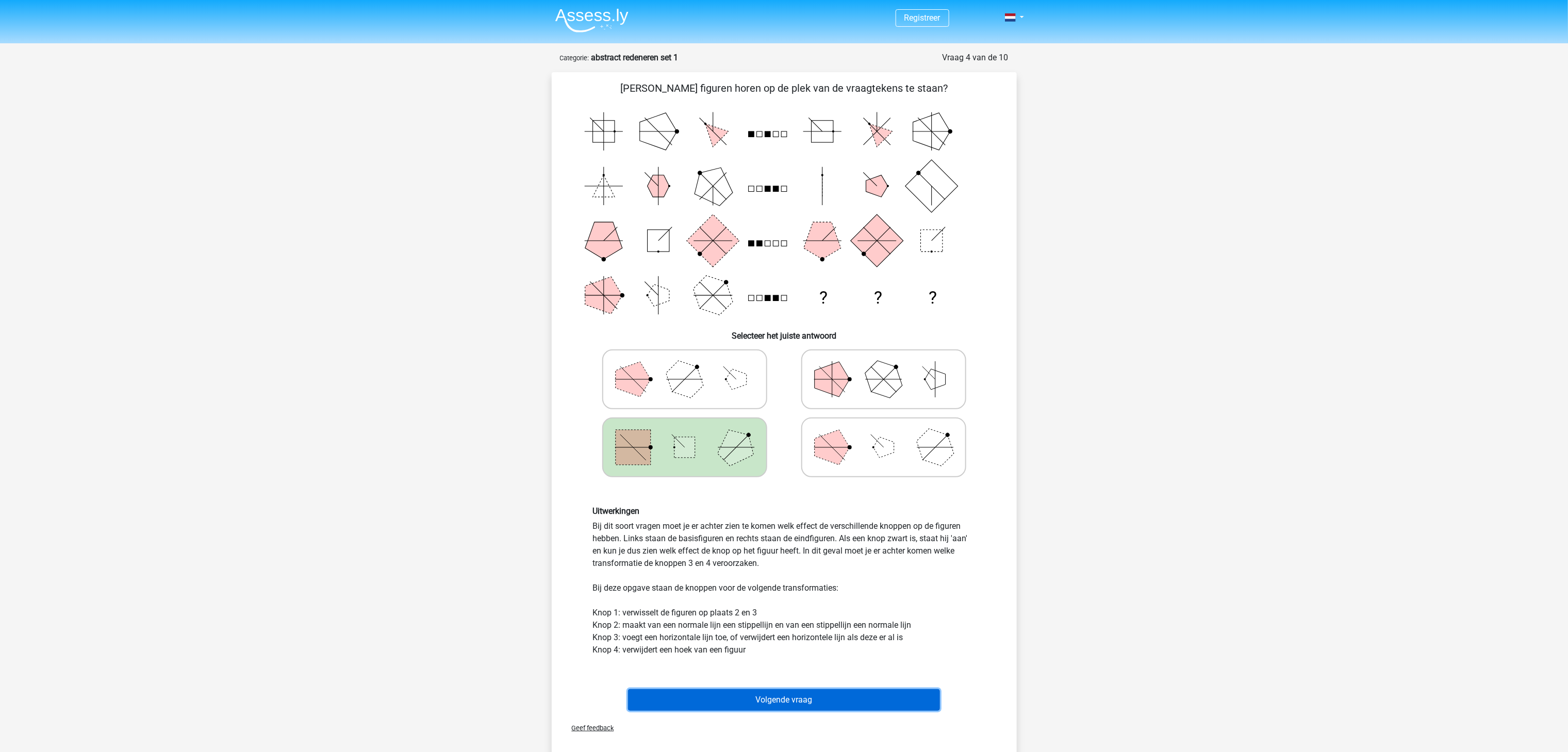
click at [762, 563] on button "Volgende vraag" at bounding box center [784, 699] width 312 height 22
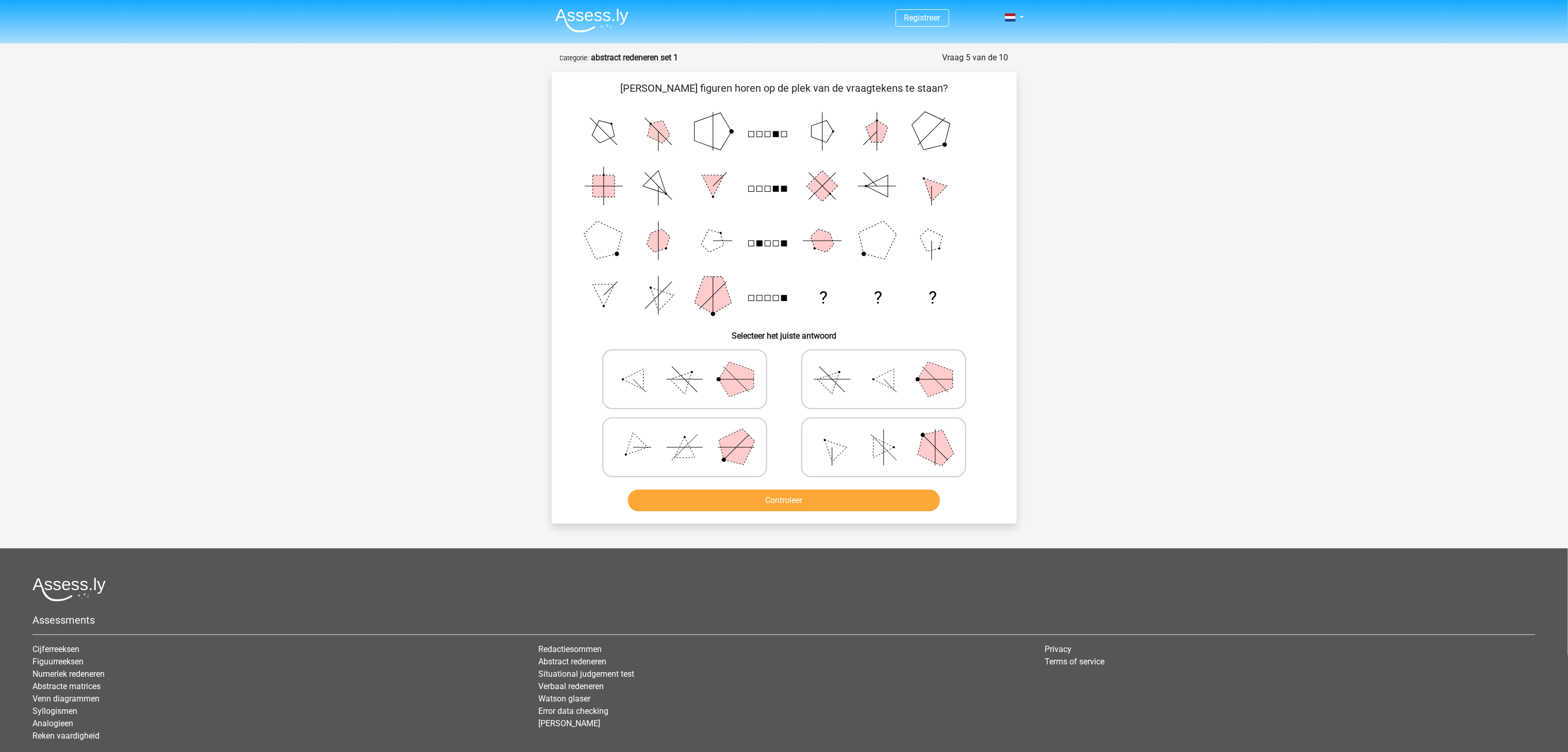
click at [653, 388] on icon at bounding box center [685, 379] width 155 height 52
click at [685, 366] on input "radio" at bounding box center [688, 362] width 7 height 7
radio input "true"
click at [768, 496] on button "Controleer" at bounding box center [784, 500] width 312 height 22
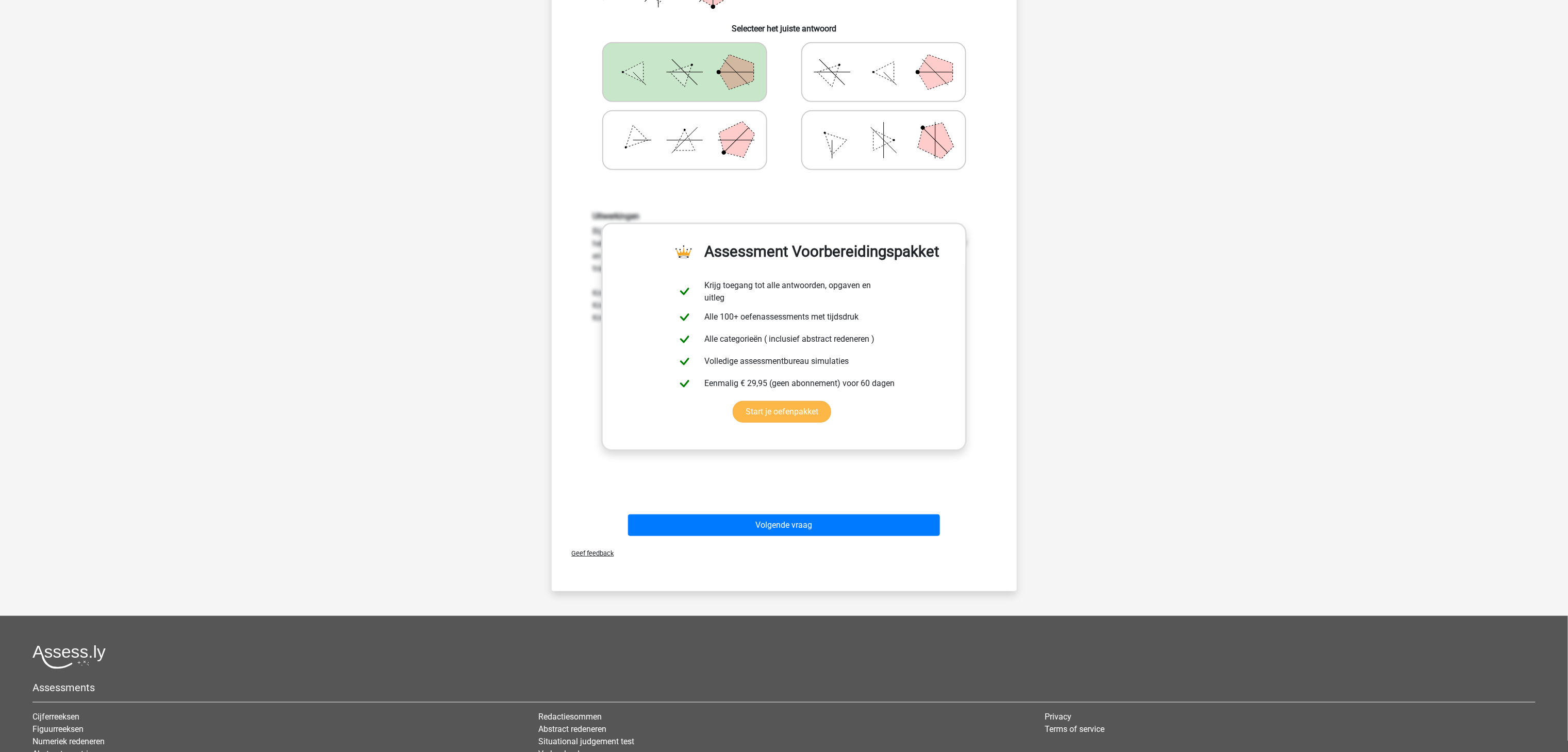
scroll to position [309, 0]
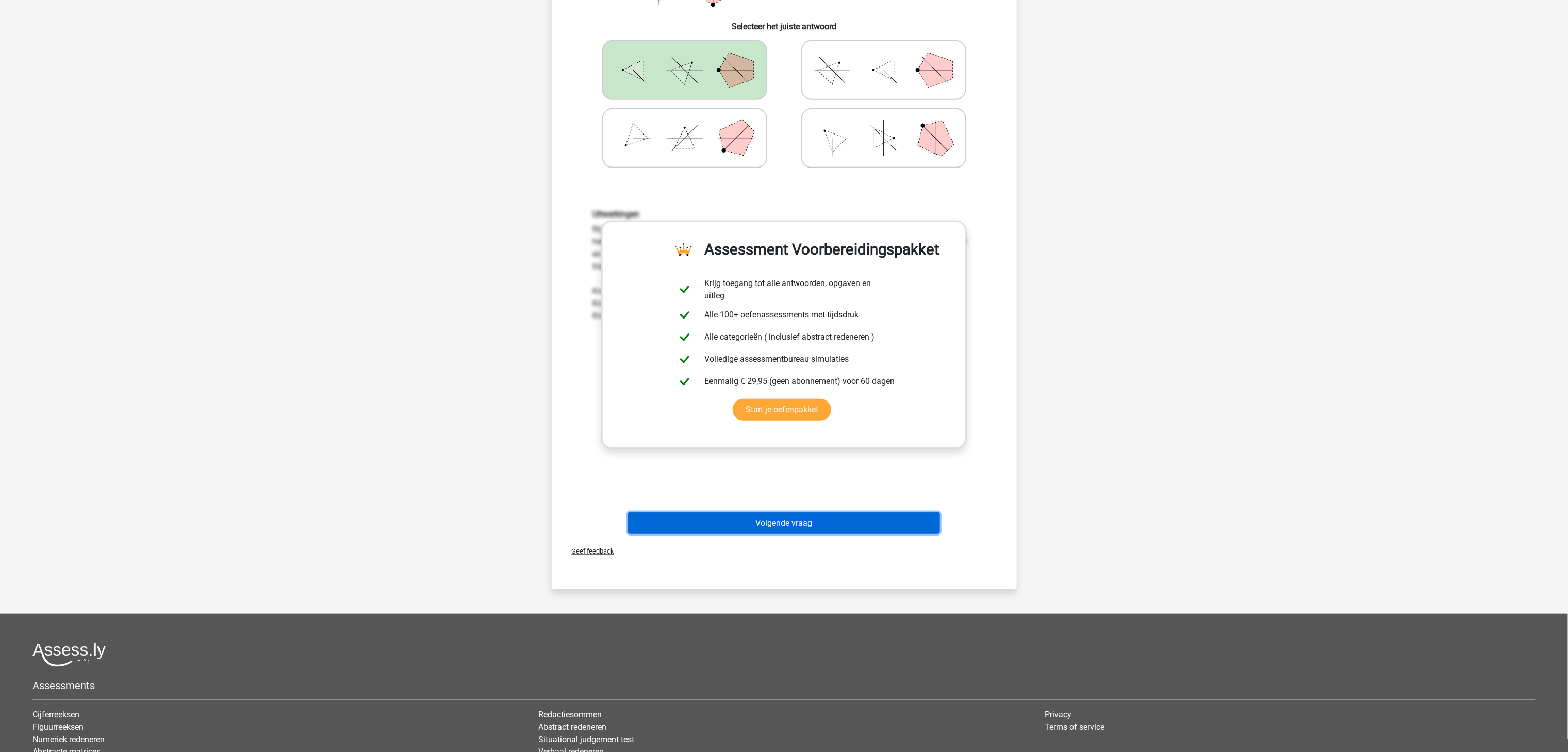
click at [788, 514] on button "Volgende vraag" at bounding box center [784, 523] width 312 height 22
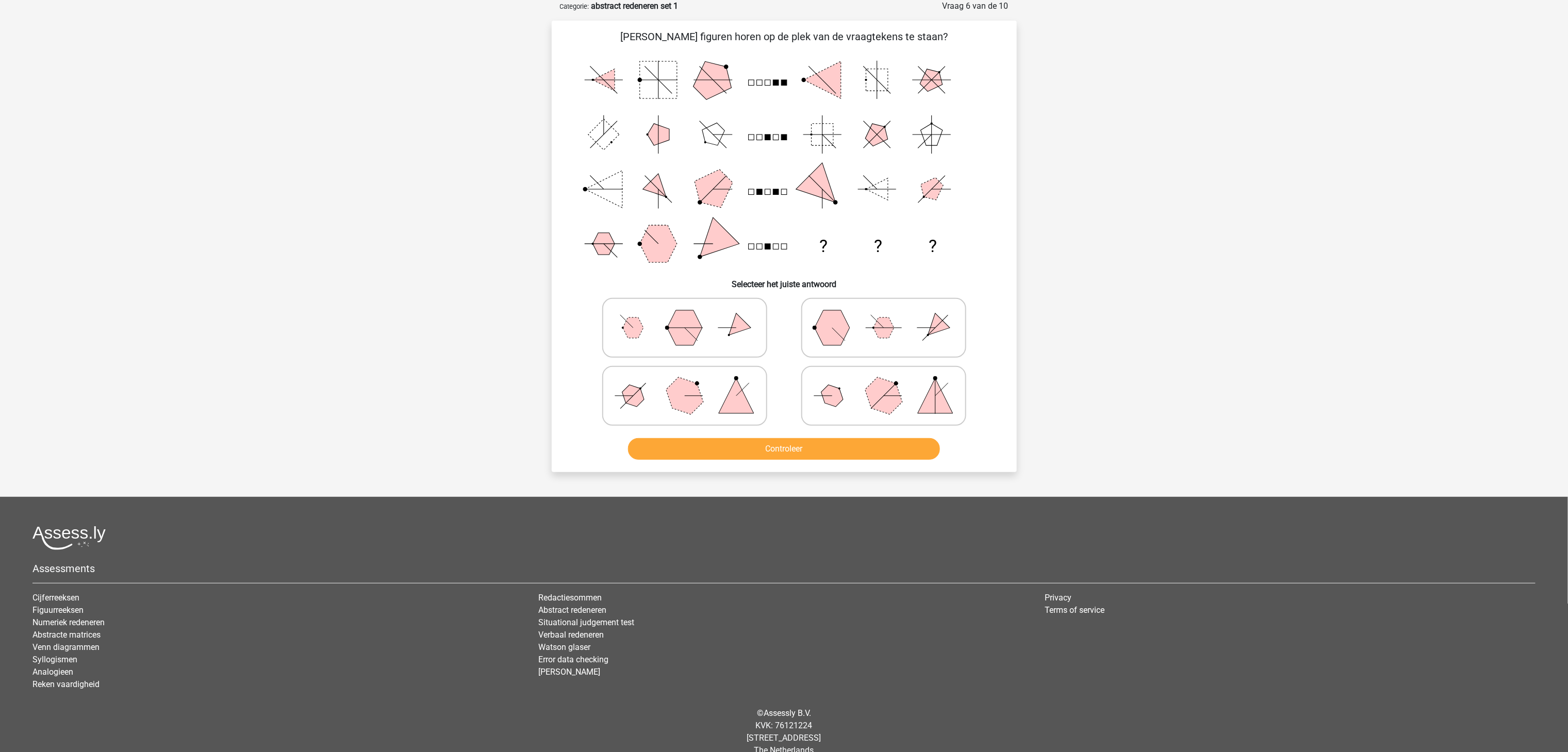
scroll to position [0, 0]
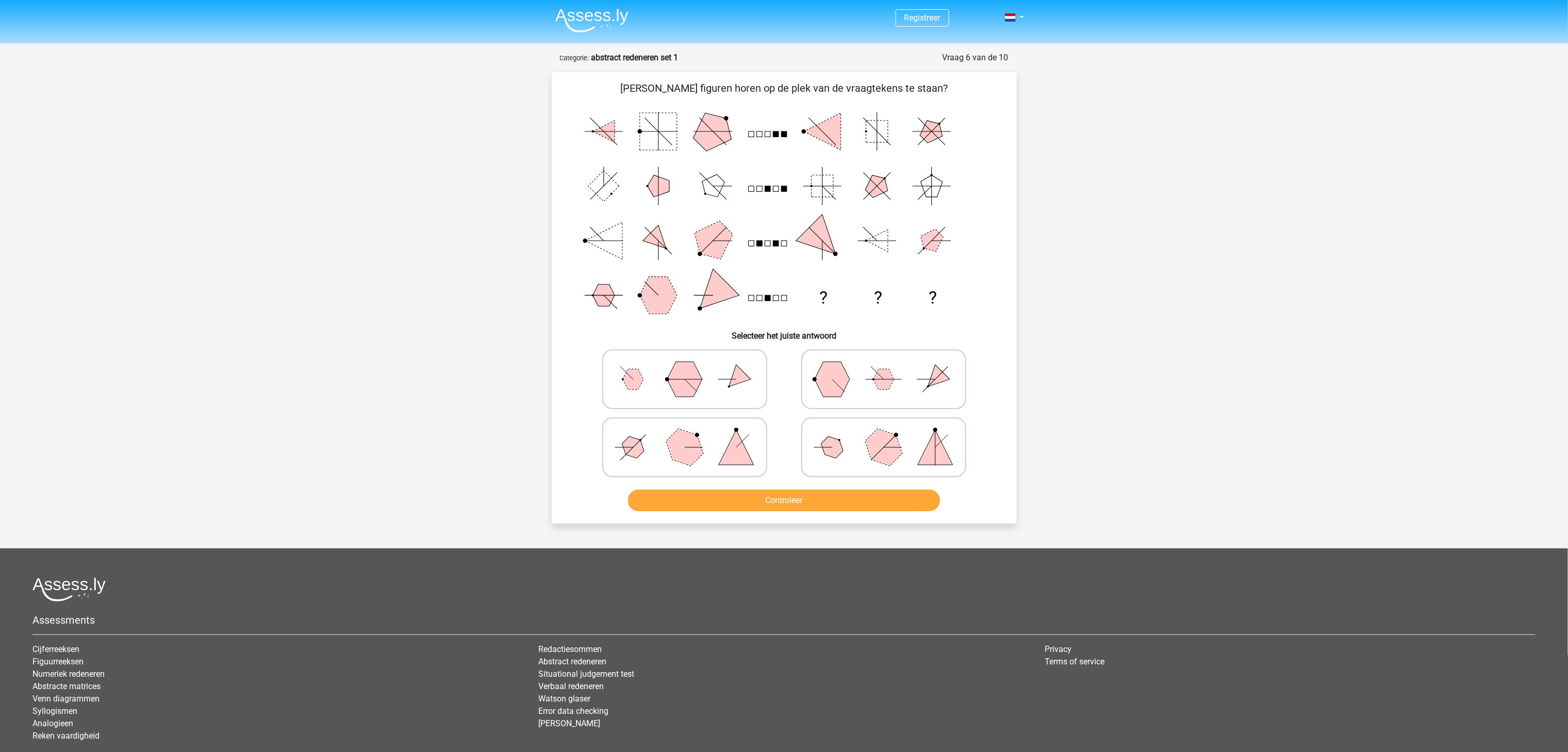
click at [837, 448] on polygon at bounding box center [832, 447] width 30 height 29
click at [884, 434] on input "radio" at bounding box center [887, 431] width 7 height 7
radio input "true"
click at [797, 493] on button "Controleer" at bounding box center [784, 500] width 312 height 22
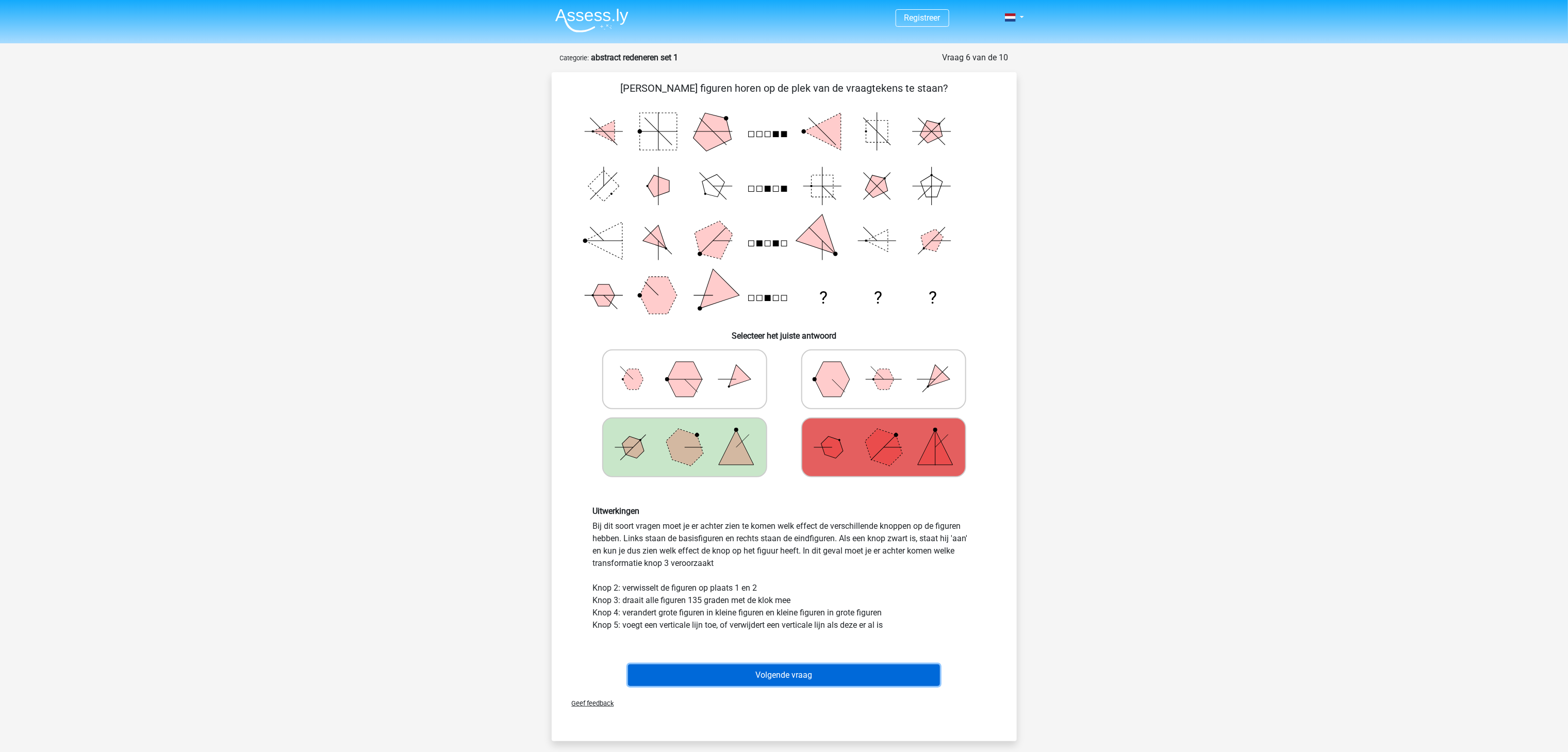
click at [773, 563] on button "Volgende vraag" at bounding box center [784, 675] width 312 height 22
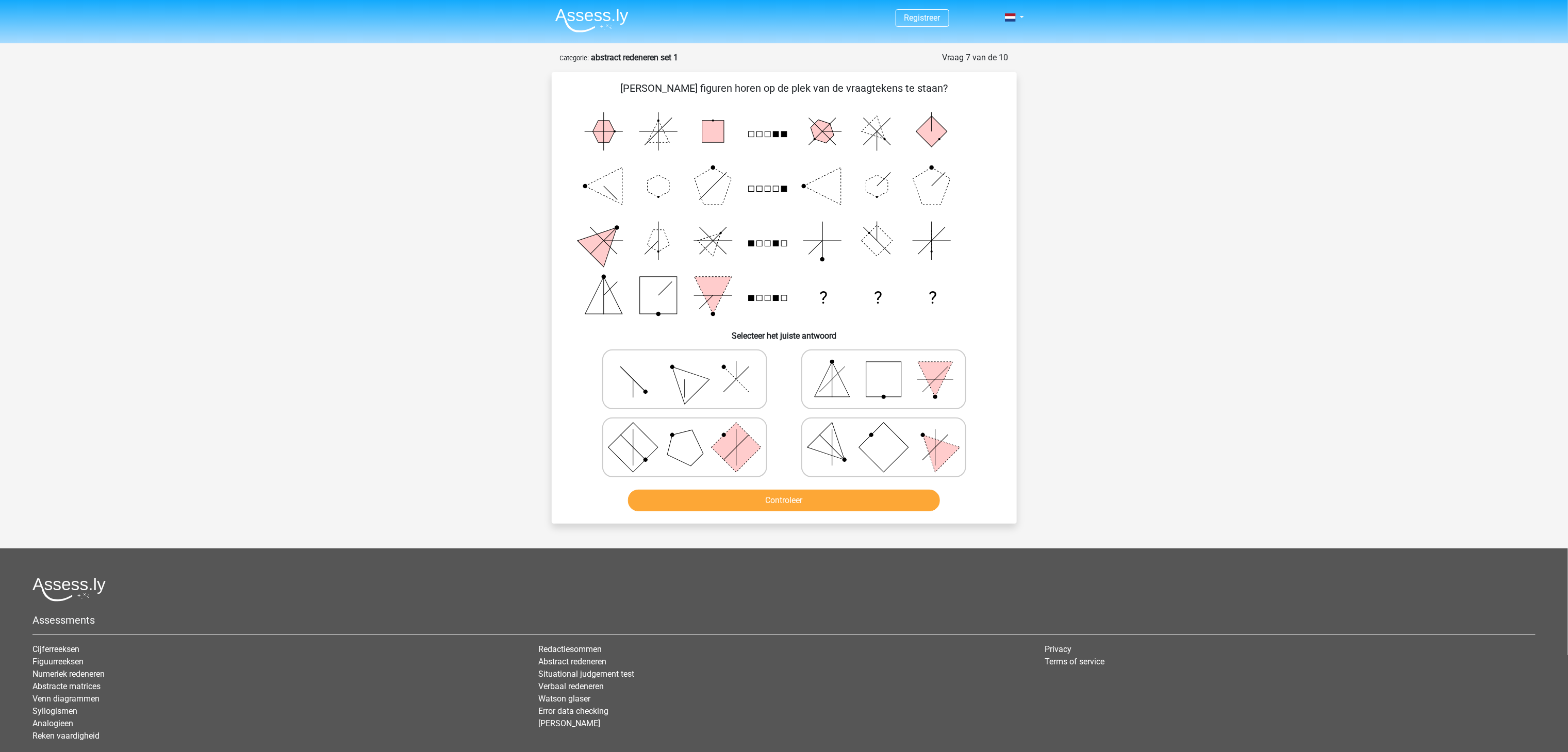
click at [657, 383] on icon at bounding box center [685, 379] width 155 height 52
click at [685, 366] on input "radio" at bounding box center [688, 362] width 7 height 7
radio input "true"
click at [773, 495] on button "Controleer" at bounding box center [784, 500] width 312 height 22
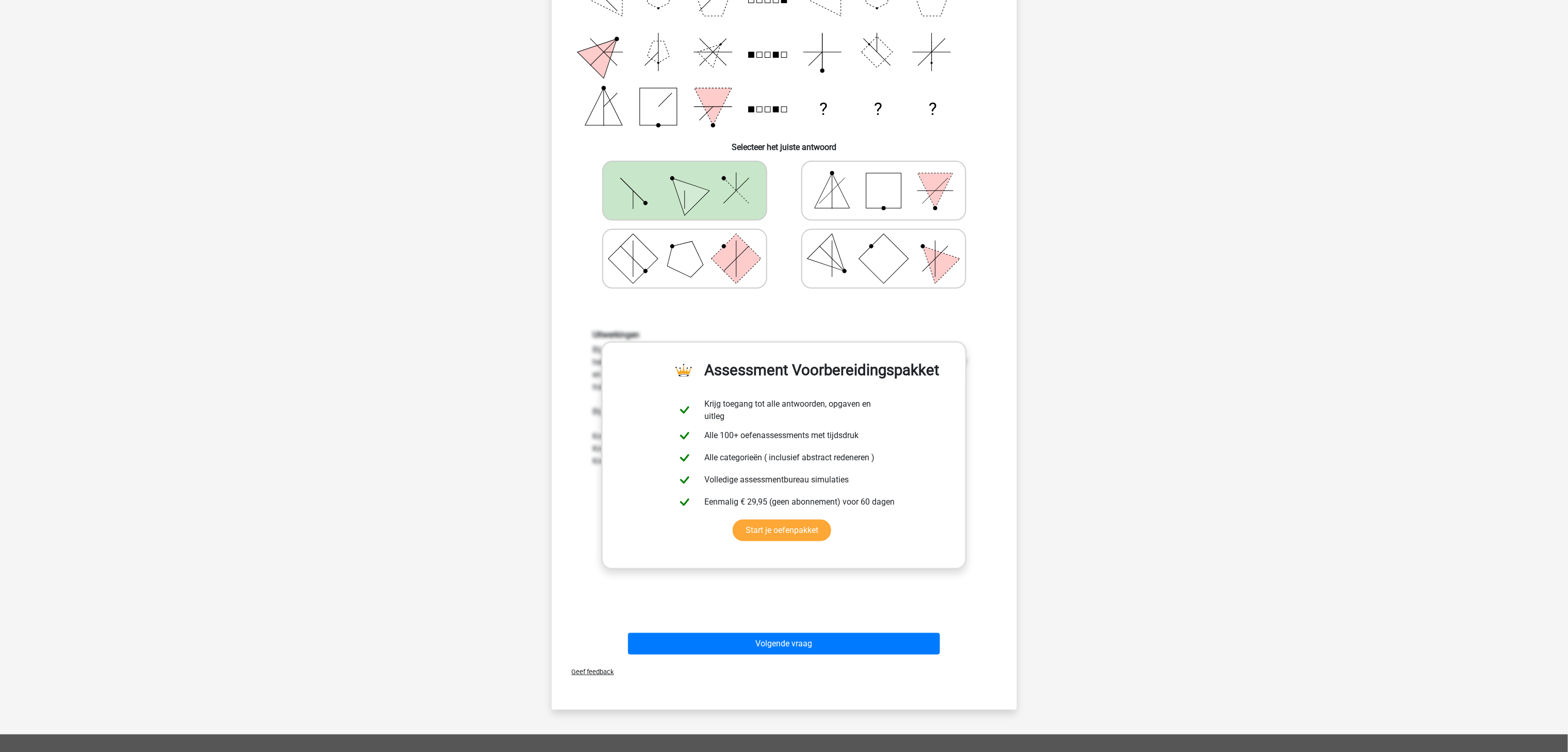
scroll to position [206, 0]
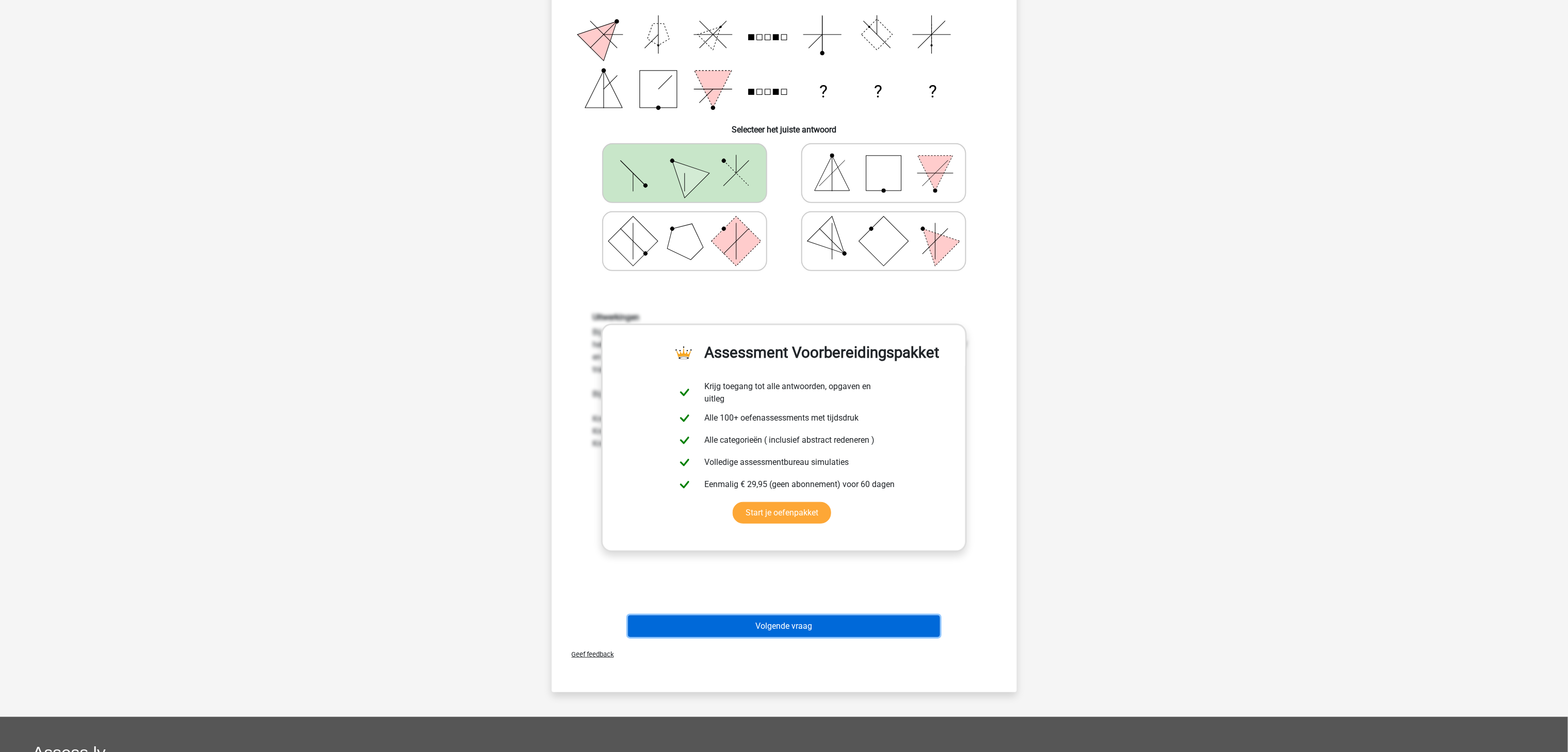
click at [804, 563] on button "Volgende vraag" at bounding box center [784, 625] width 312 height 22
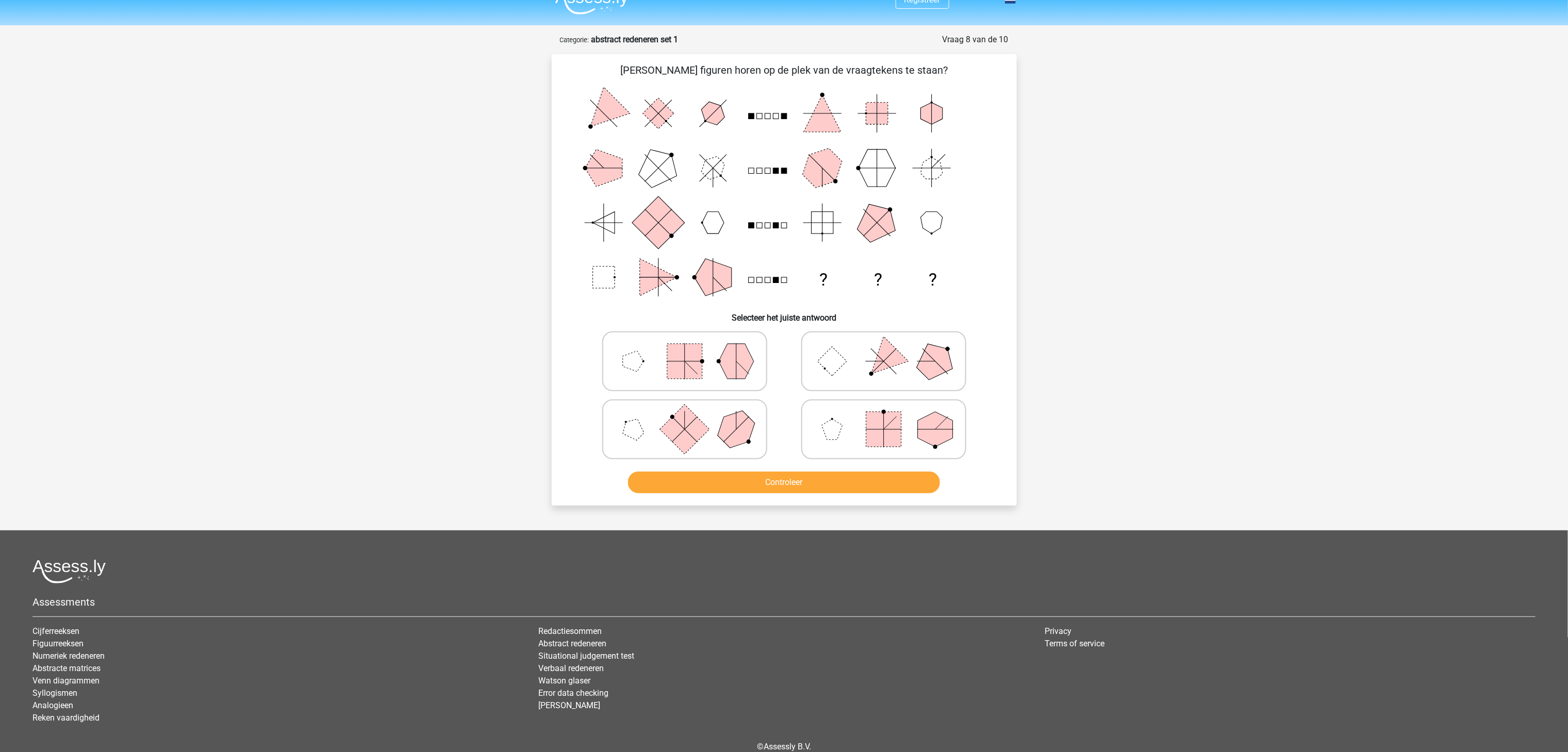
scroll to position [0, 0]
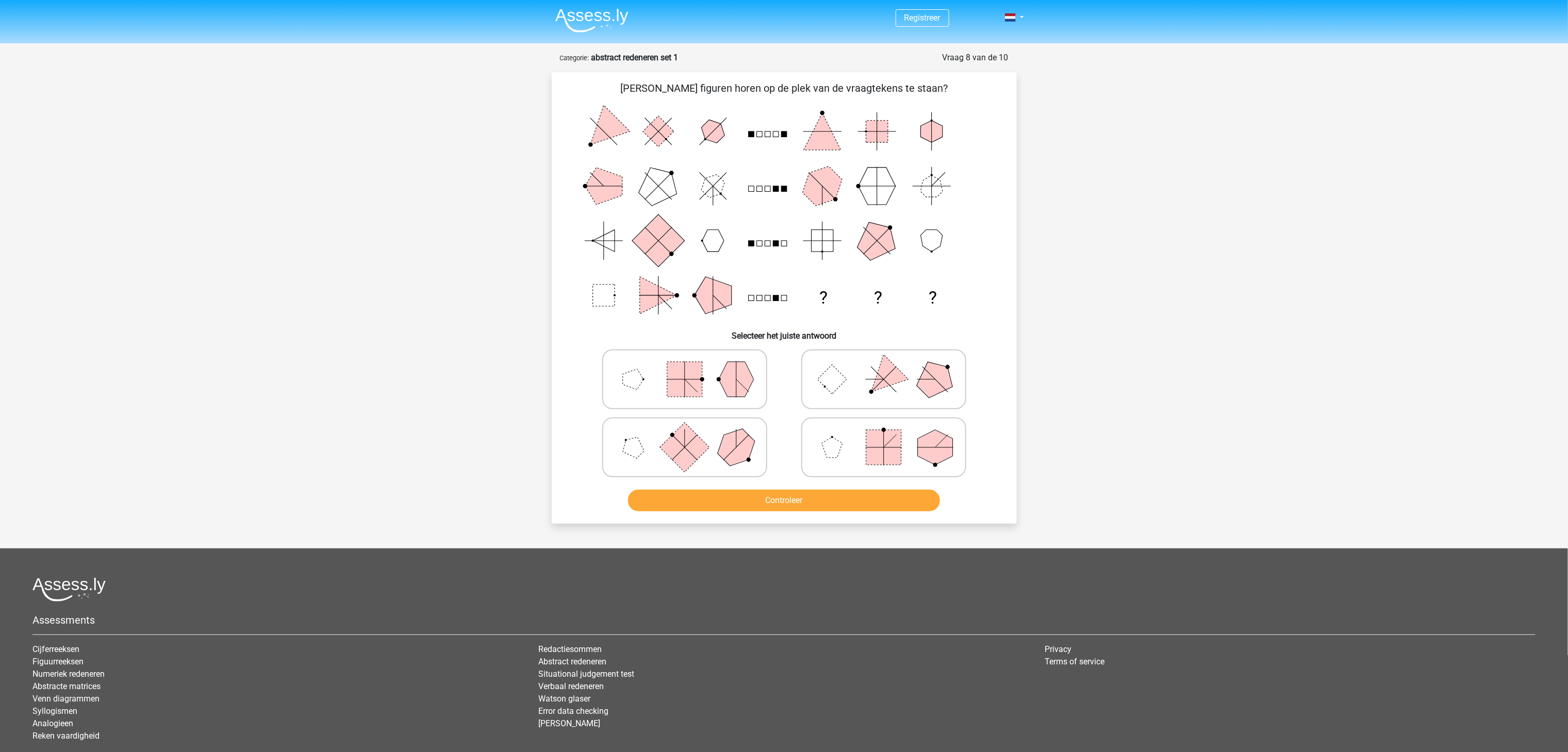
click at [830, 393] on icon at bounding box center [884, 379] width 155 height 52
click at [884, 366] on input "radio" at bounding box center [887, 362] width 7 height 7
radio input "true"
click at [773, 504] on button "Controleer" at bounding box center [784, 500] width 312 height 22
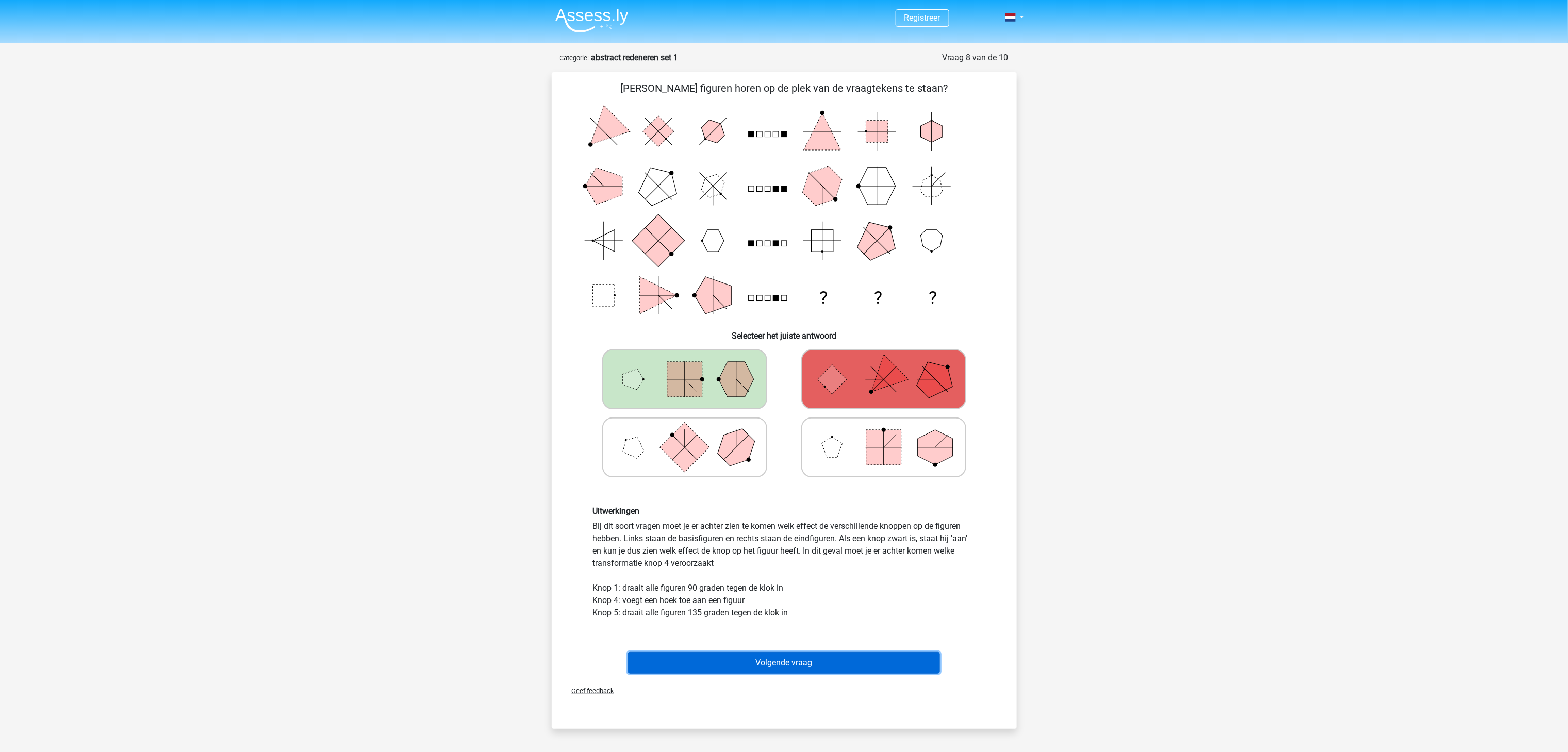
click at [808, 563] on button "Volgende vraag" at bounding box center [784, 662] width 312 height 22
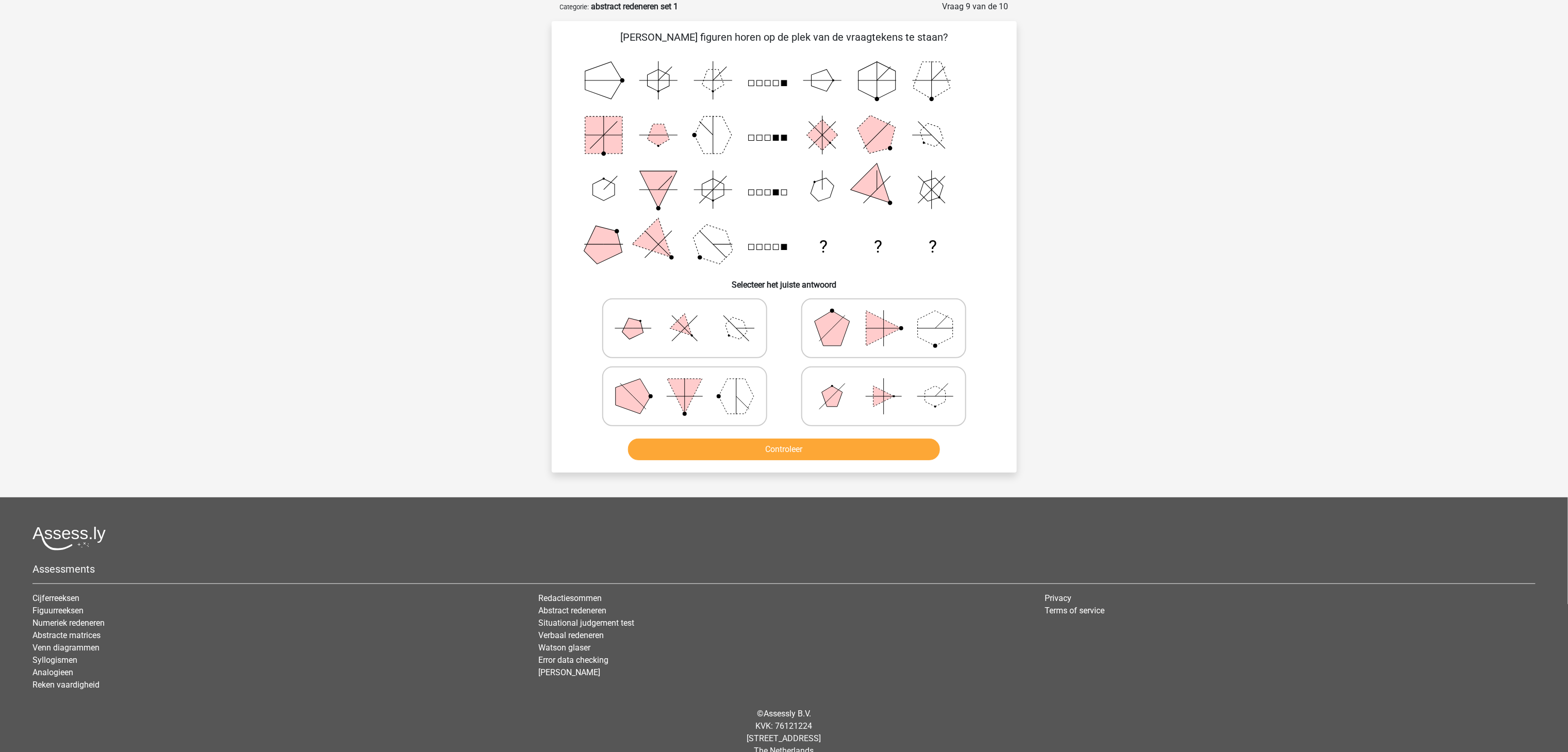
scroll to position [52, 0]
click at [633, 330] on polygon at bounding box center [633, 327] width 30 height 29
click at [685, 315] on input "radio" at bounding box center [688, 311] width 7 height 7
radio input "true"
click at [770, 444] on button "Controleer" at bounding box center [784, 448] width 312 height 22
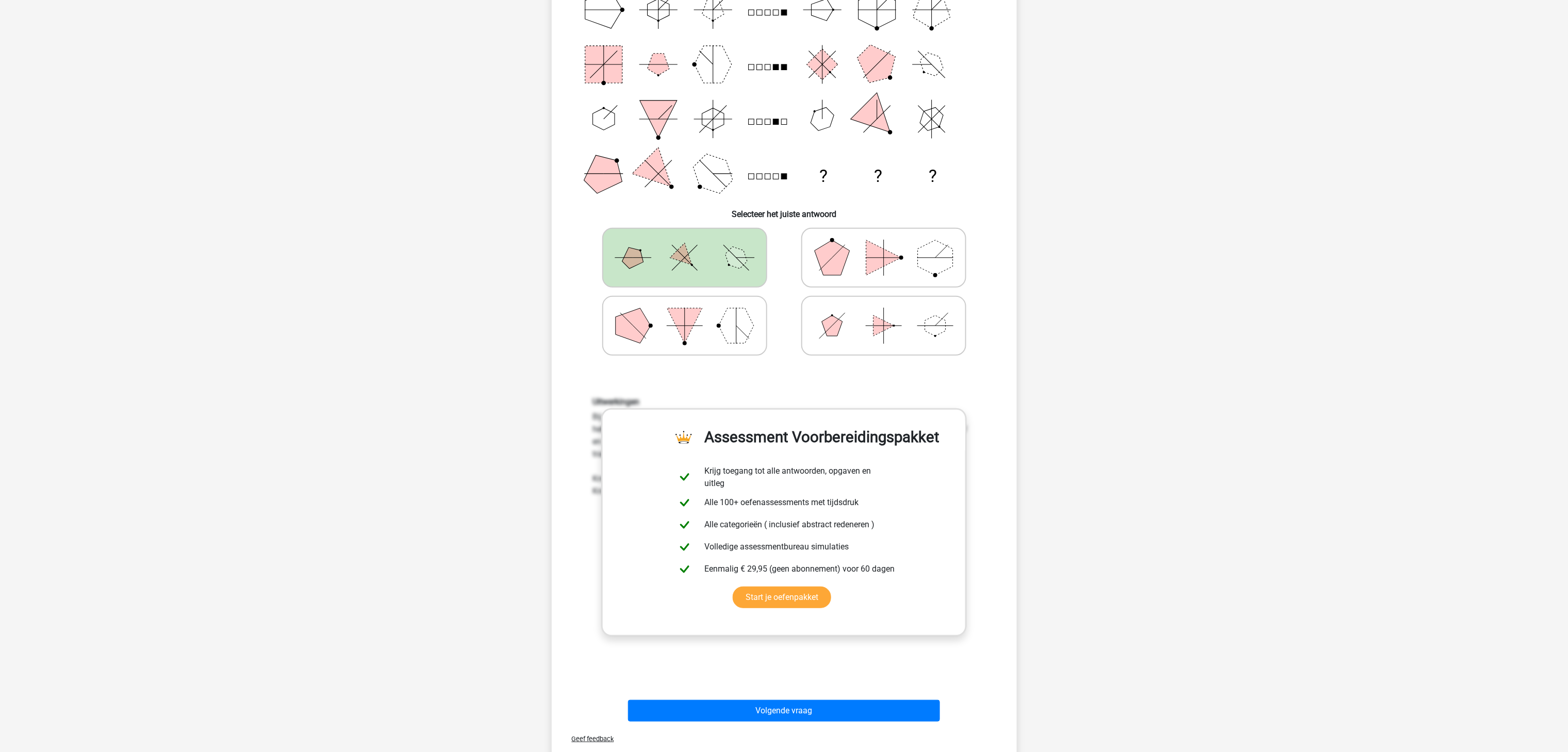
scroll to position [155, 0]
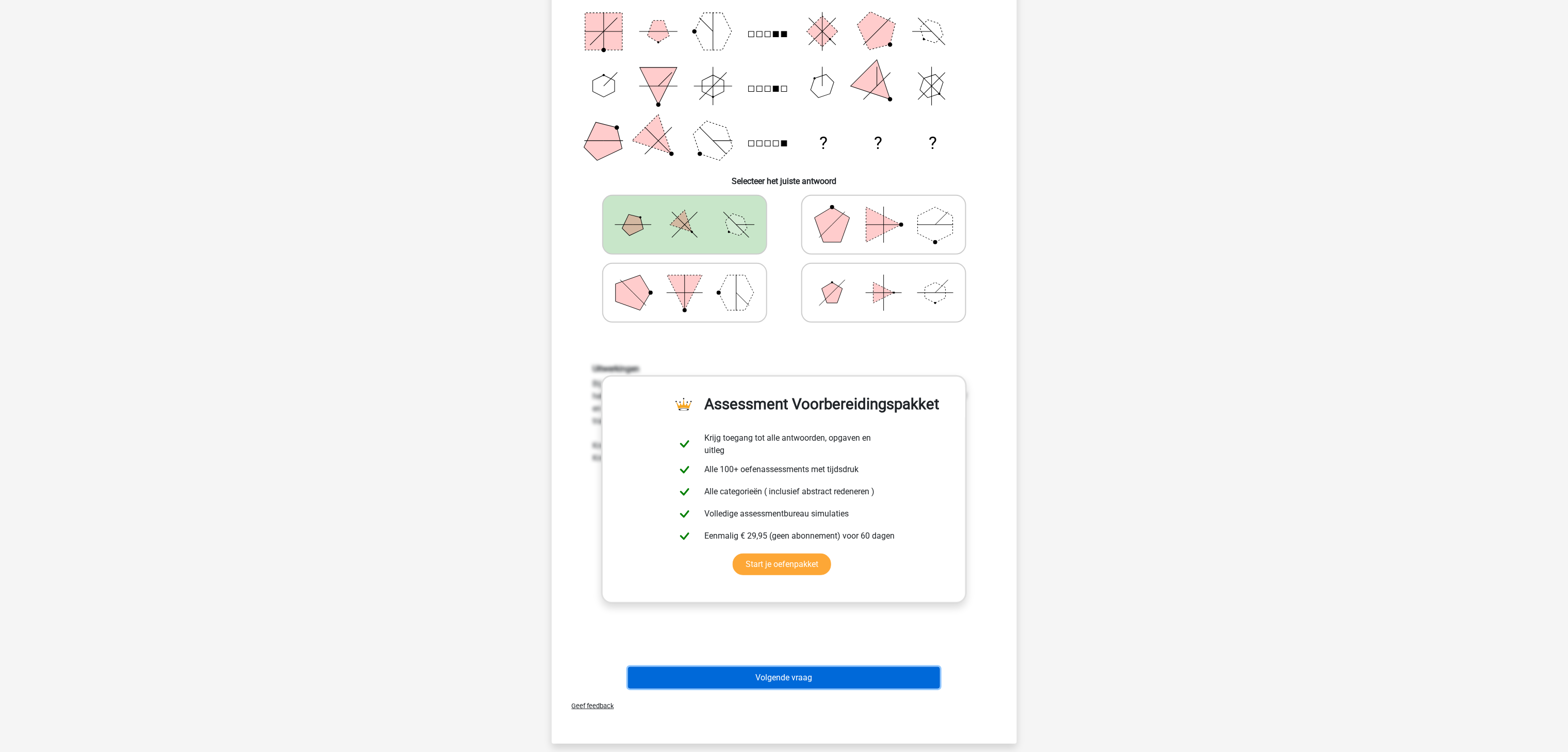
click at [780, 563] on button "Volgende vraag" at bounding box center [784, 677] width 312 height 22
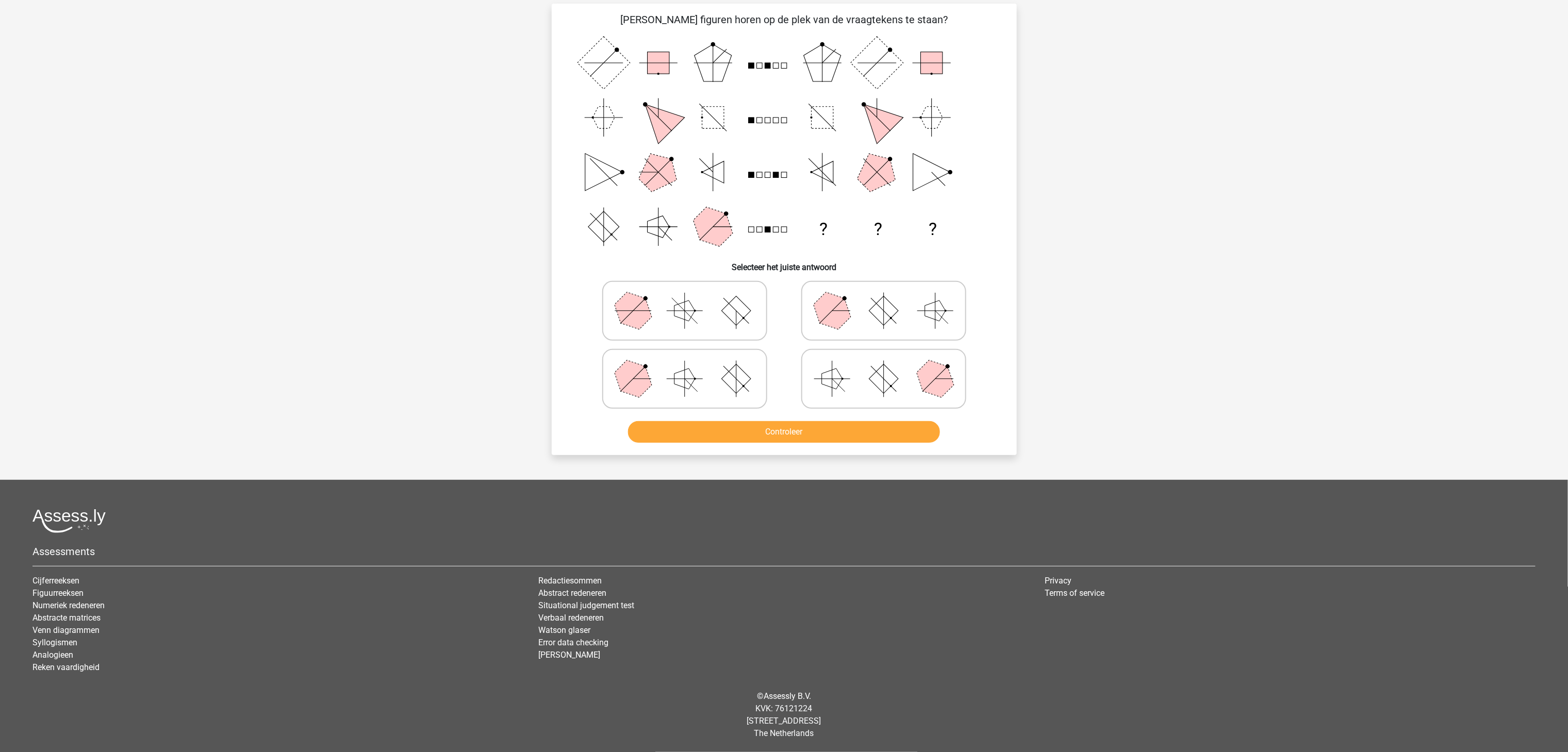
scroll to position [52, 0]
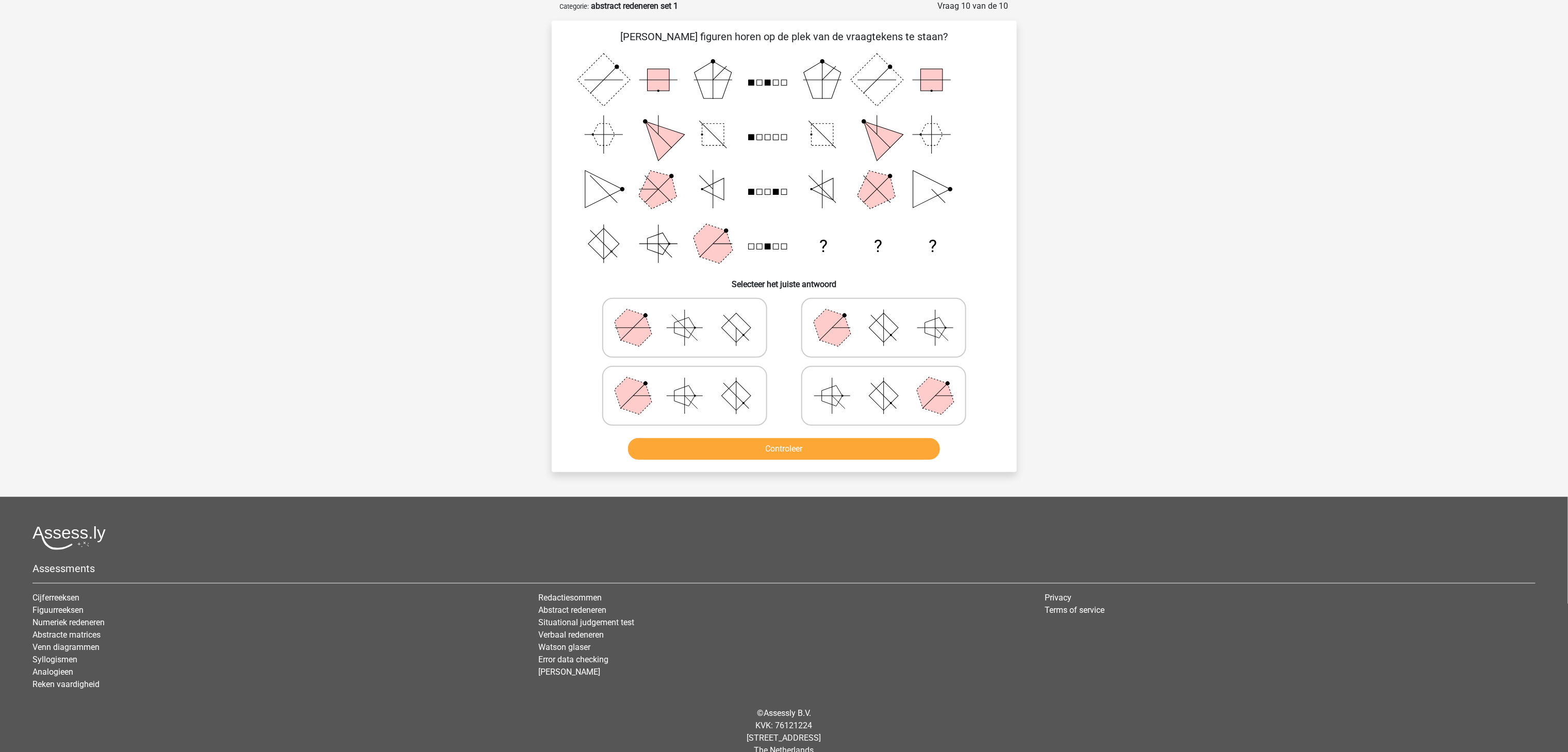
click at [688, 315] on icon at bounding box center [685, 327] width 155 height 52
click at [688, 315] on input "radio" at bounding box center [688, 311] width 7 height 7
radio input "true"
click at [763, 439] on button "Controleer" at bounding box center [784, 448] width 312 height 22
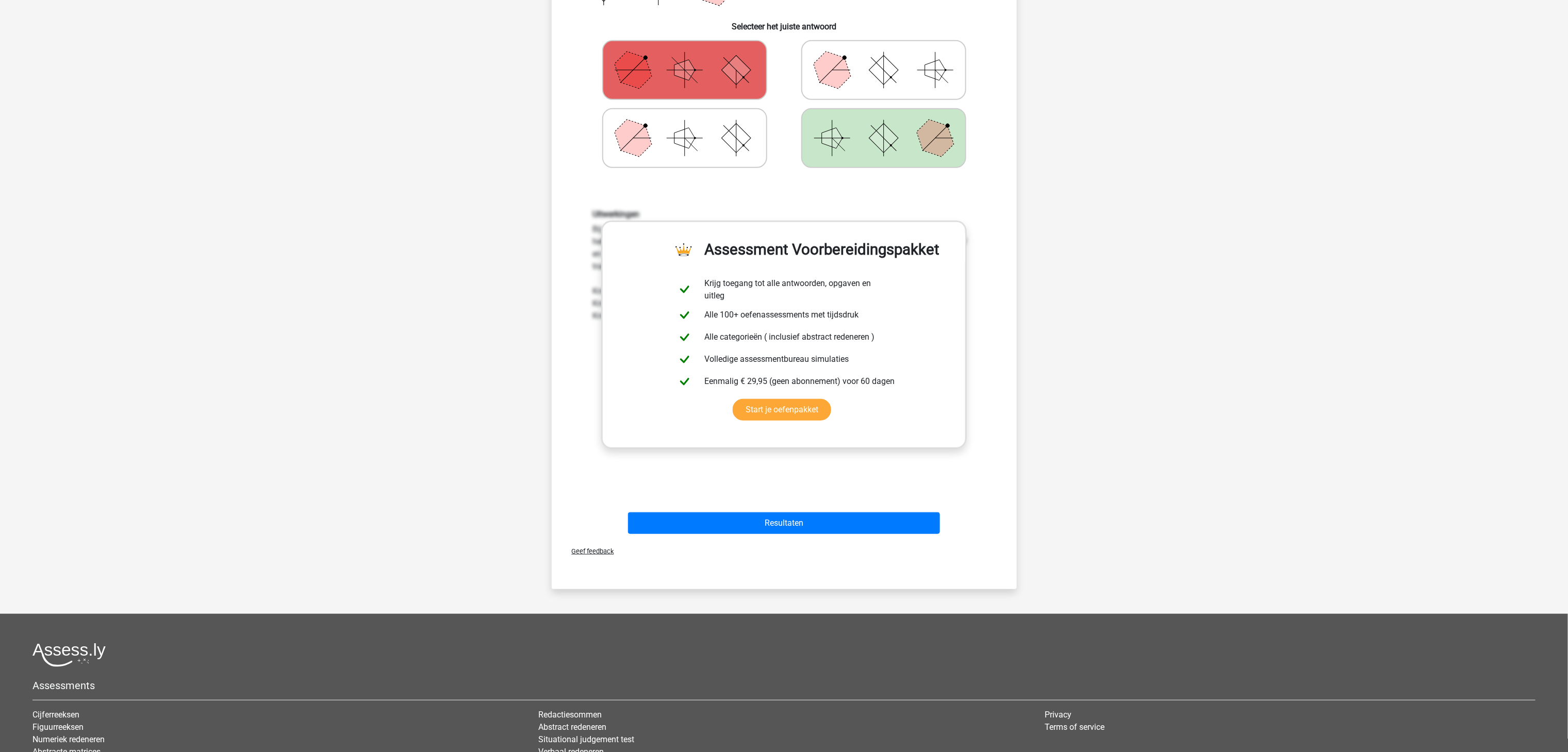
scroll to position [0, 0]
